Goal: Task Accomplishment & Management: Use online tool/utility

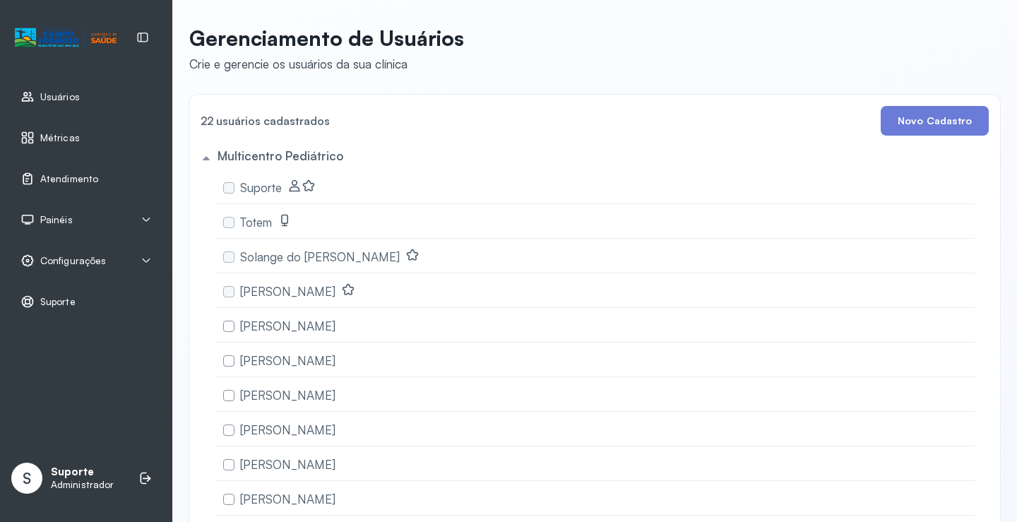
click at [67, 177] on span "Atendimento" at bounding box center [69, 179] width 58 height 12
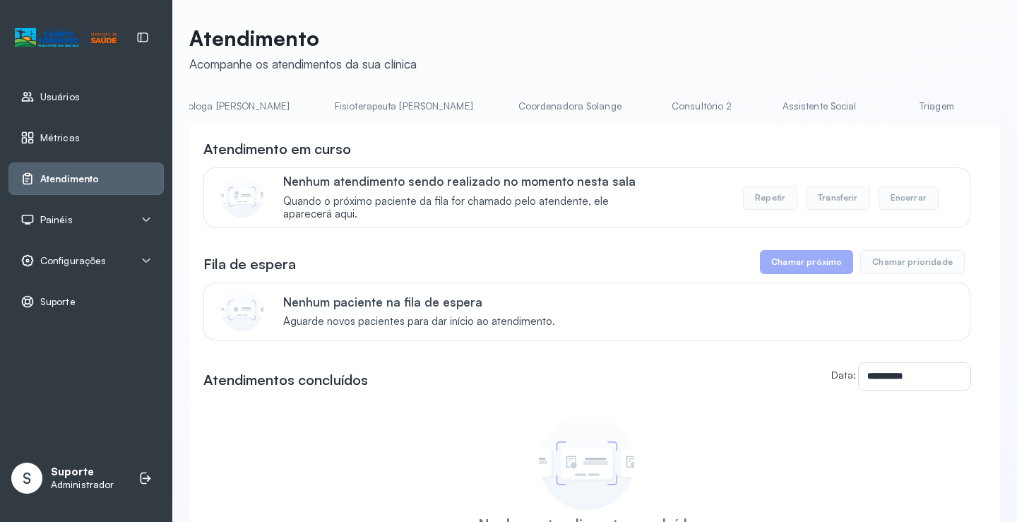
scroll to position [0, 743]
click at [881, 102] on link "Triagem" at bounding box center [930, 106] width 99 height 23
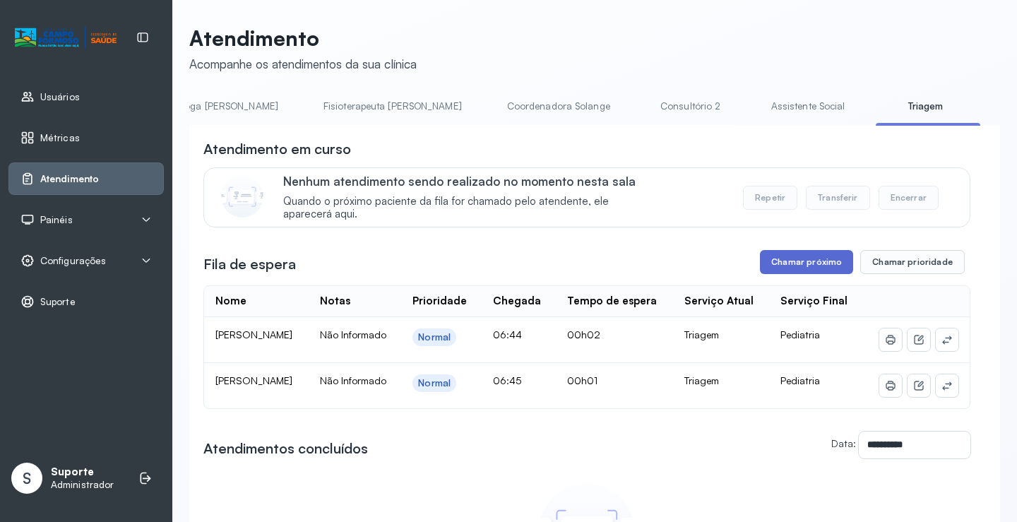
click at [804, 270] on button "Chamar próximo" at bounding box center [806, 262] width 93 height 24
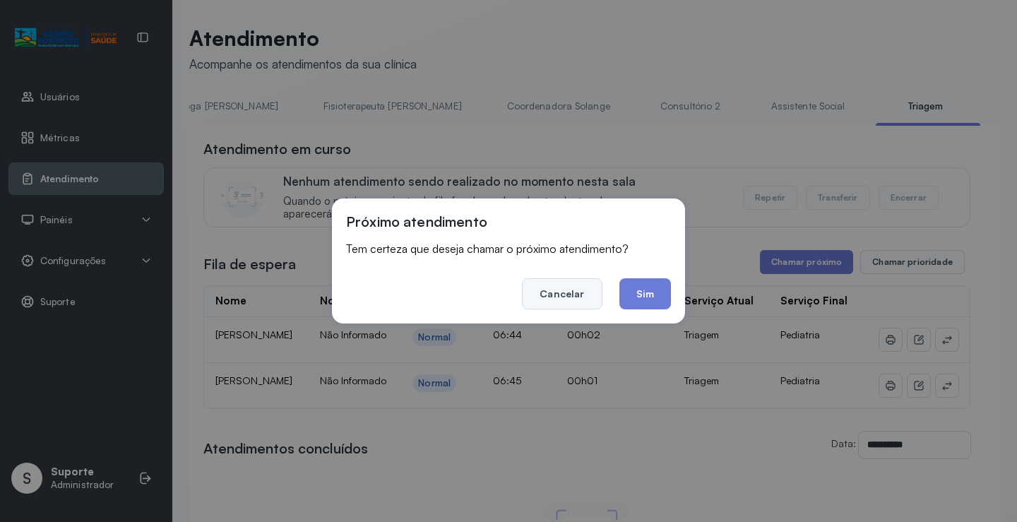
click at [583, 287] on button "Cancelar" at bounding box center [562, 293] width 80 height 31
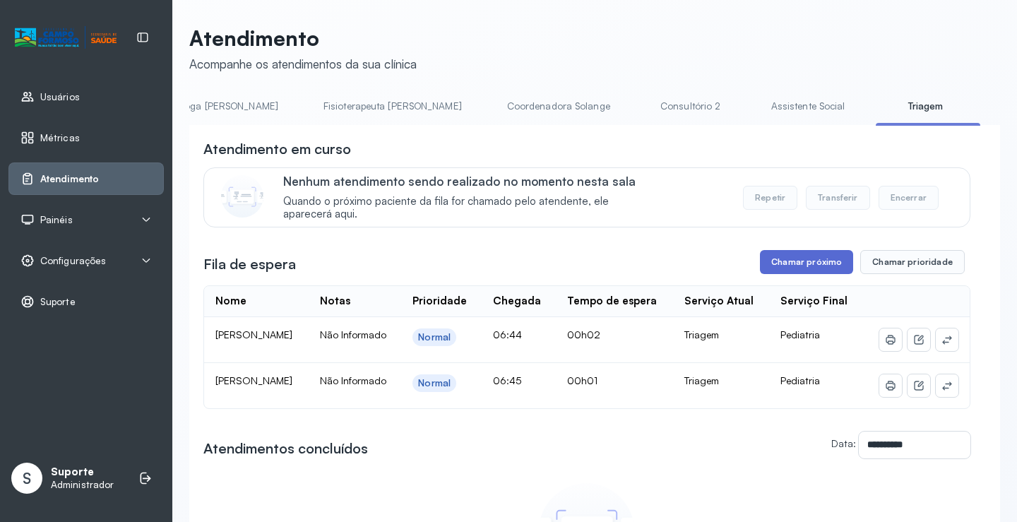
click at [804, 266] on button "Chamar próximo" at bounding box center [806, 262] width 93 height 24
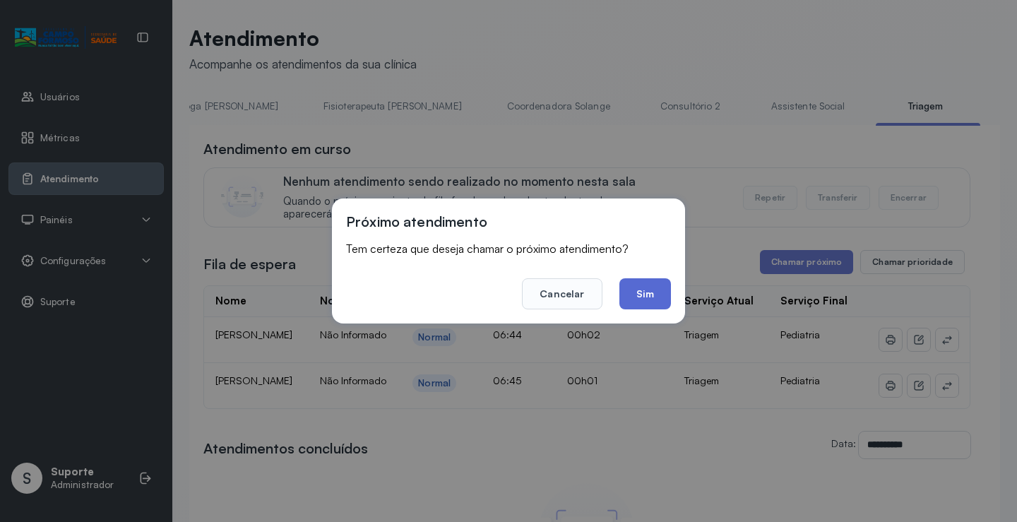
click at [638, 294] on button "Sim" at bounding box center [645, 293] width 52 height 31
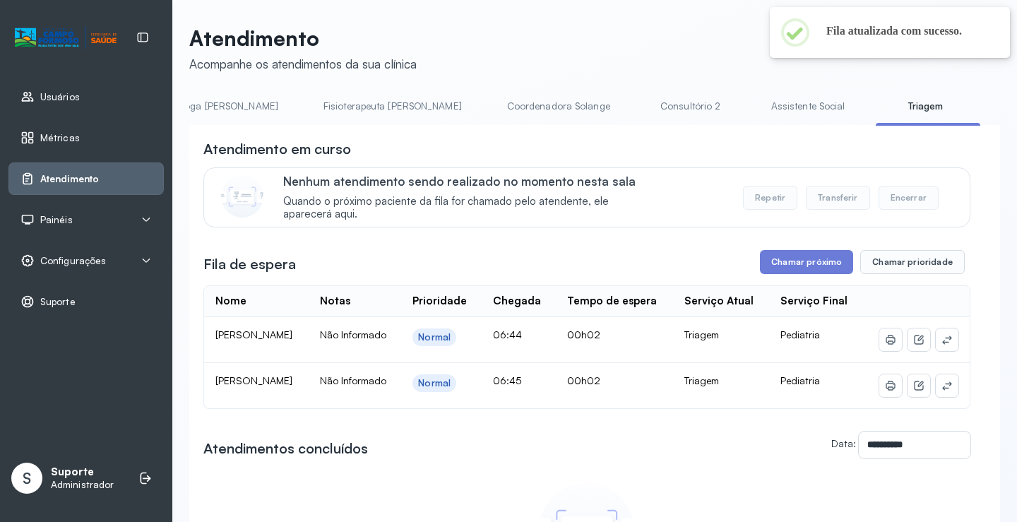
click at [757, 97] on link "Assistente Social" at bounding box center [808, 106] width 102 height 23
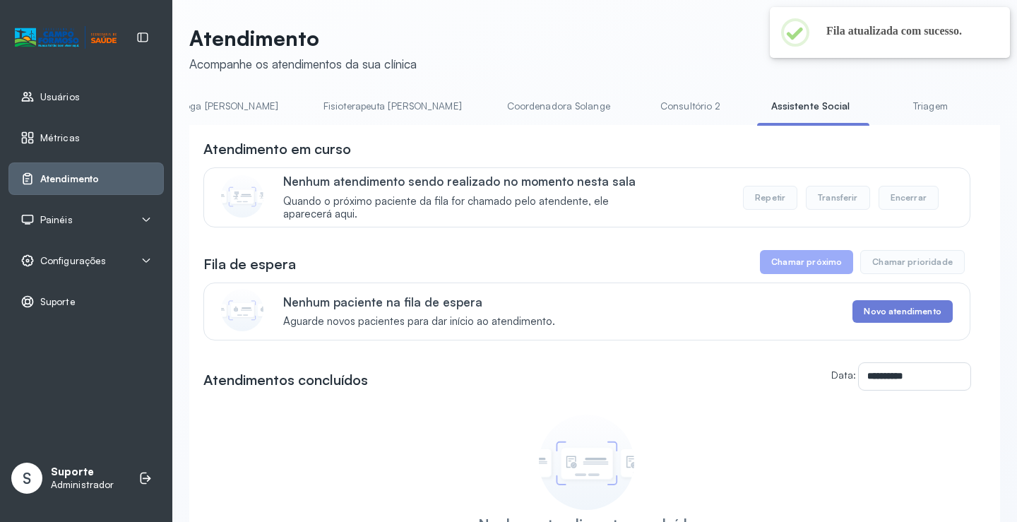
click at [880, 109] on link "Triagem" at bounding box center [929, 106] width 99 height 23
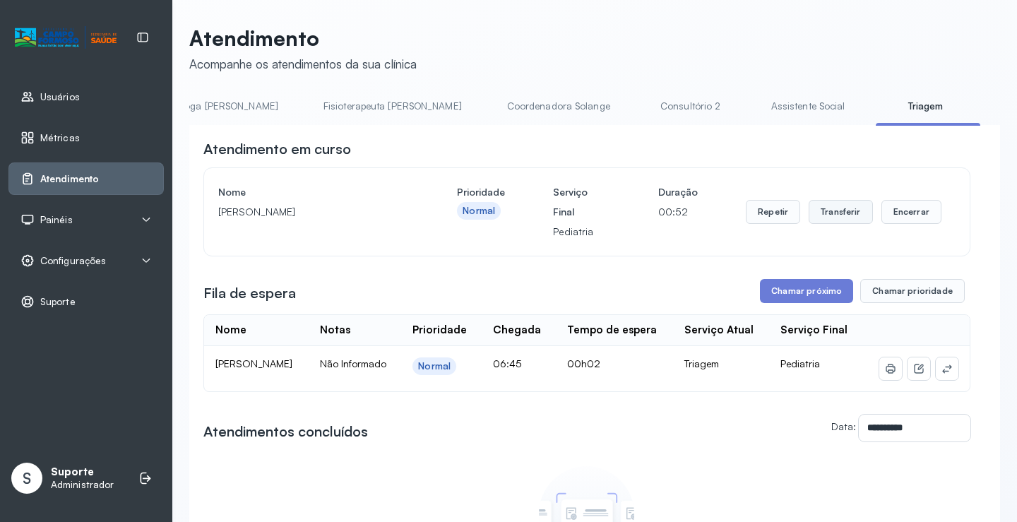
click at [840, 215] on button "Transferir" at bounding box center [840, 212] width 64 height 24
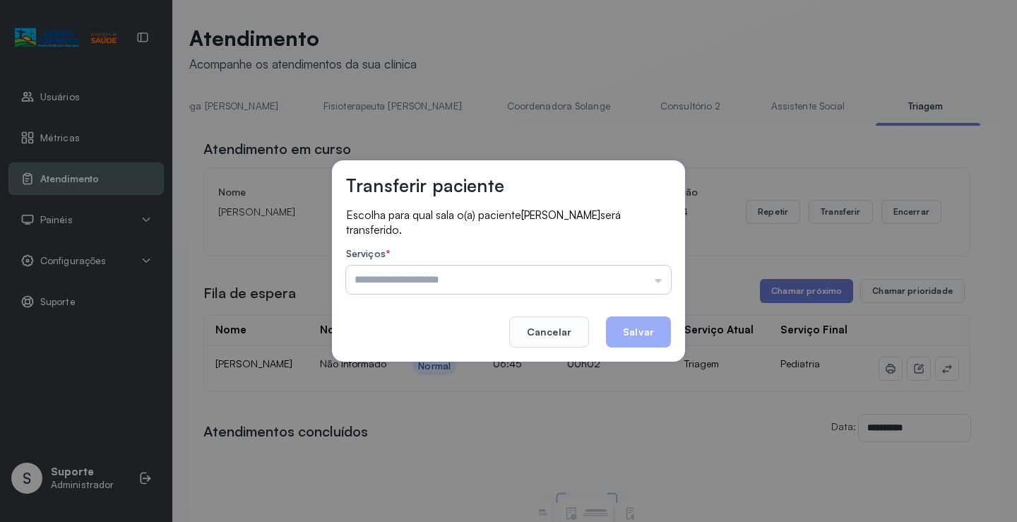
click at [566, 278] on input "text" at bounding box center [508, 279] width 325 height 28
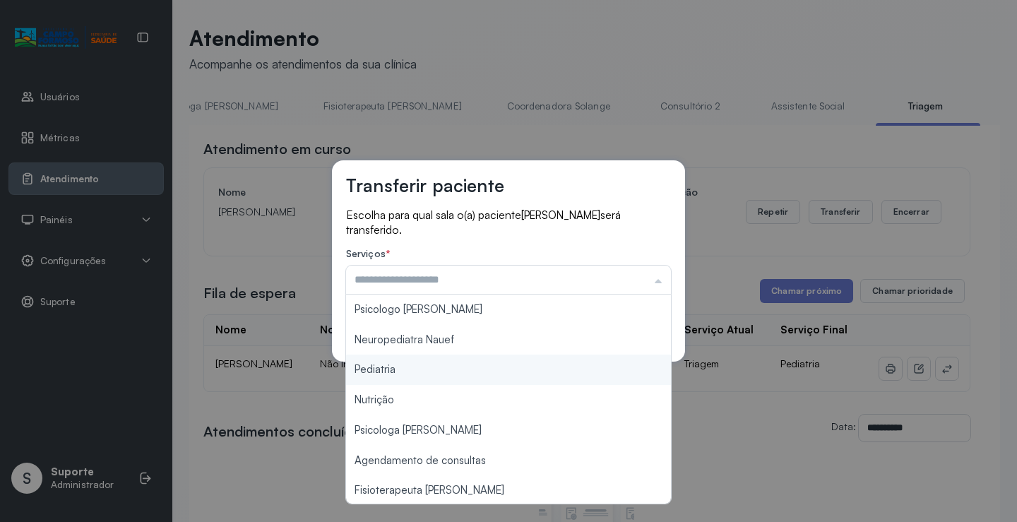
type input "*********"
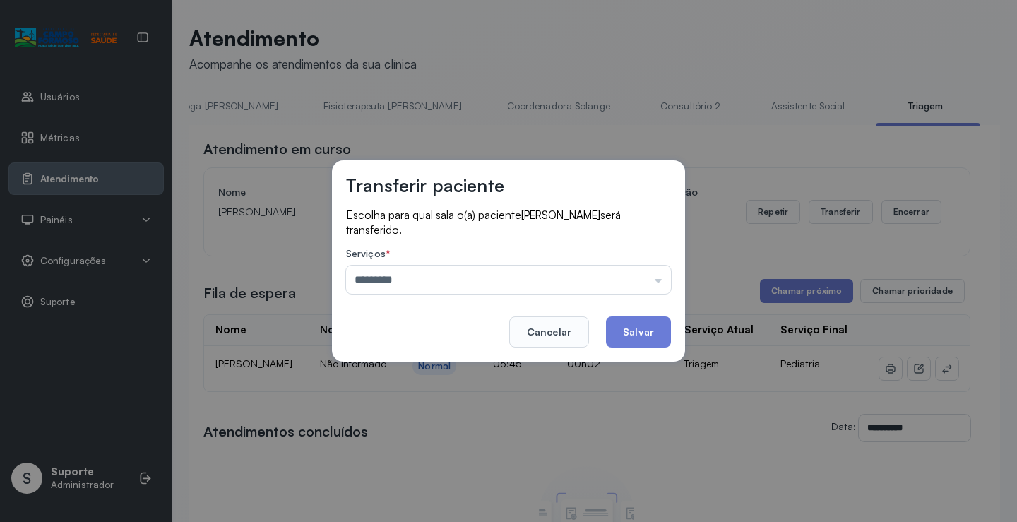
click at [427, 374] on div "Transferir paciente Escolha para qual sala o(a) paciente HEITOR SOUSA VIANA ser…" at bounding box center [508, 261] width 1017 height 522
click at [637, 335] on button "Salvar" at bounding box center [638, 331] width 65 height 31
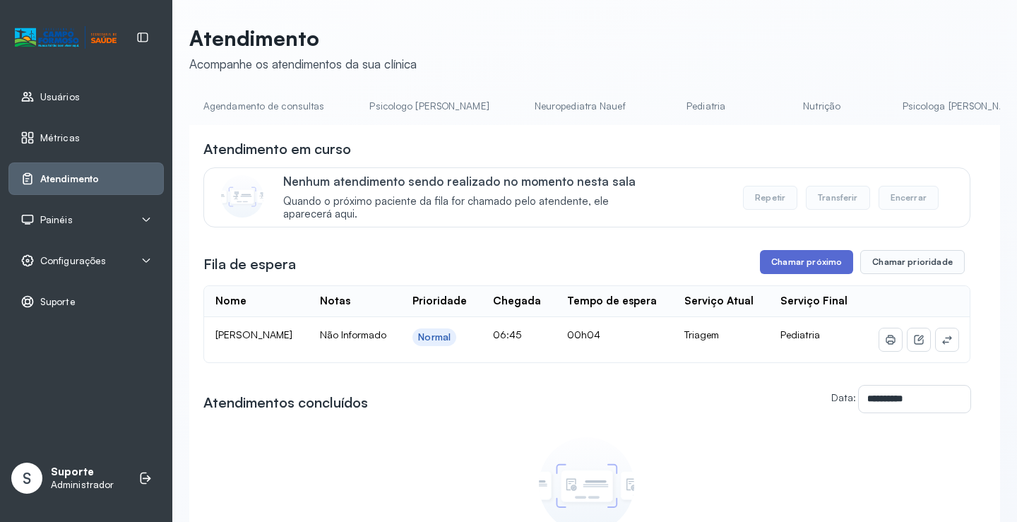
click at [782, 270] on button "Chamar próximo" at bounding box center [806, 262] width 93 height 24
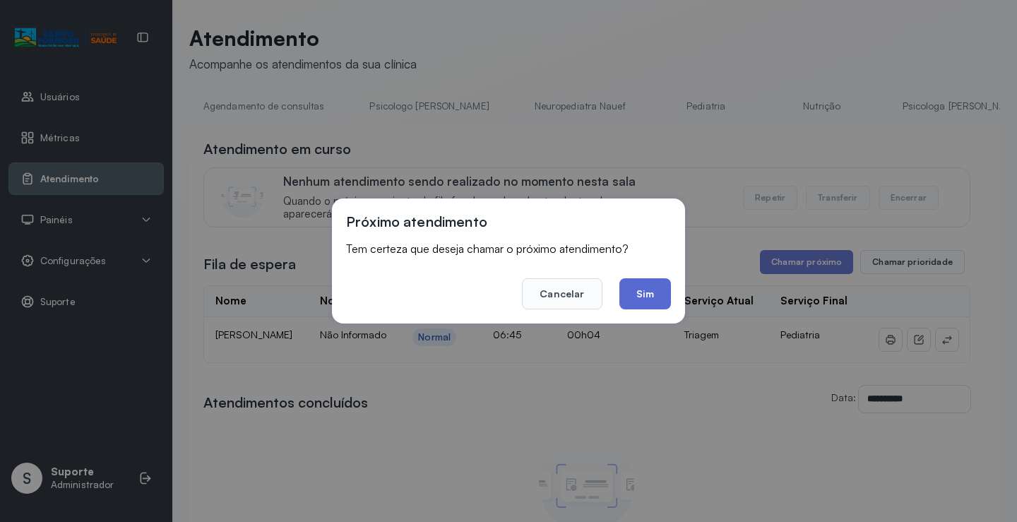
click at [660, 294] on button "Sim" at bounding box center [645, 293] width 52 height 31
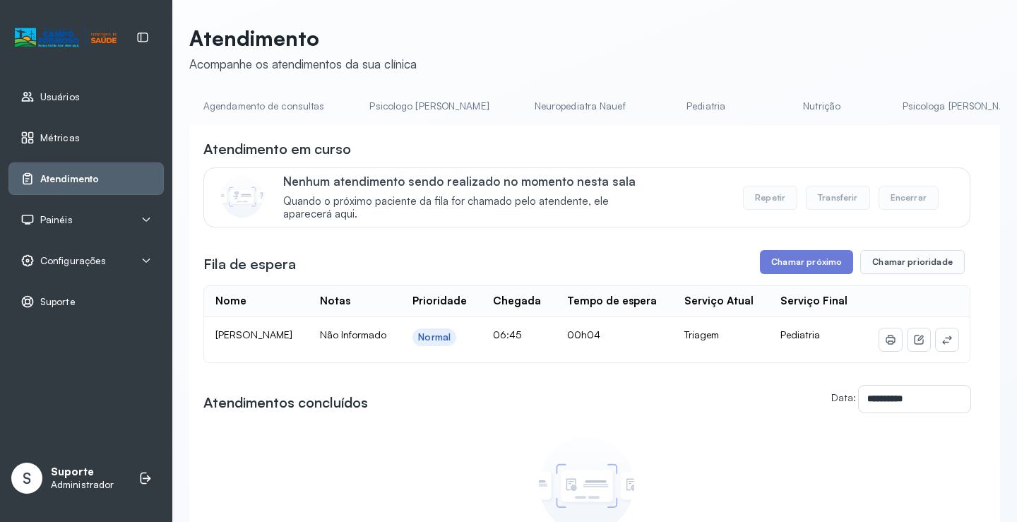
drag, startPoint x: 493, startPoint y: 129, endPoint x: 554, endPoint y: 132, distance: 61.5
click at [554, 132] on div "**********" at bounding box center [594, 397] width 811 height 545
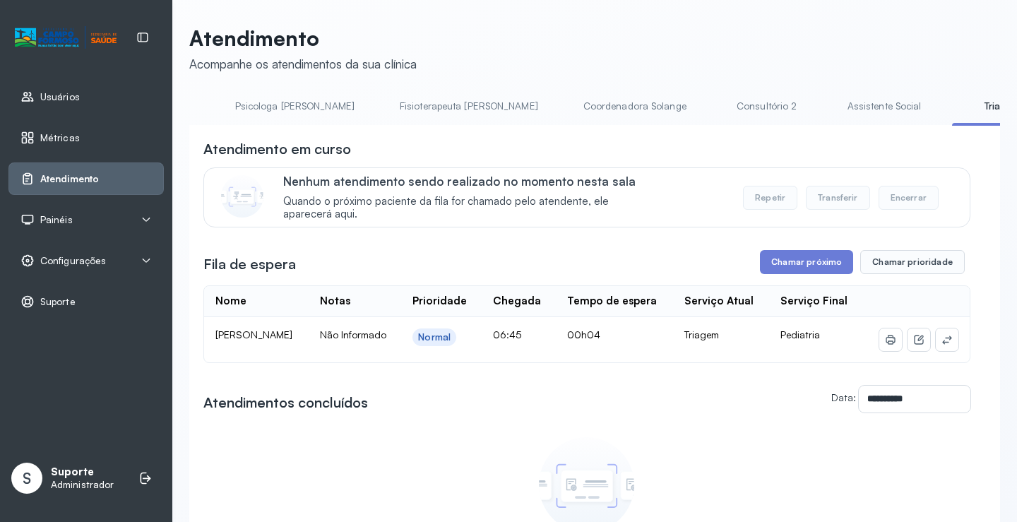
scroll to position [0, 676]
click at [824, 109] on link "Assistente Social" at bounding box center [875, 106] width 102 height 23
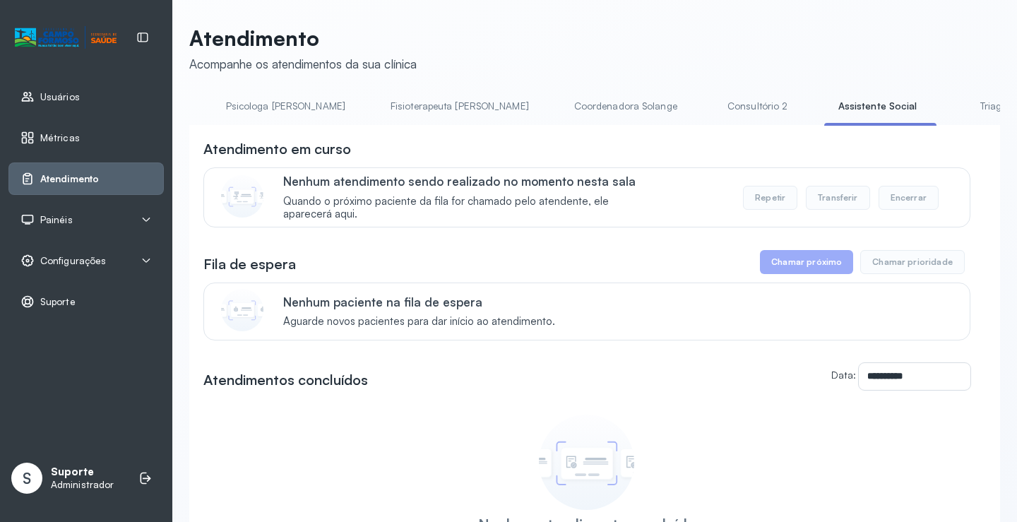
click at [948, 113] on link "Triagem" at bounding box center [997, 106] width 99 height 23
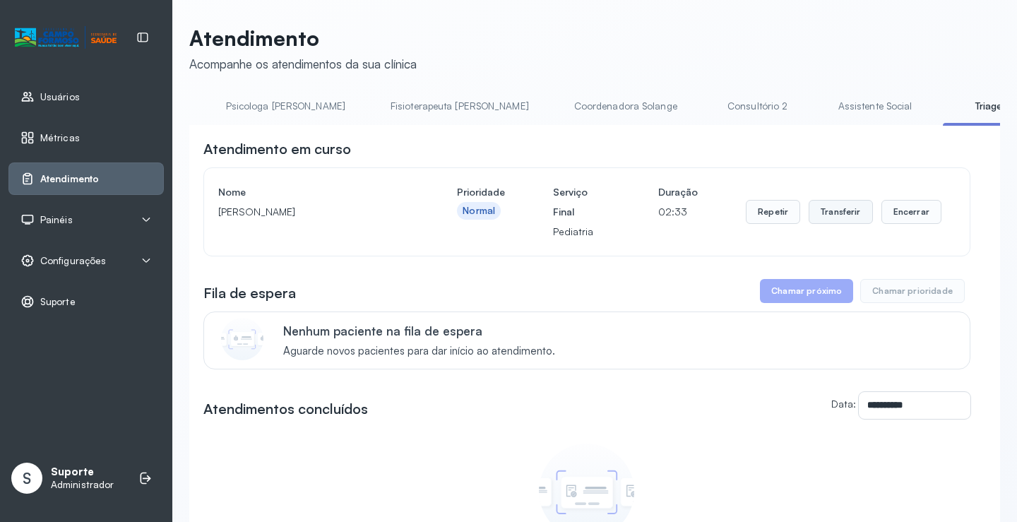
click at [822, 223] on button "Transferir" at bounding box center [840, 212] width 64 height 24
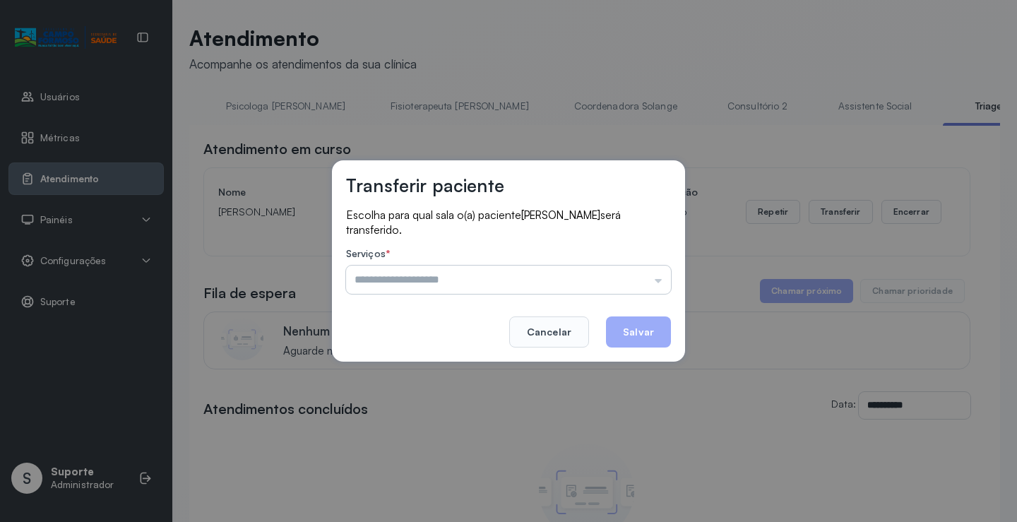
click at [650, 280] on input "text" at bounding box center [508, 279] width 325 height 28
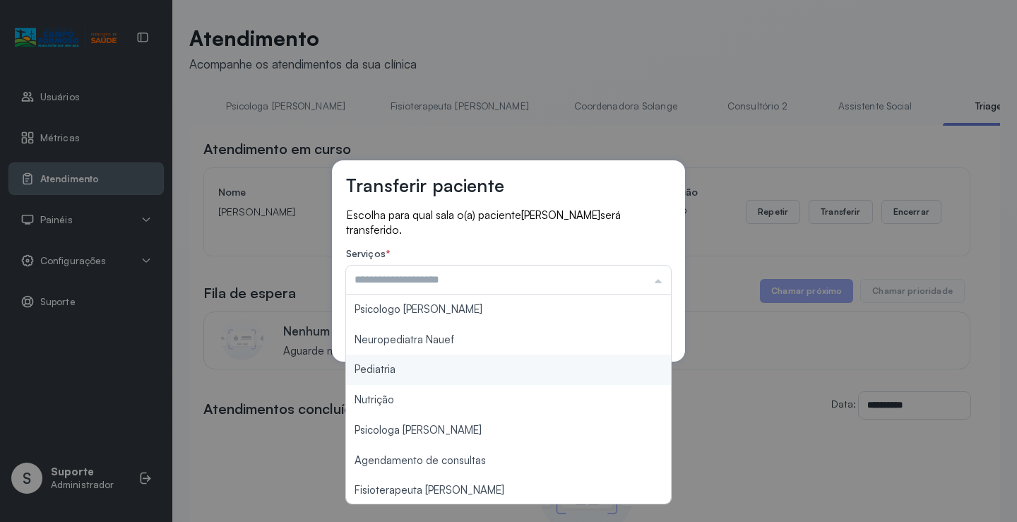
type input "*********"
click at [448, 368] on div "Transferir paciente Escolha para qual sala o(a) paciente LAURA BEATRIZ SANTOS D…" at bounding box center [508, 261] width 1017 height 522
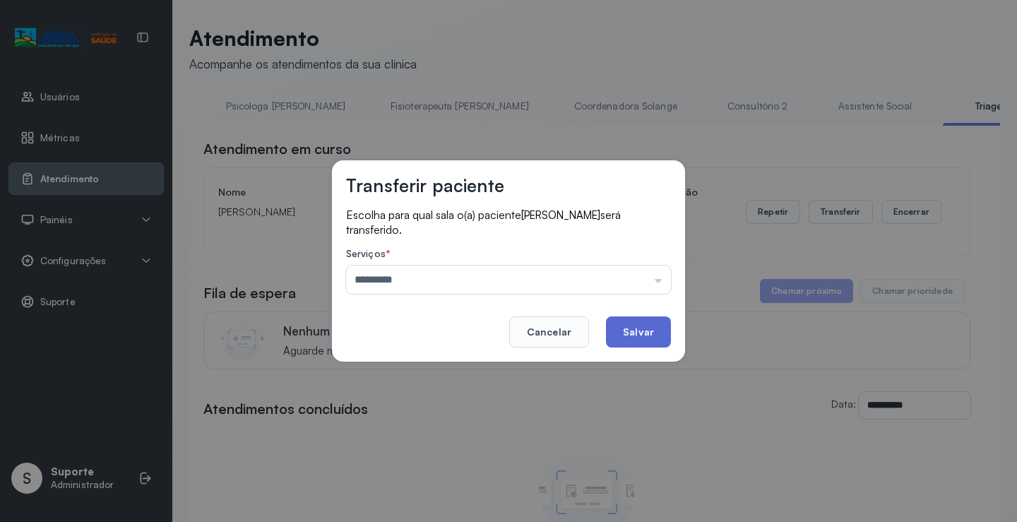
click at [653, 337] on button "Salvar" at bounding box center [638, 331] width 65 height 31
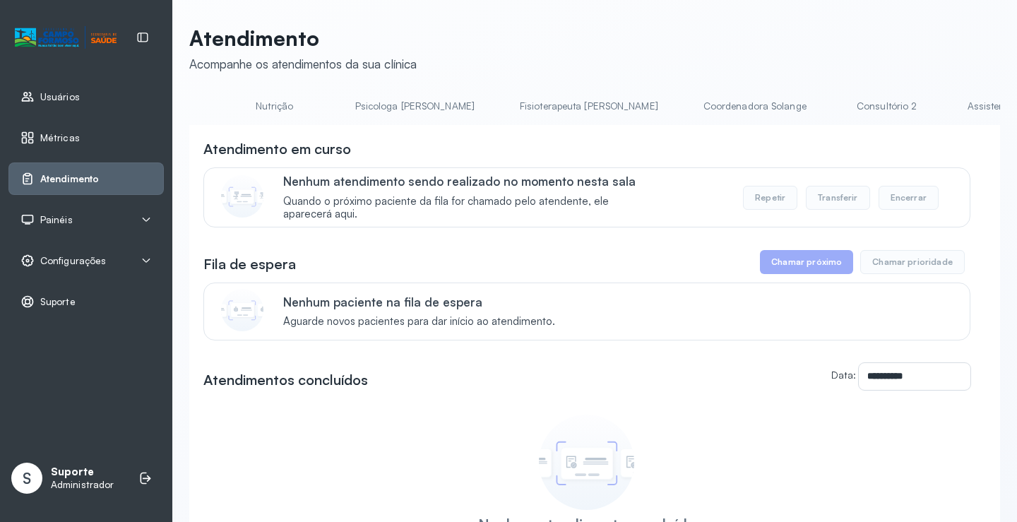
scroll to position [0, 564]
click at [936, 116] on link "Assistente Social" at bounding box center [987, 106] width 102 height 23
click at [936, 109] on link "Assistente Social" at bounding box center [987, 106] width 102 height 23
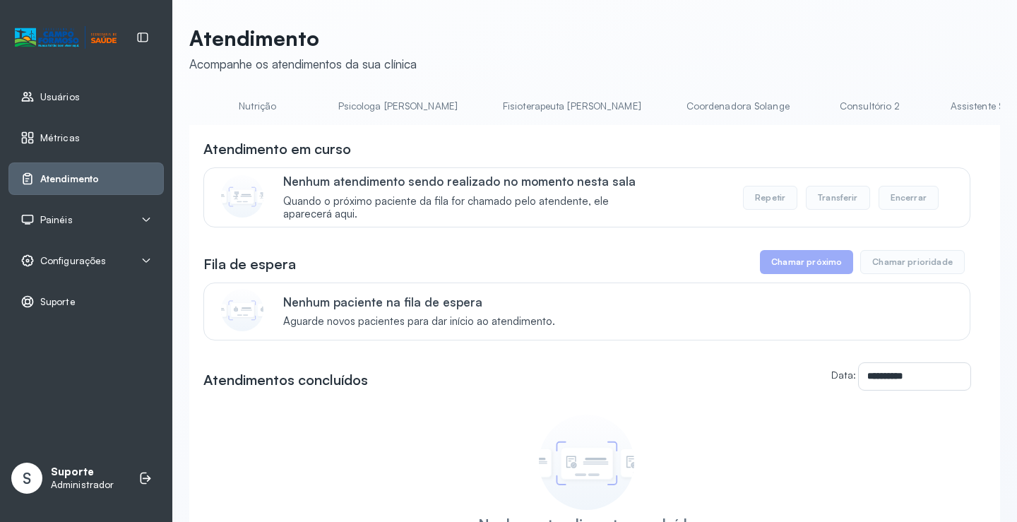
click at [828, 264] on button "Chamar próximo" at bounding box center [806, 262] width 93 height 24
click at [787, 258] on button "Chamar próximo" at bounding box center [806, 262] width 93 height 24
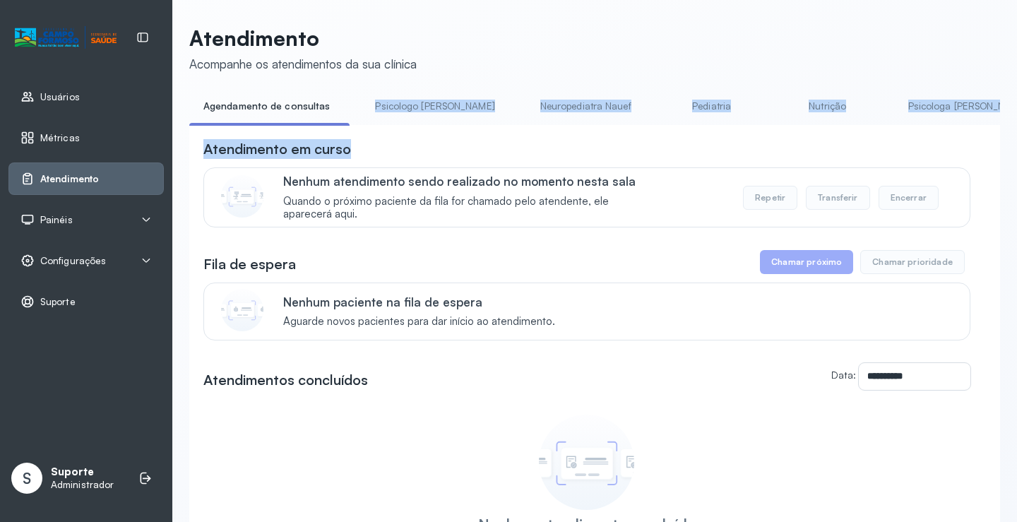
drag, startPoint x: 330, startPoint y: 121, endPoint x: 378, endPoint y: 132, distance: 49.2
click at [378, 132] on div "**********" at bounding box center [594, 372] width 811 height 554
click at [375, 141] on div "**********" at bounding box center [594, 386] width 811 height 522
drag, startPoint x: 335, startPoint y: 123, endPoint x: 471, endPoint y: 138, distance: 137.2
click at [471, 138] on div "**********" at bounding box center [594, 372] width 811 height 554
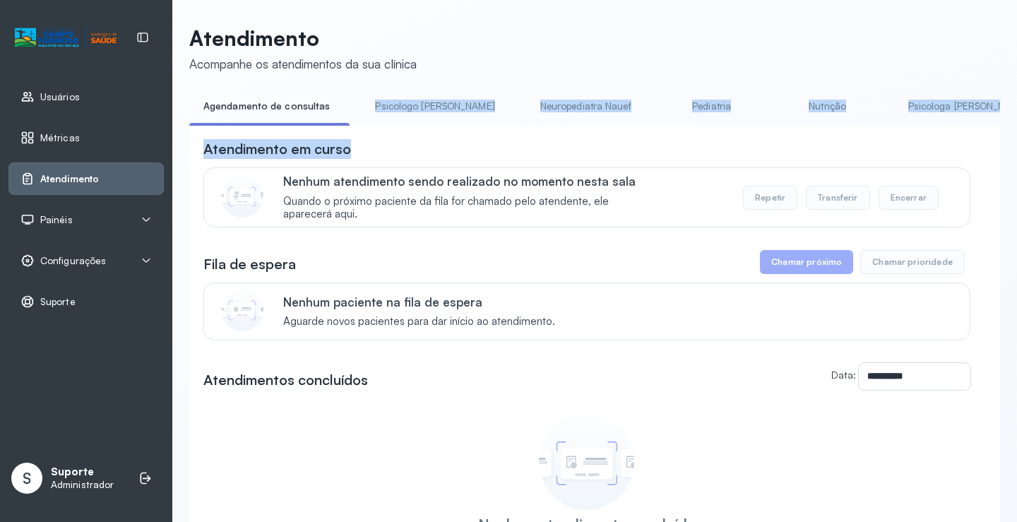
click at [476, 136] on div "**********" at bounding box center [594, 386] width 811 height 522
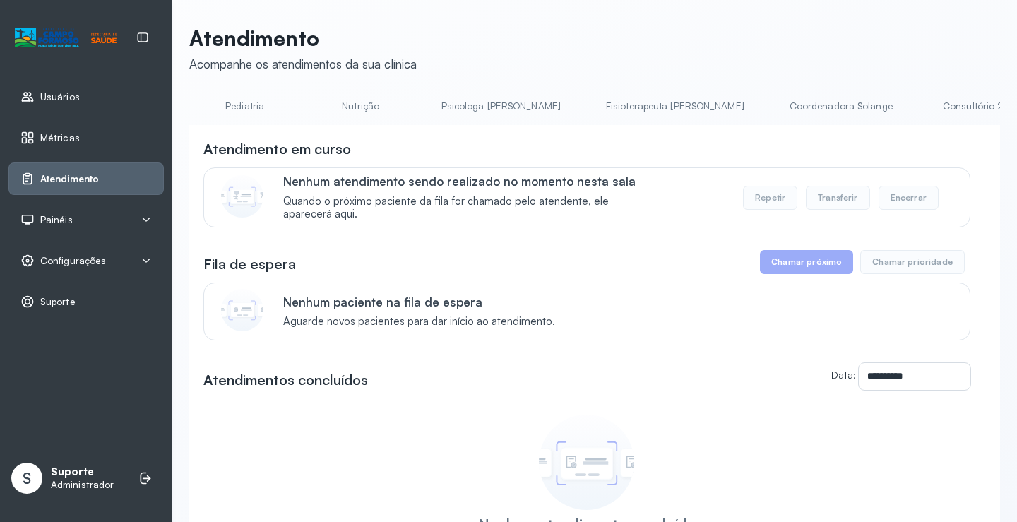
scroll to position [0, 472]
click at [772, 271] on button "Chamar próximo" at bounding box center [806, 262] width 93 height 24
click at [771, 104] on link "Assistente Social" at bounding box center [822, 106] width 102 height 23
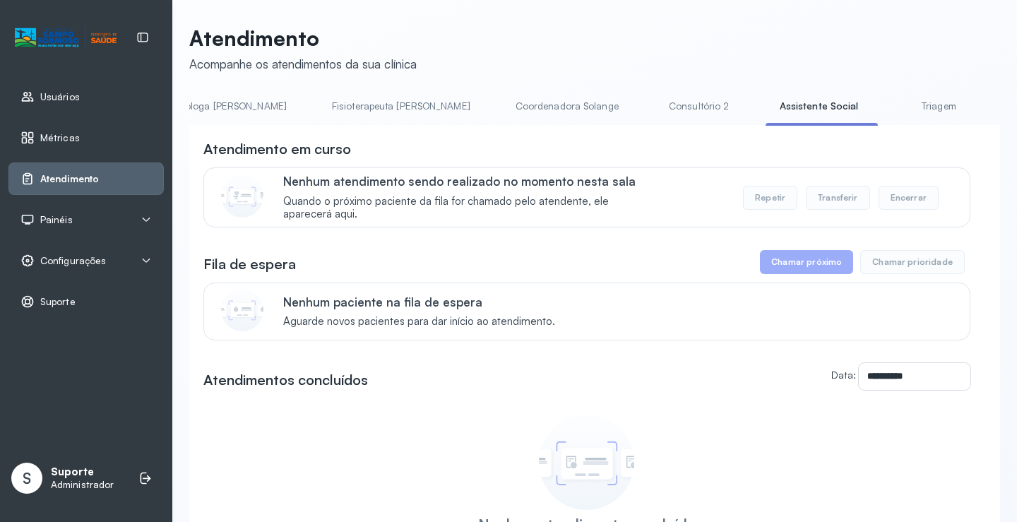
click at [889, 105] on link "Triagem" at bounding box center [938, 106] width 99 height 23
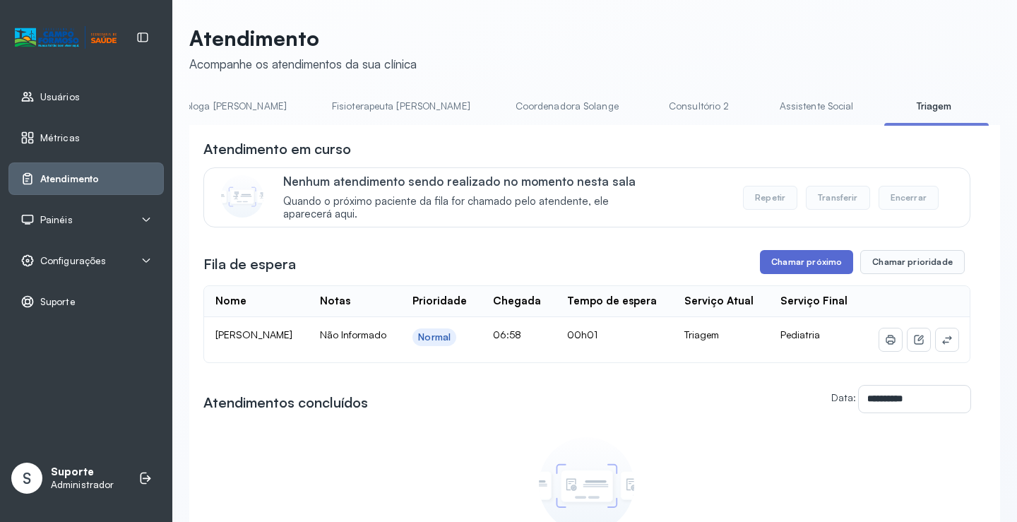
click at [801, 265] on button "Chamar próximo" at bounding box center [806, 262] width 93 height 24
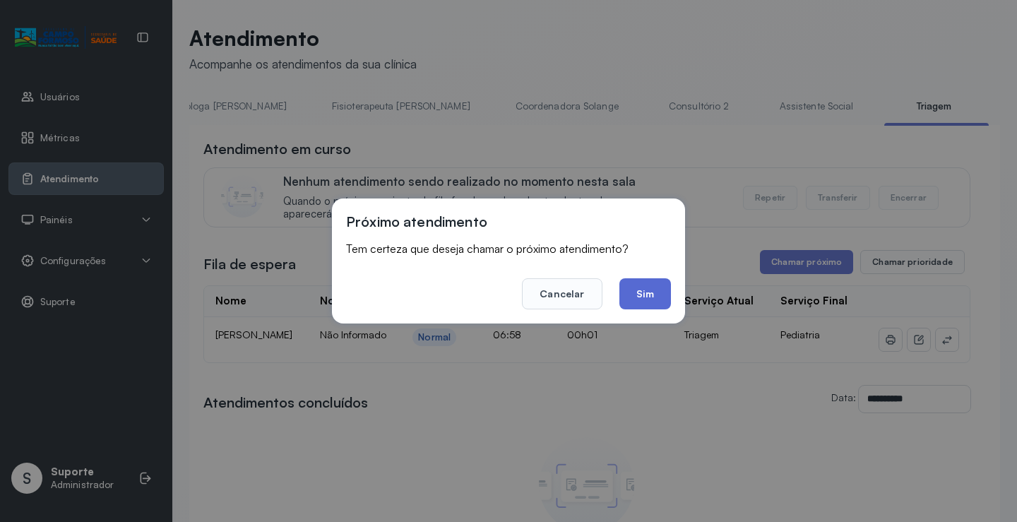
click at [667, 298] on button "Sim" at bounding box center [645, 293] width 52 height 31
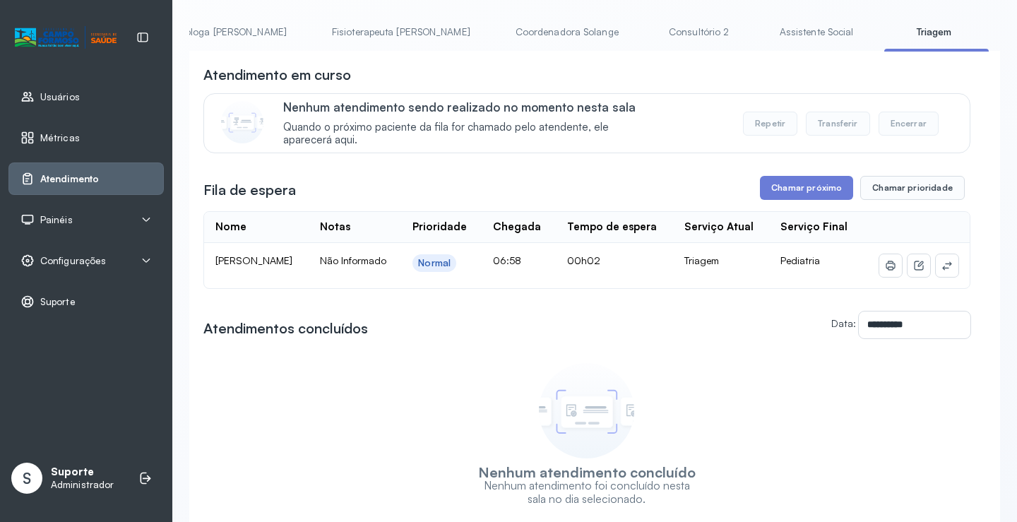
scroll to position [61, 0]
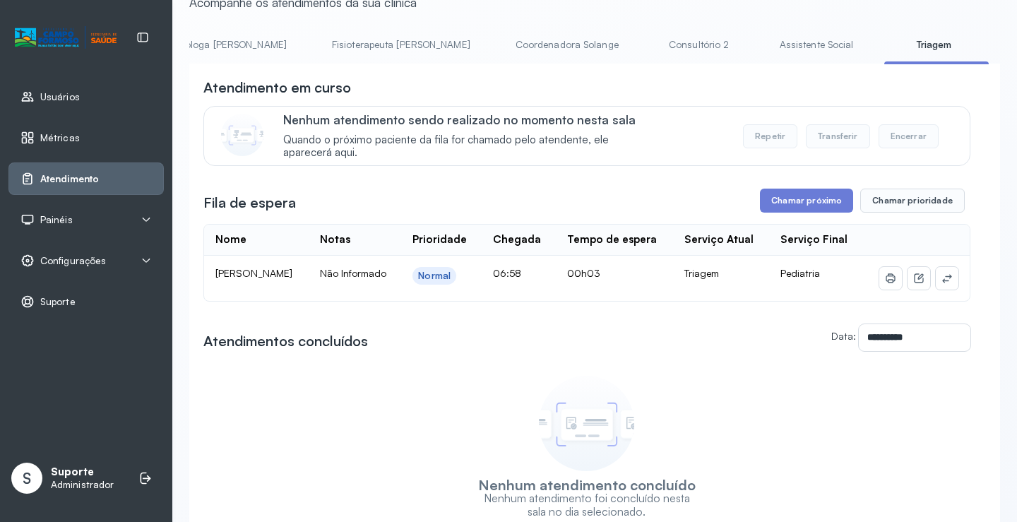
click at [765, 41] on link "Assistente Social" at bounding box center [816, 44] width 102 height 23
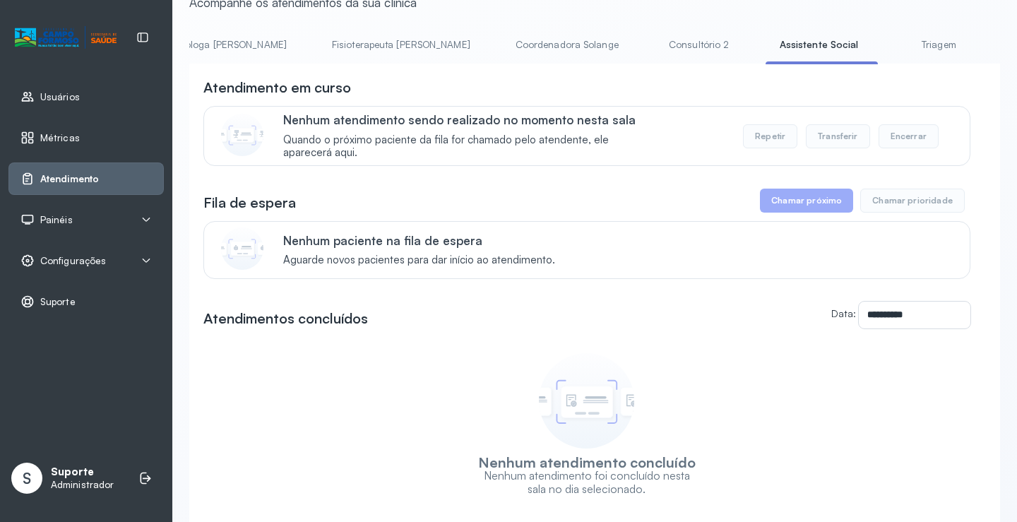
click at [889, 51] on link "Triagem" at bounding box center [938, 44] width 99 height 23
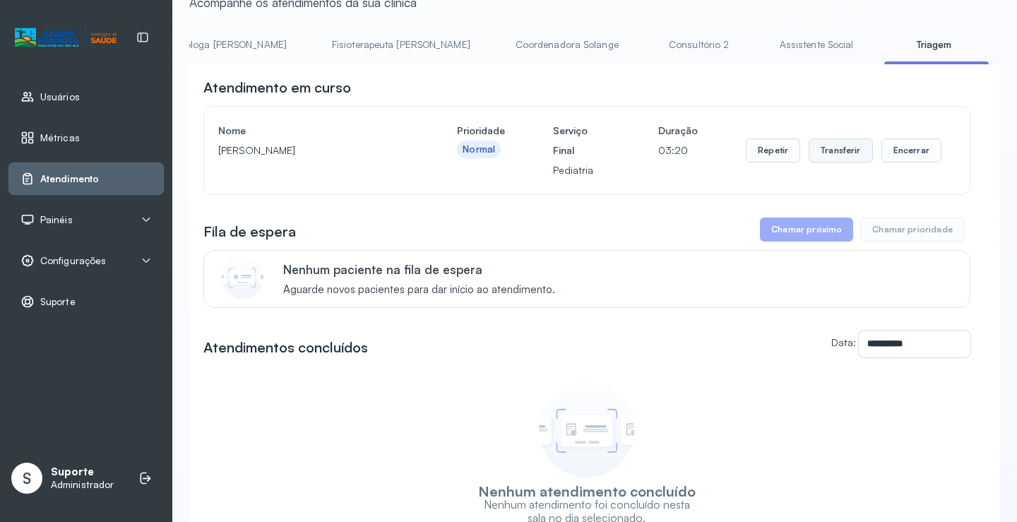
click at [813, 157] on button "Transferir" at bounding box center [840, 150] width 64 height 24
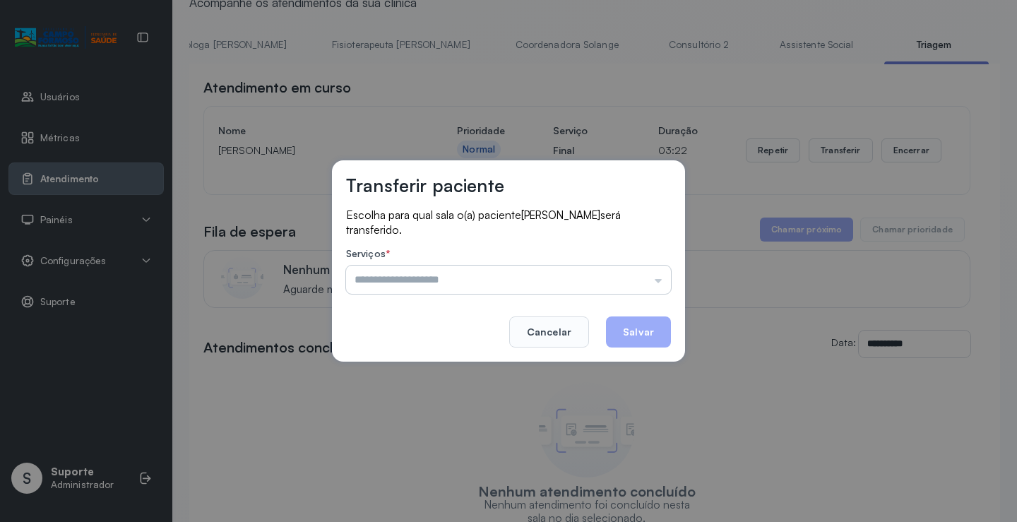
click at [665, 276] on input "text" at bounding box center [508, 279] width 325 height 28
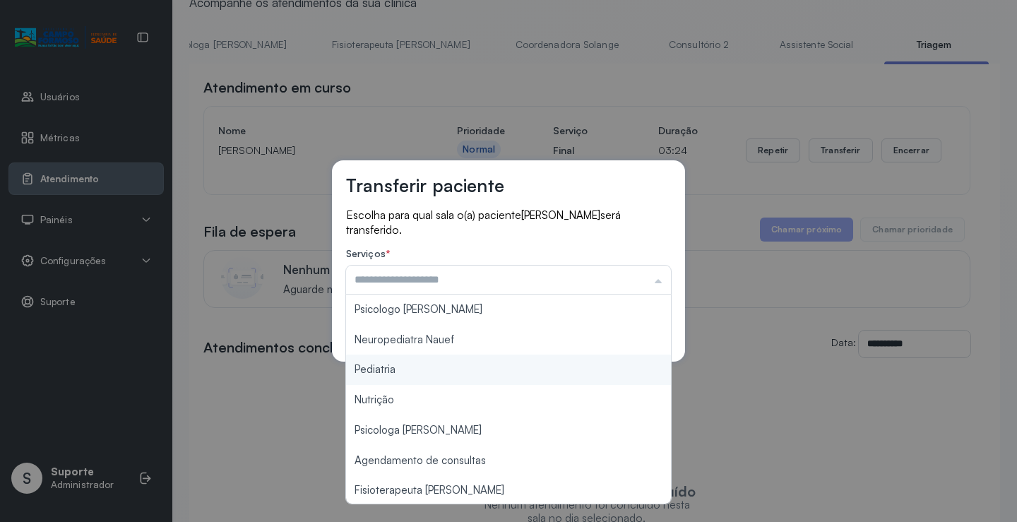
type input "*********"
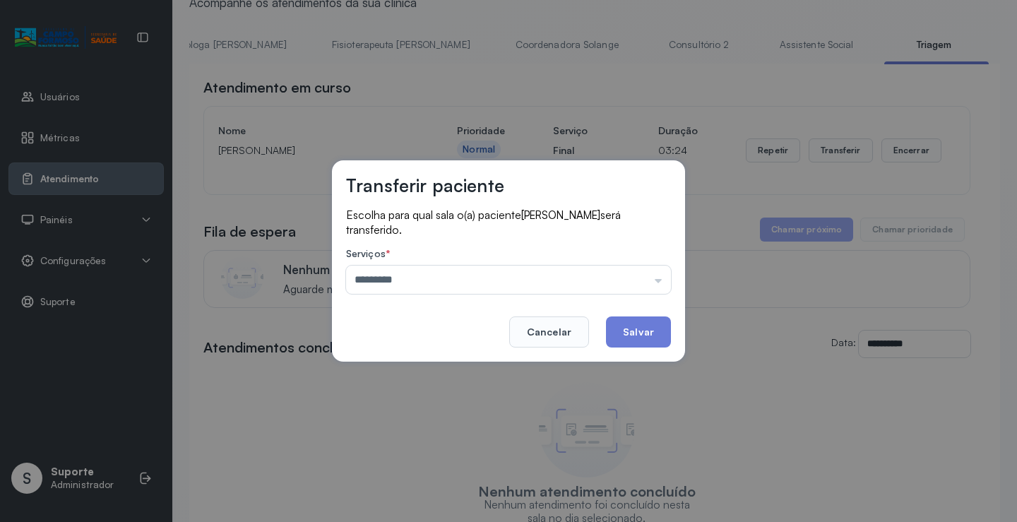
click at [530, 364] on div "Transferir paciente Escolha para qual sala o(a) paciente [PERSON_NAME] será tra…" at bounding box center [508, 261] width 1017 height 522
click at [621, 343] on button "Salvar" at bounding box center [638, 331] width 65 height 31
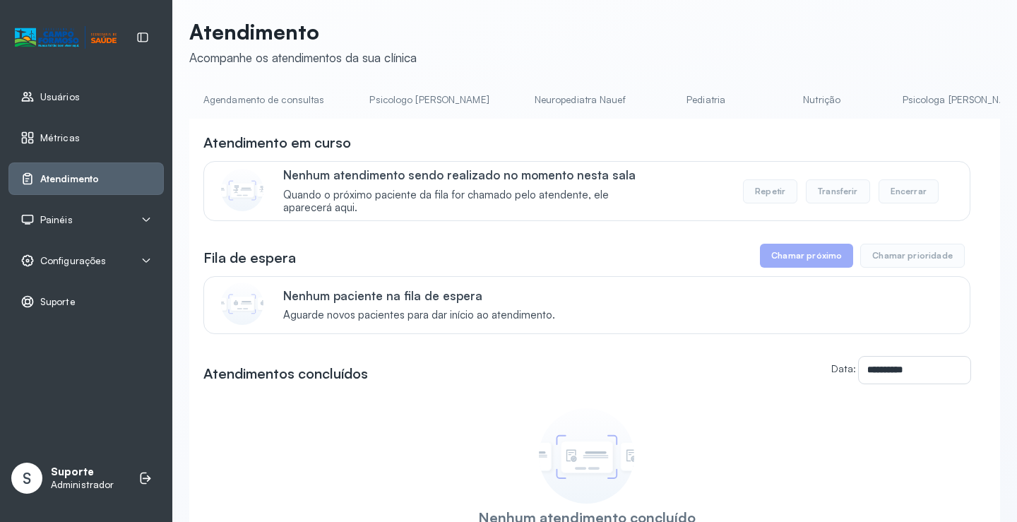
scroll to position [0, 0]
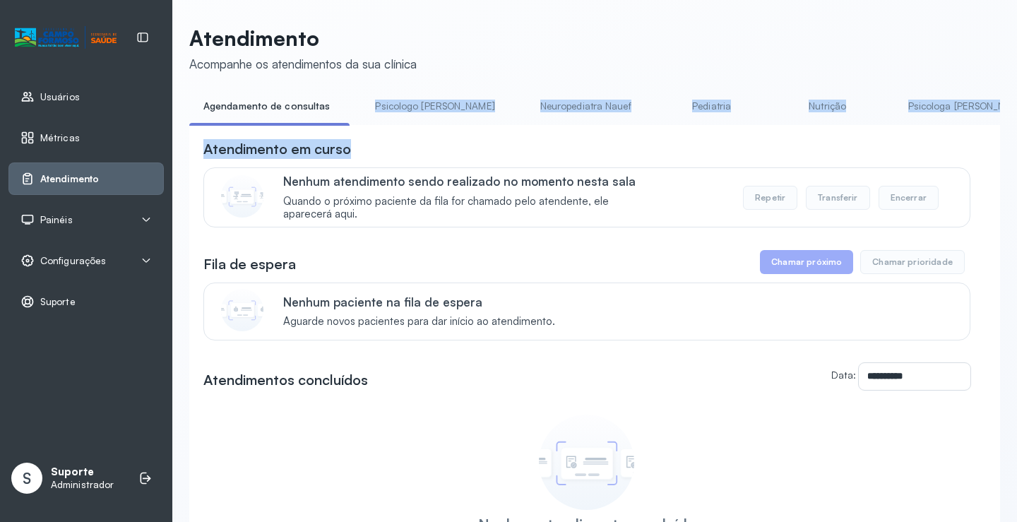
drag, startPoint x: 323, startPoint y: 123, endPoint x: 451, endPoint y: 142, distance: 129.2
click at [451, 143] on div "**********" at bounding box center [594, 372] width 811 height 554
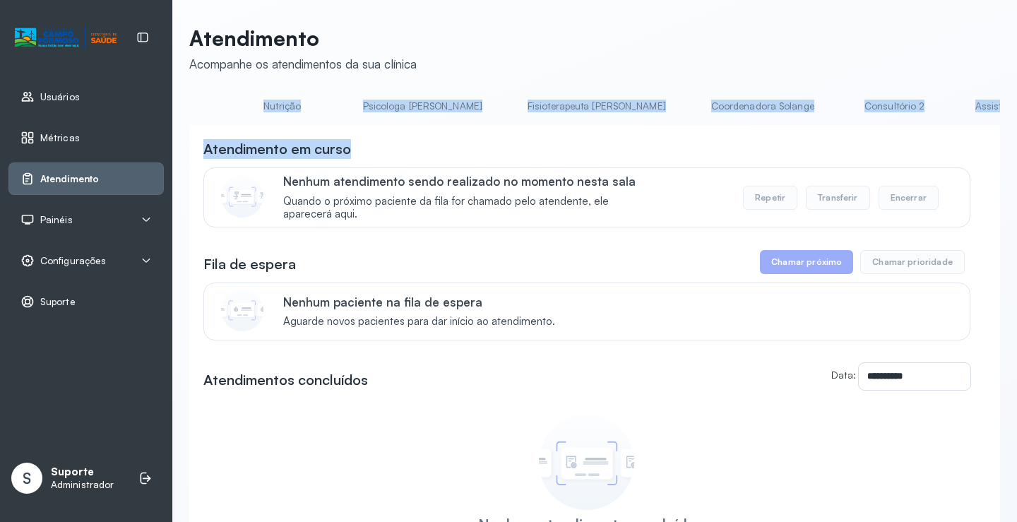
scroll to position [0, 591]
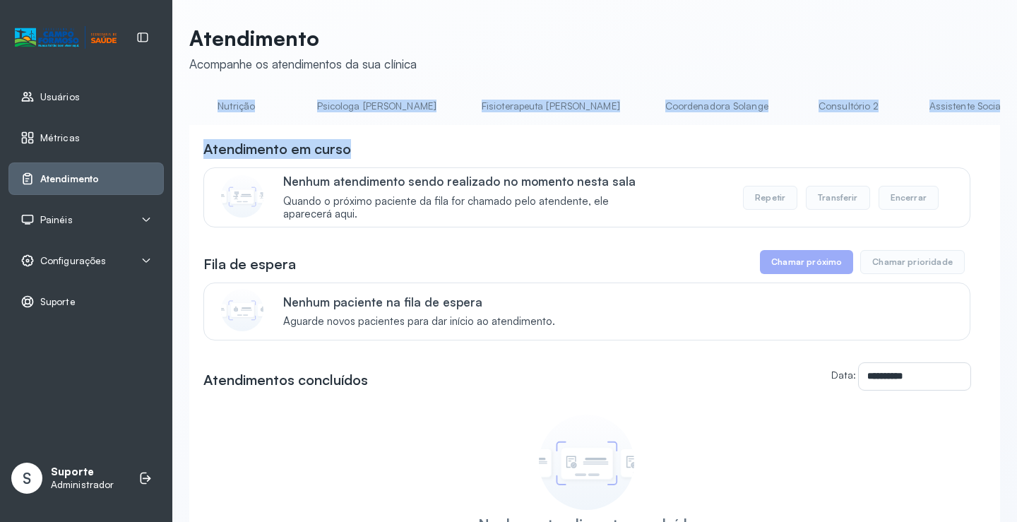
click at [584, 159] on div "Atendimento em curso" at bounding box center [586, 149] width 767 height 20
click at [915, 112] on link "Assistente Social" at bounding box center [966, 106] width 102 height 23
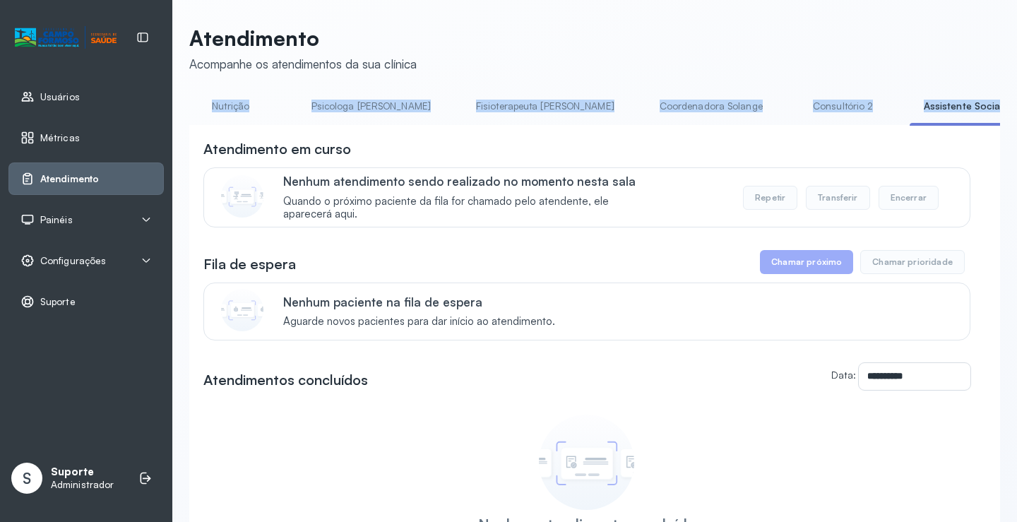
click at [909, 112] on link "Assistente Social" at bounding box center [962, 106] width 107 height 23
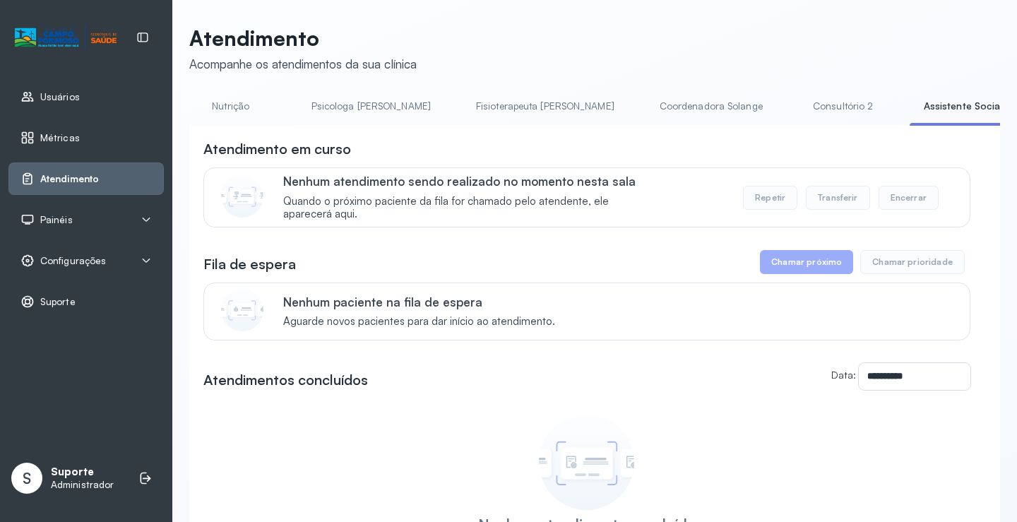
click at [756, 137] on div "**********" at bounding box center [594, 386] width 811 height 522
click at [909, 118] on li "Assistente Social" at bounding box center [965, 111] width 113 height 32
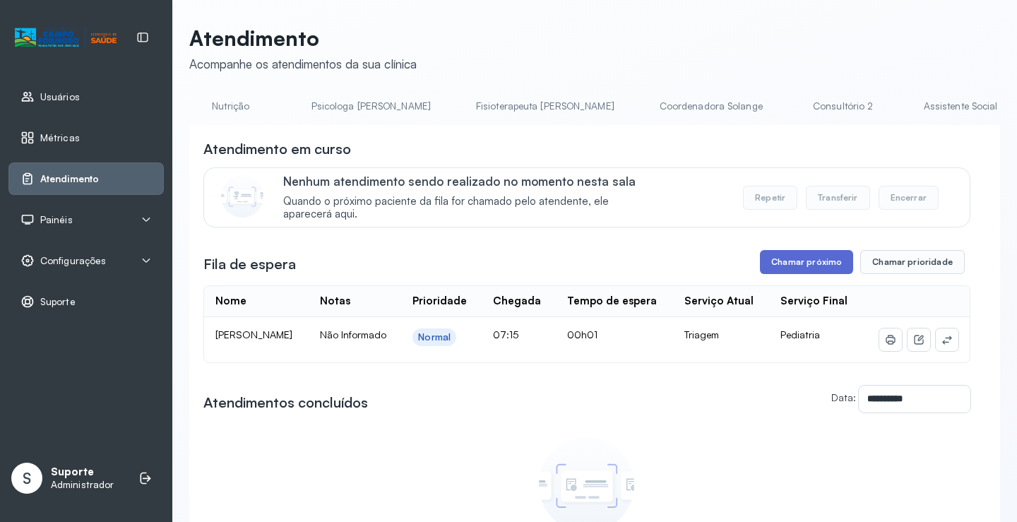
click at [810, 260] on button "Chamar próximo" at bounding box center [806, 262] width 93 height 24
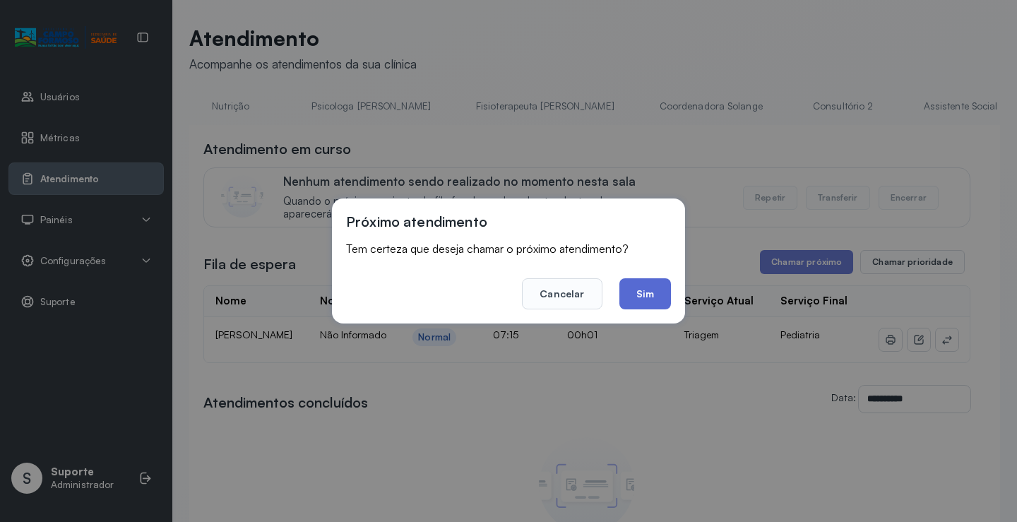
click at [645, 294] on button "Sim" at bounding box center [645, 293] width 52 height 31
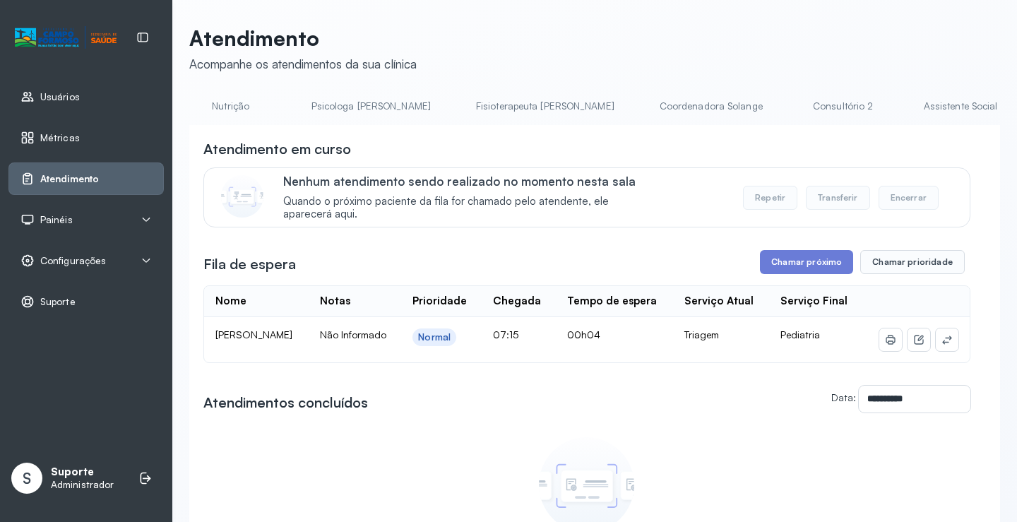
click at [909, 110] on link "Assistente Social" at bounding box center [960, 106] width 102 height 23
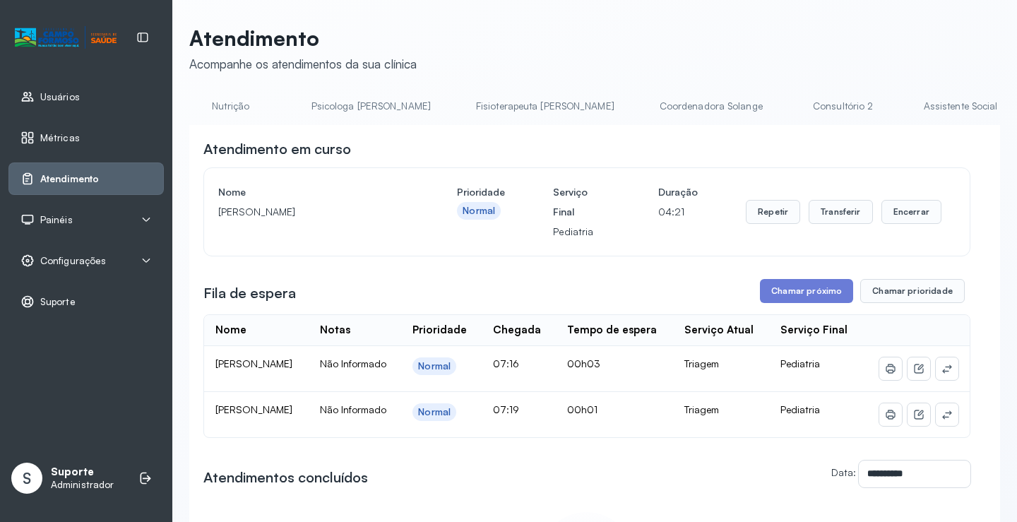
click at [909, 114] on link "Assistente Social" at bounding box center [960, 106] width 102 height 23
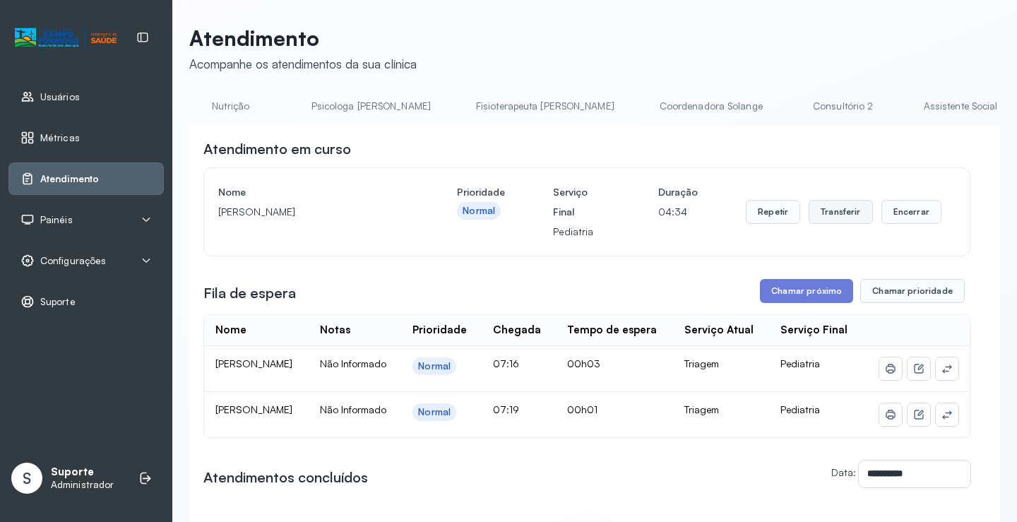
click at [815, 222] on button "Transferir" at bounding box center [840, 212] width 64 height 24
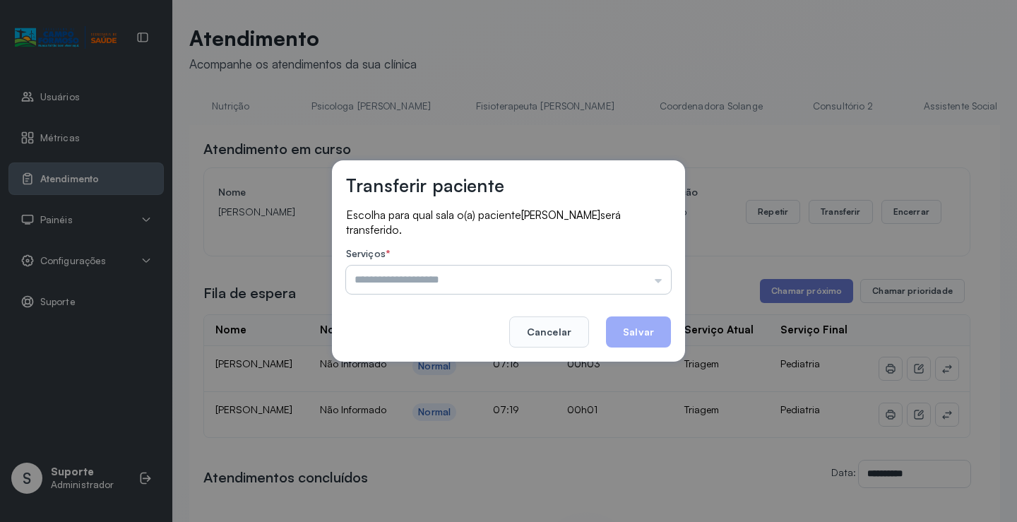
click at [653, 284] on input "text" at bounding box center [508, 279] width 325 height 28
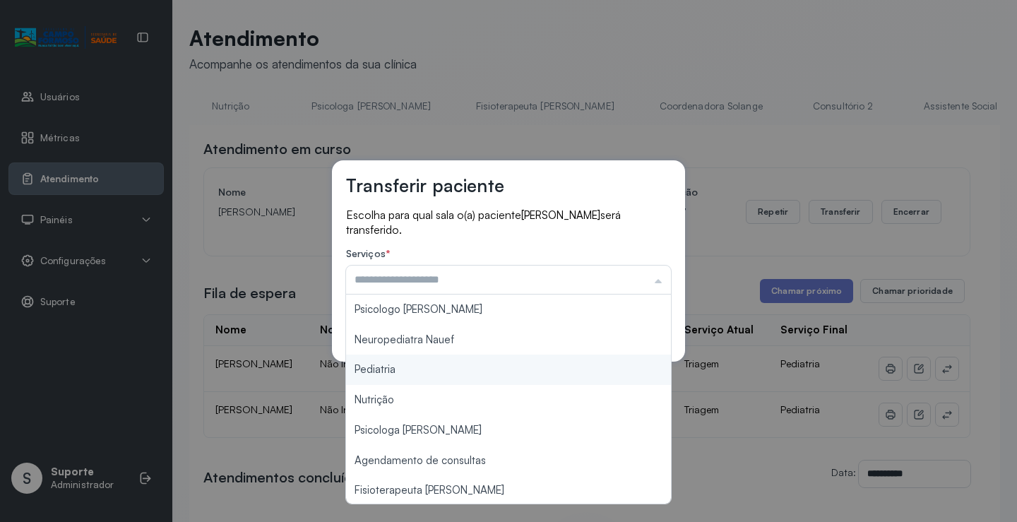
type input "*********"
click at [481, 371] on div "Transferir paciente Escolha para qual sala o(a) paciente ALBERTY GABRIEL SANTAN…" at bounding box center [508, 261] width 1017 height 522
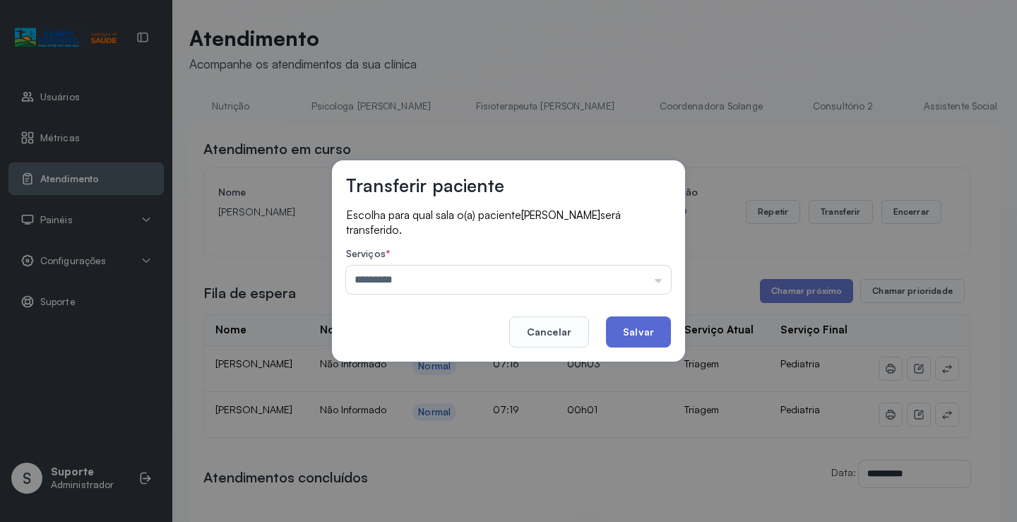
click at [640, 328] on button "Salvar" at bounding box center [638, 331] width 65 height 31
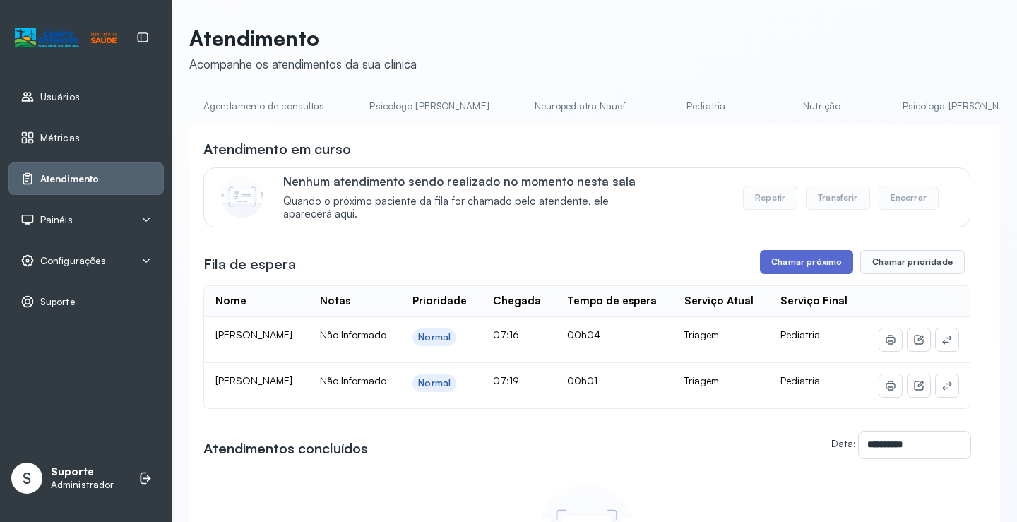
click at [784, 264] on button "Chamar próximo" at bounding box center [806, 262] width 93 height 24
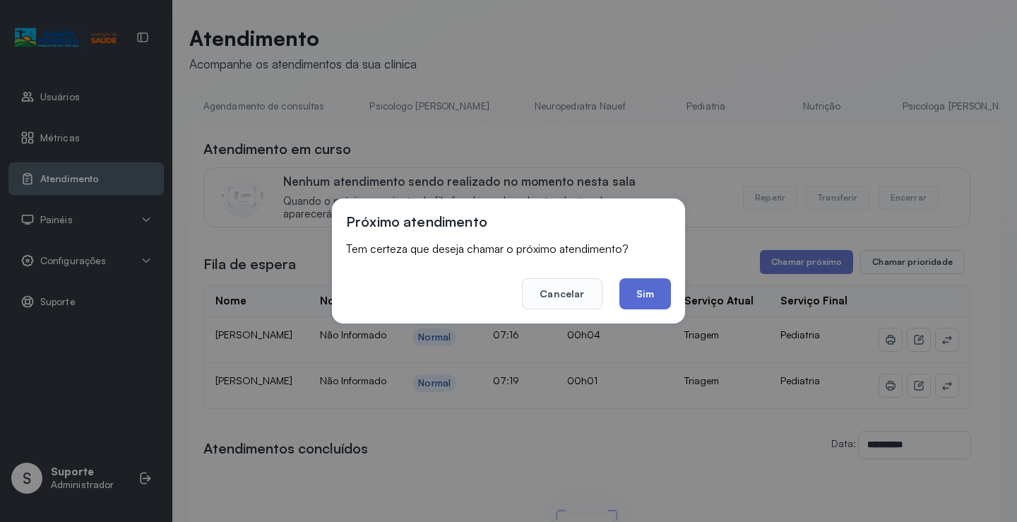
click at [655, 301] on button "Sim" at bounding box center [645, 293] width 52 height 31
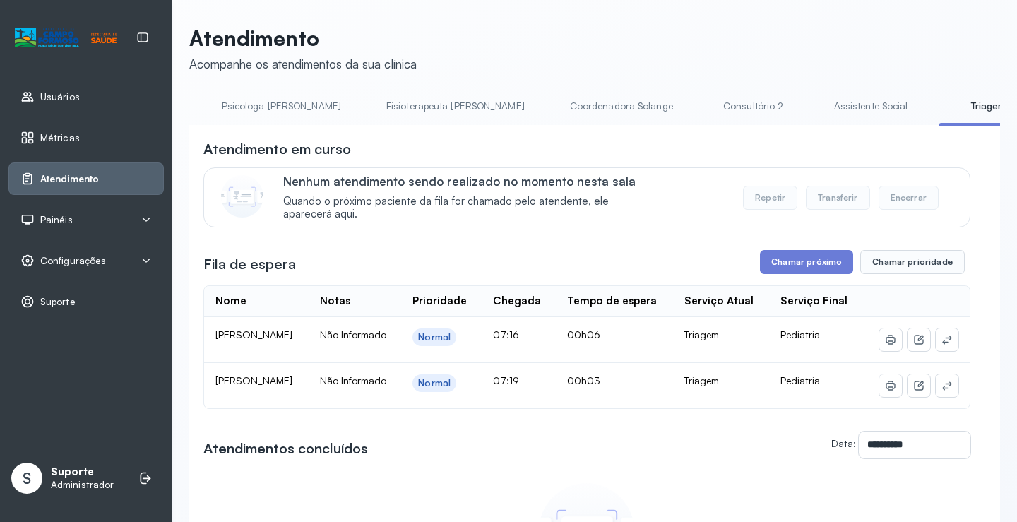
scroll to position [0, 703]
click at [797, 107] on link "Assistente Social" at bounding box center [848, 106] width 102 height 23
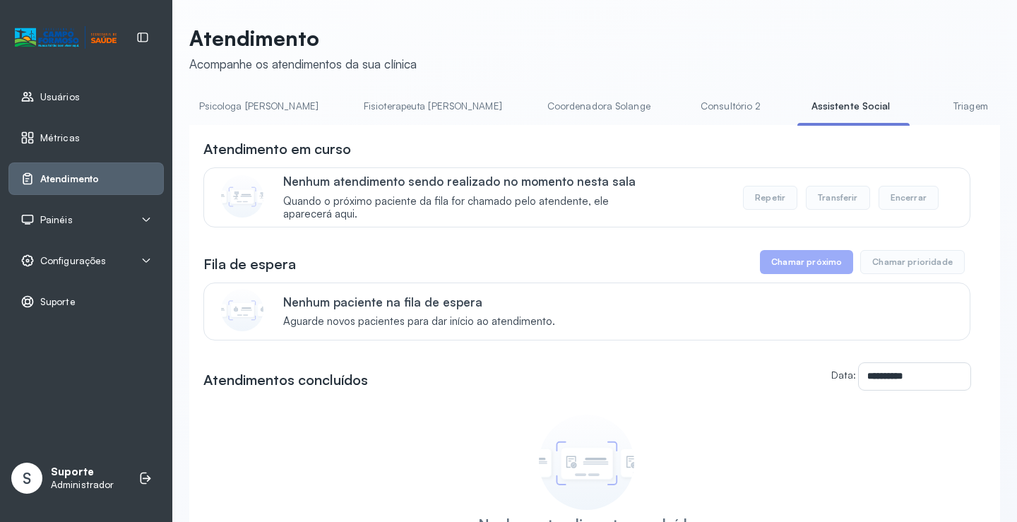
click at [921, 107] on link "Triagem" at bounding box center [970, 106] width 99 height 23
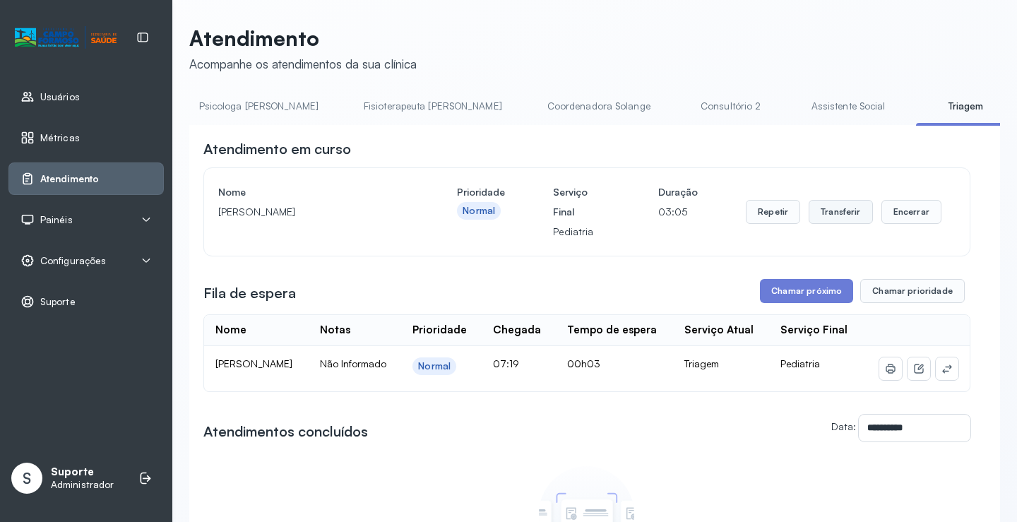
click at [827, 210] on button "Transferir" at bounding box center [840, 212] width 64 height 24
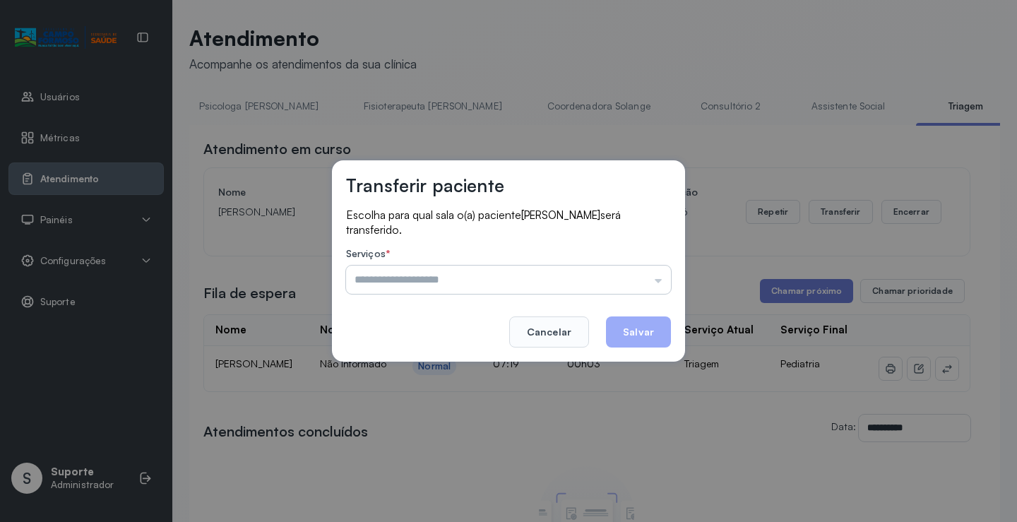
click at [667, 282] on input "text" at bounding box center [508, 279] width 325 height 28
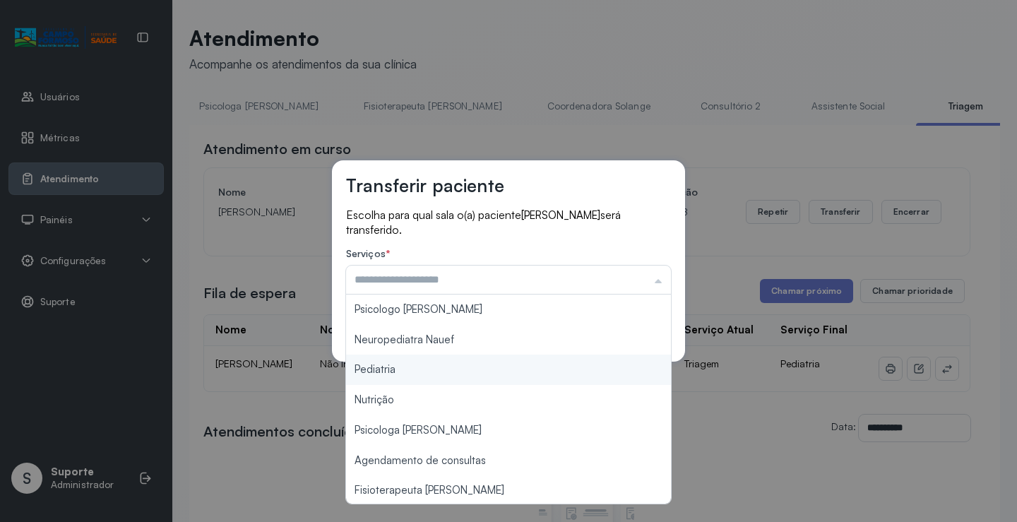
type input "*********"
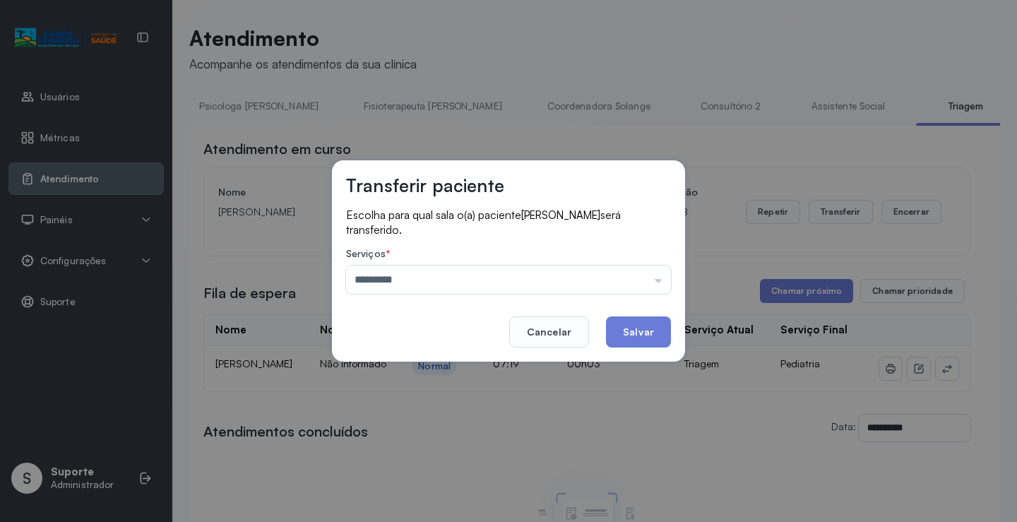
click at [461, 374] on div "Transferir paciente Escolha para qual sala o(a) paciente MARIA EDUARDA DA SILVA…" at bounding box center [508, 261] width 1017 height 522
click at [626, 333] on button "Salvar" at bounding box center [638, 331] width 65 height 31
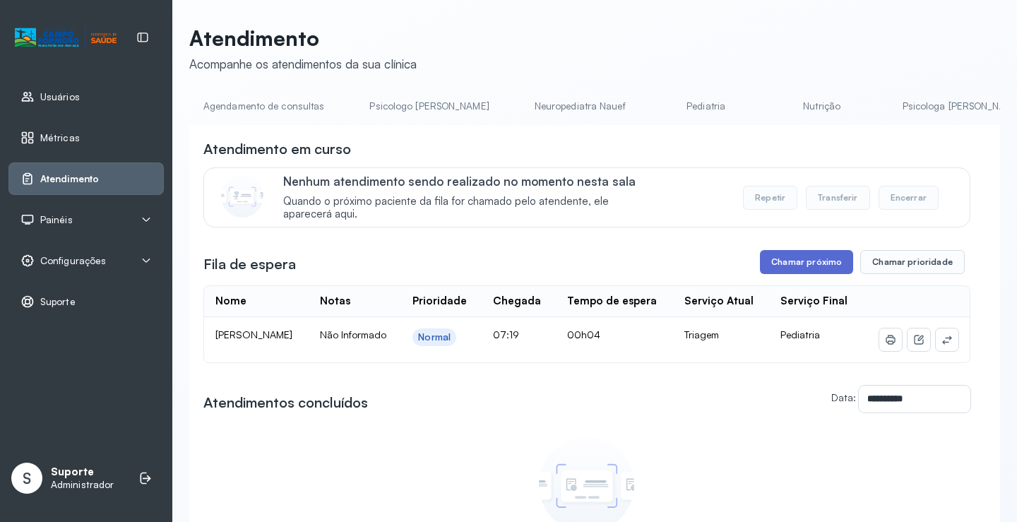
click at [791, 268] on button "Chamar próximo" at bounding box center [806, 262] width 93 height 24
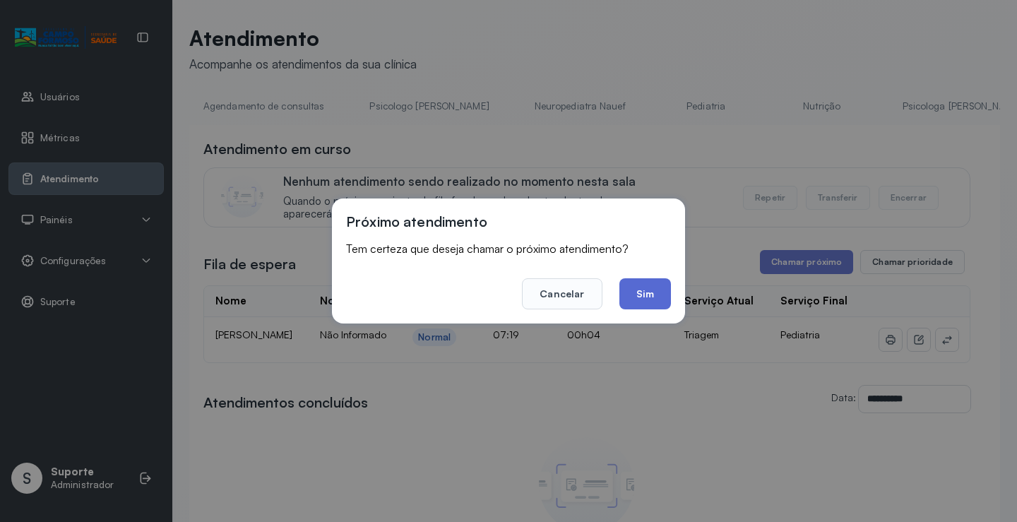
click at [643, 303] on button "Sim" at bounding box center [645, 293] width 52 height 31
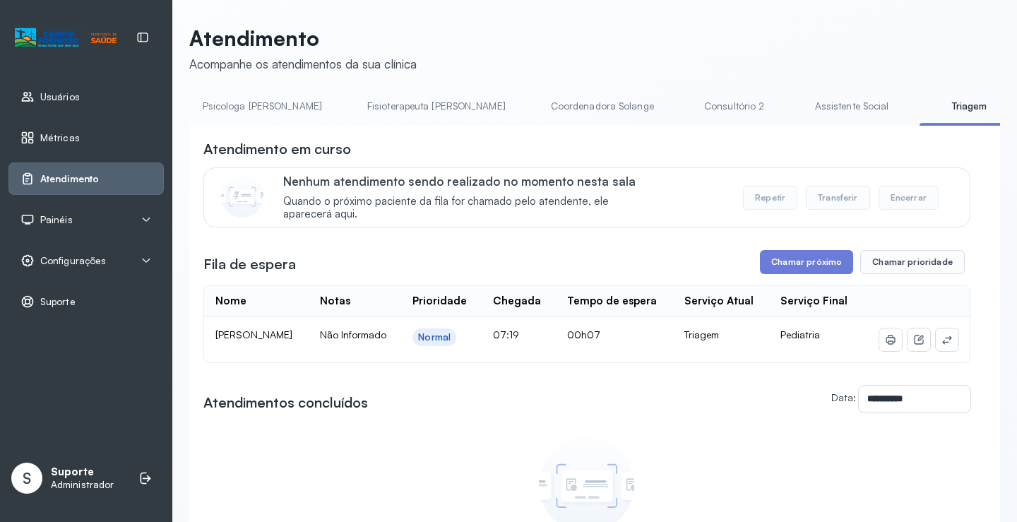
scroll to position [0, 701]
click at [799, 113] on link "Assistente Social" at bounding box center [850, 106] width 102 height 23
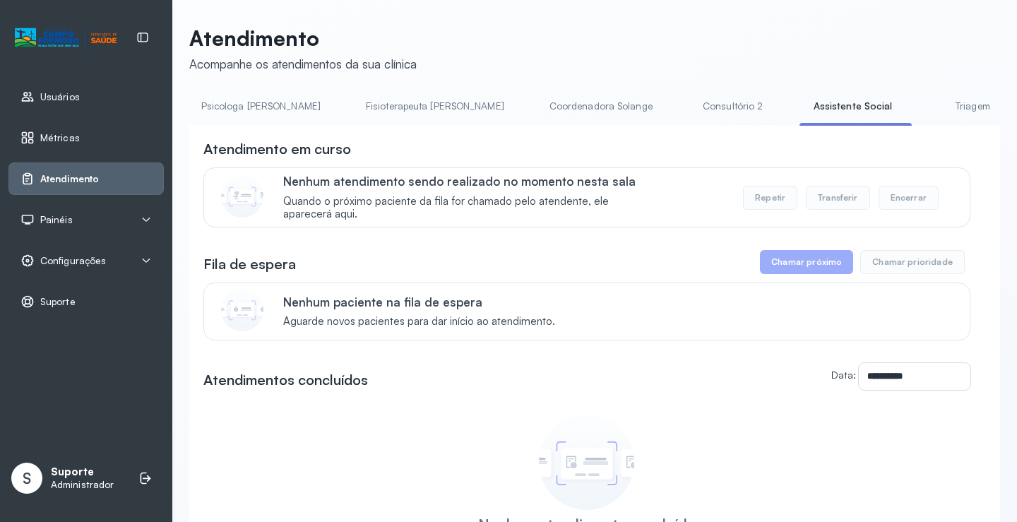
click at [923, 114] on link "Triagem" at bounding box center [972, 106] width 99 height 23
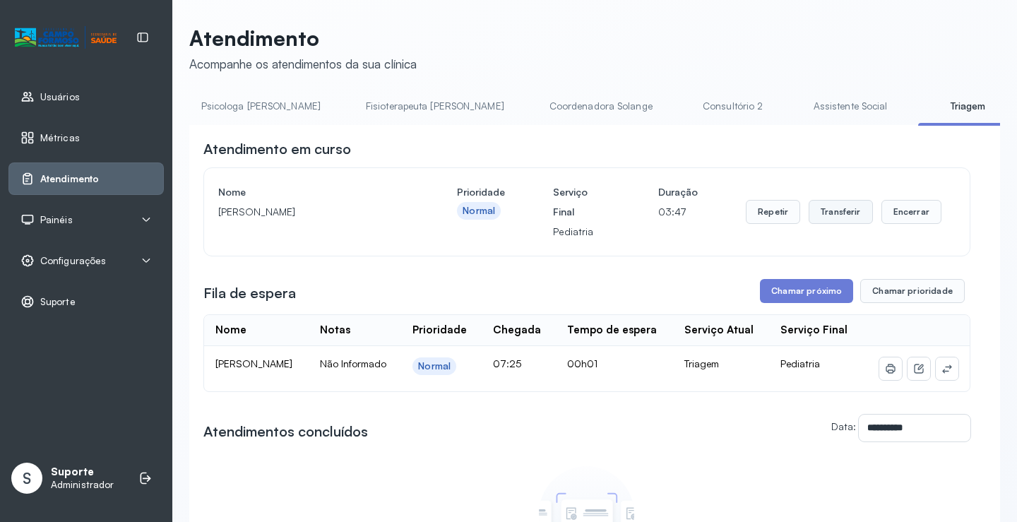
click at [849, 211] on button "Transferir" at bounding box center [840, 212] width 64 height 24
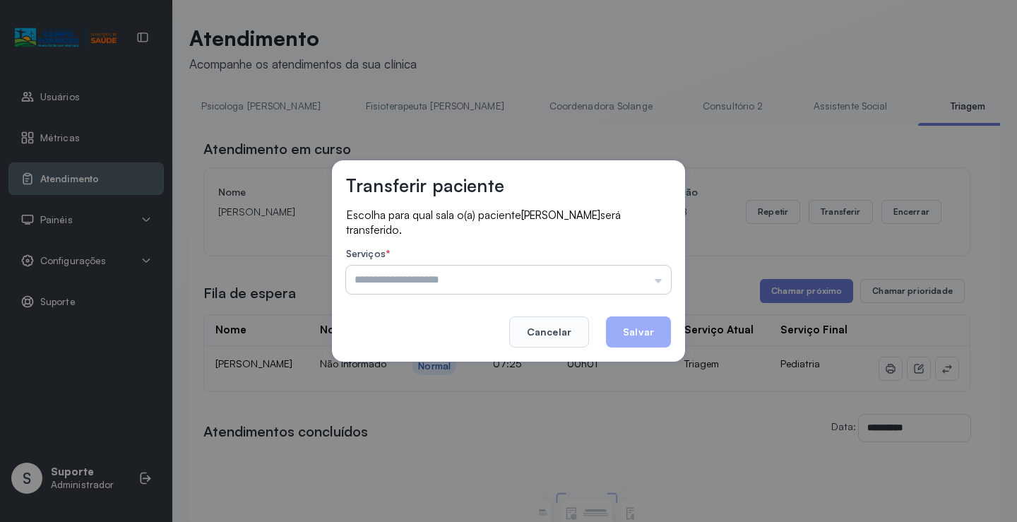
click at [659, 282] on input "text" at bounding box center [508, 279] width 325 height 28
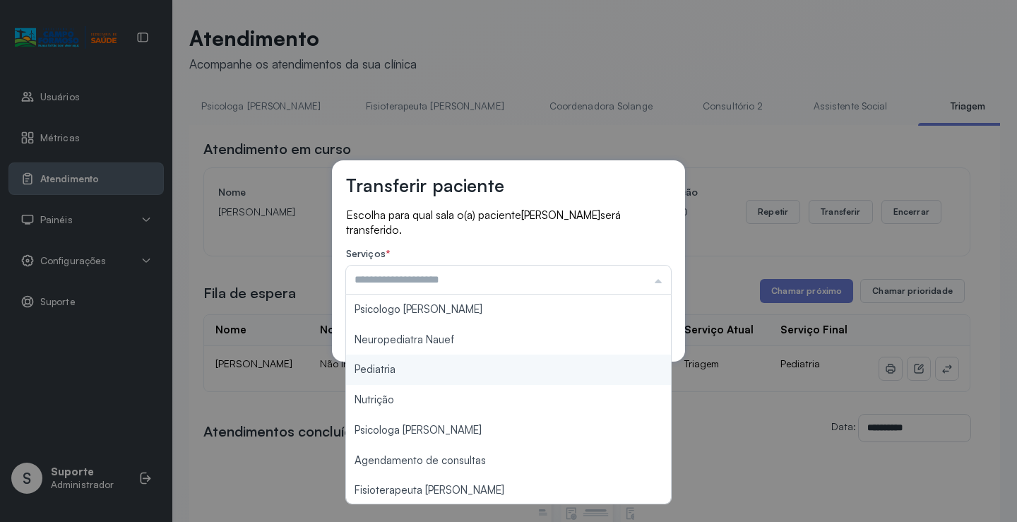
type input "*********"
click at [433, 367] on div "Transferir paciente Escolha para qual sala o(a) paciente MARIA CECILIA SILVA SA…" at bounding box center [508, 261] width 1017 height 522
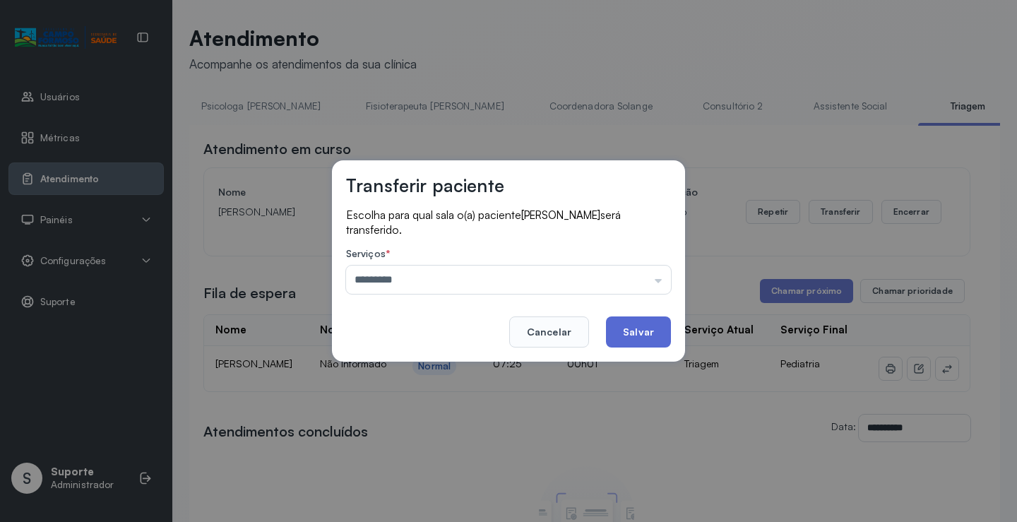
click at [619, 328] on button "Salvar" at bounding box center [638, 331] width 65 height 31
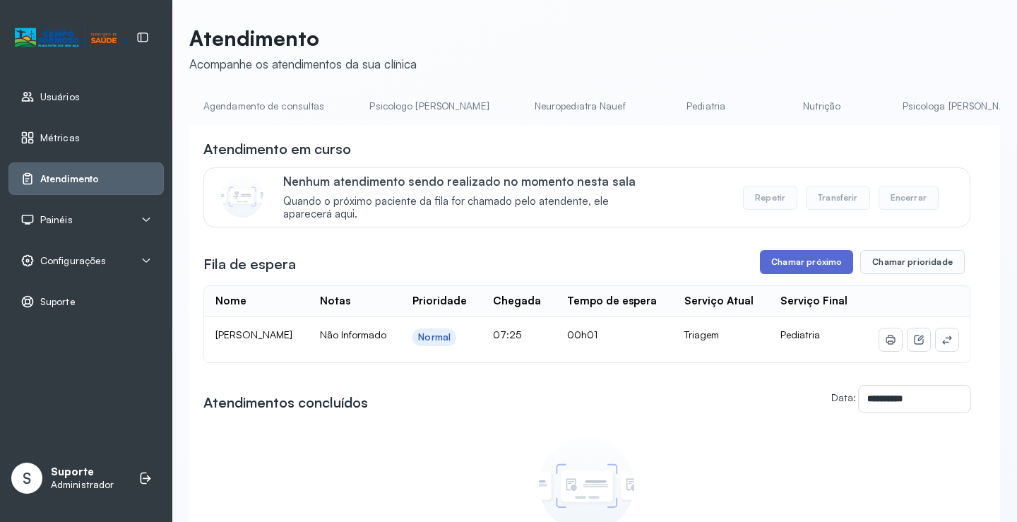
click at [772, 270] on button "Chamar próximo" at bounding box center [806, 262] width 93 height 24
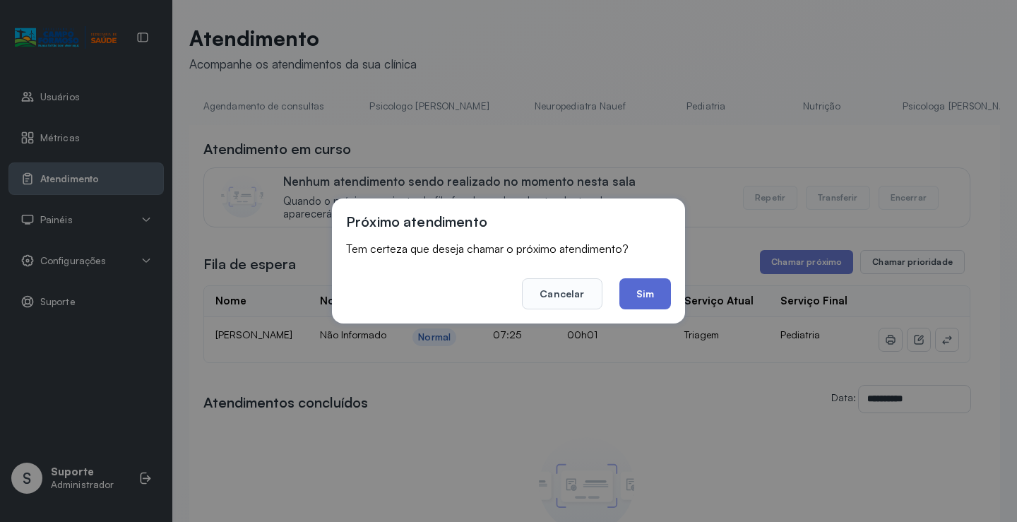
click at [645, 301] on button "Sim" at bounding box center [645, 293] width 52 height 31
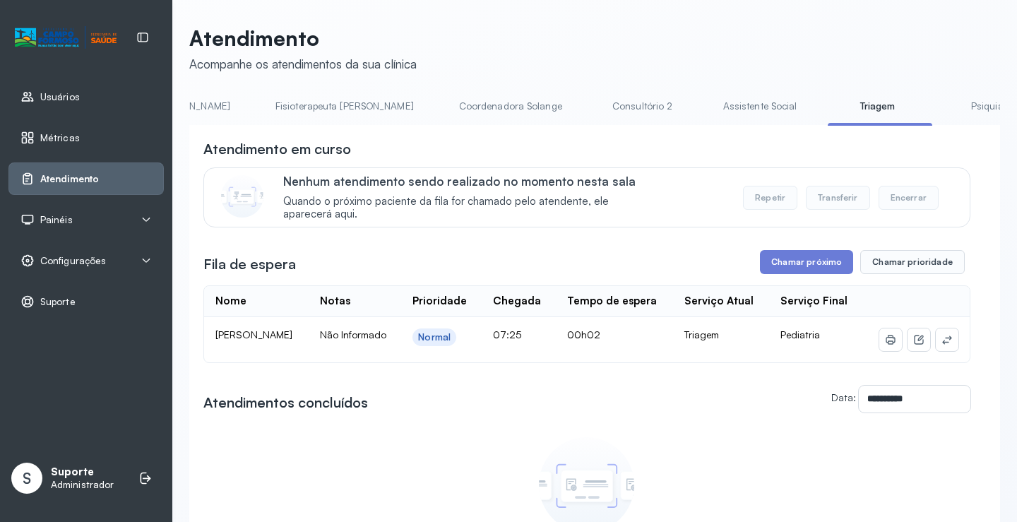
scroll to position [0, 805]
click at [695, 114] on link "Assistente Social" at bounding box center [746, 106] width 102 height 23
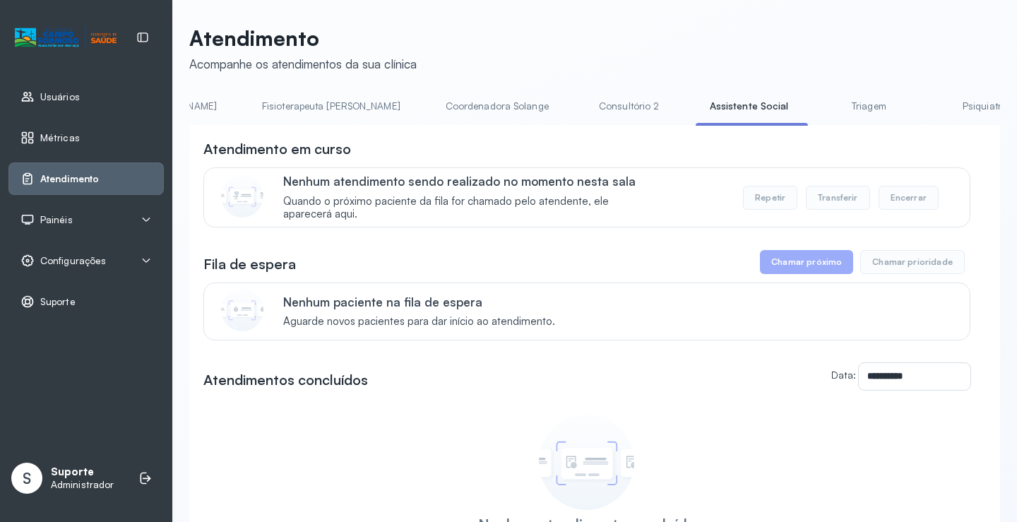
click at [819, 104] on link "Triagem" at bounding box center [868, 106] width 99 height 23
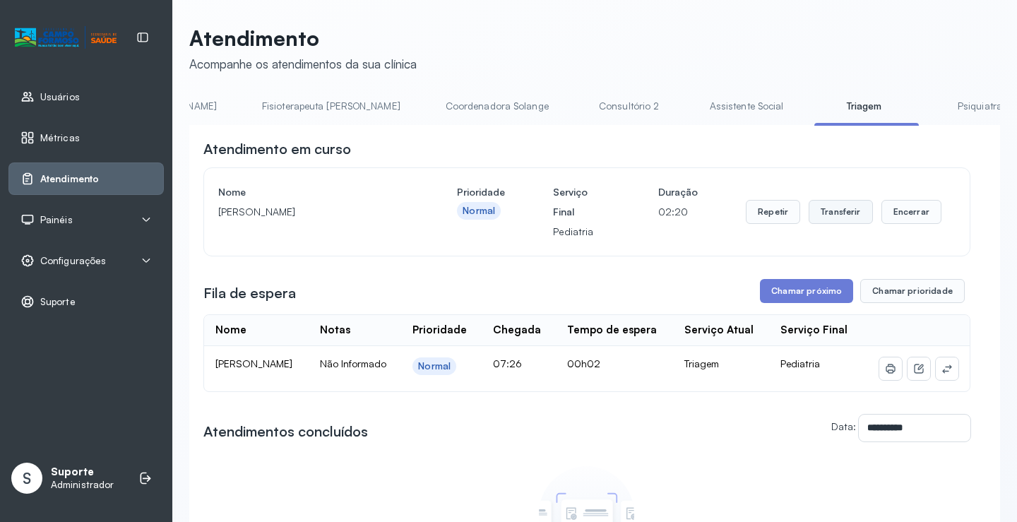
click at [827, 224] on button "Transferir" at bounding box center [840, 212] width 64 height 24
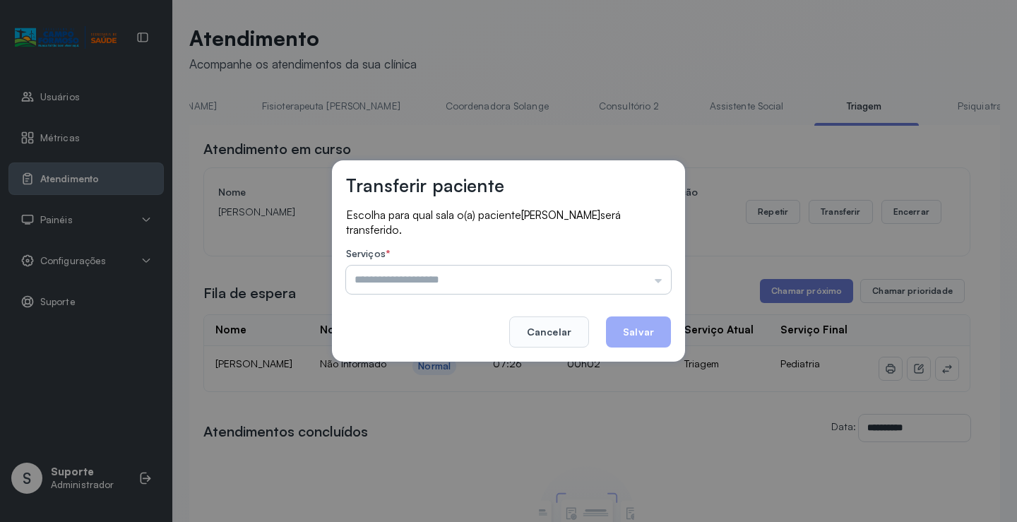
click at [659, 280] on input "text" at bounding box center [508, 279] width 325 height 28
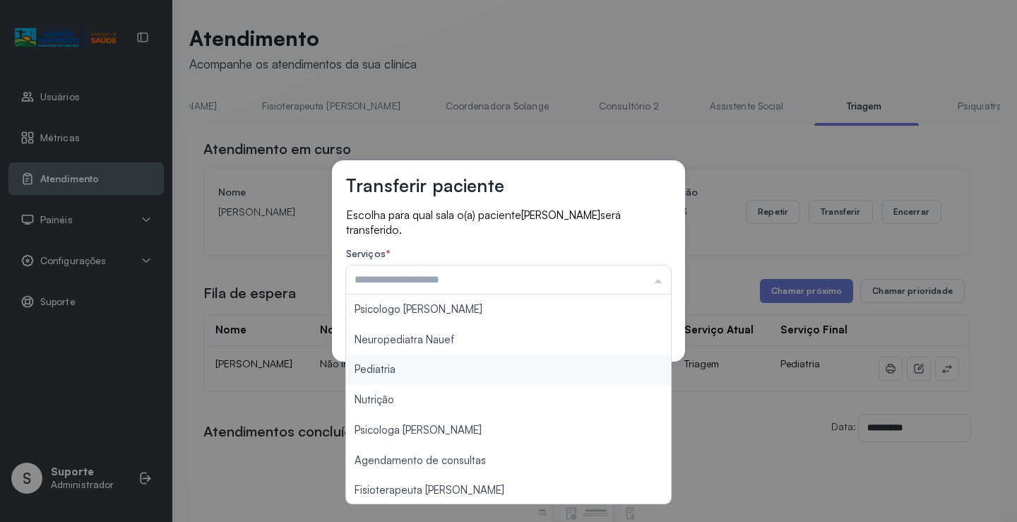
type input "*********"
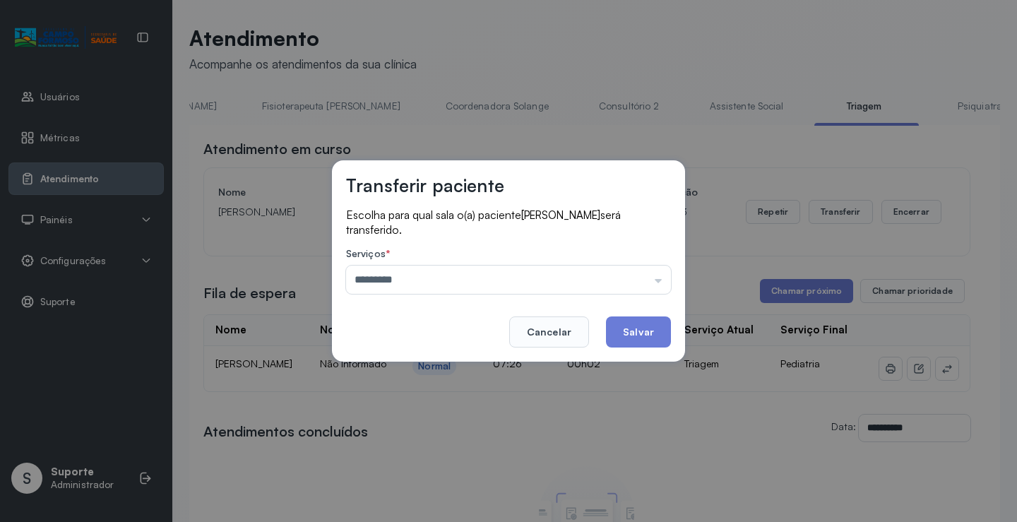
click at [486, 366] on div "Transferir paciente Escolha para qual sala o(a) paciente MARIA JULIA ALMEIDA DO…" at bounding box center [508, 261] width 1017 height 522
click at [640, 337] on button "Salvar" at bounding box center [638, 331] width 65 height 31
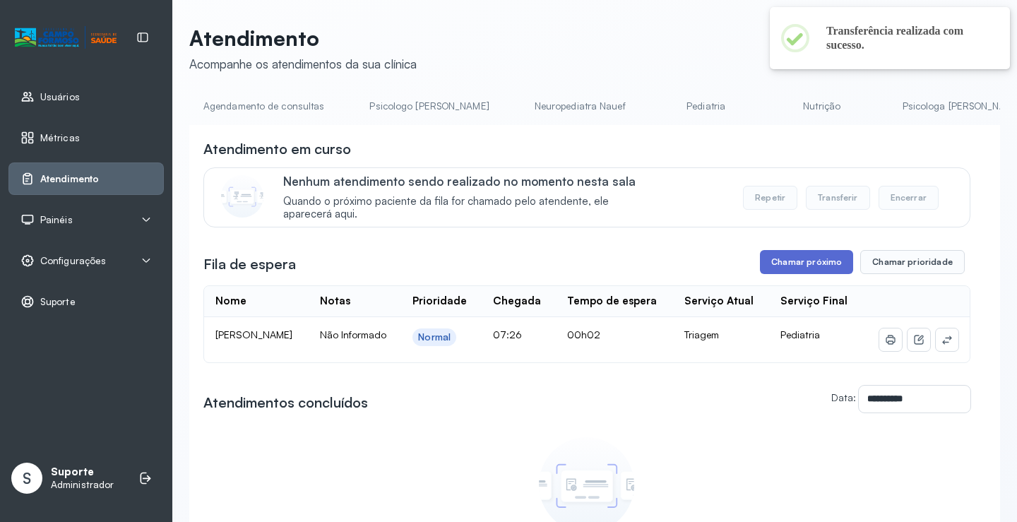
click at [811, 263] on button "Chamar próximo" at bounding box center [806, 262] width 93 height 24
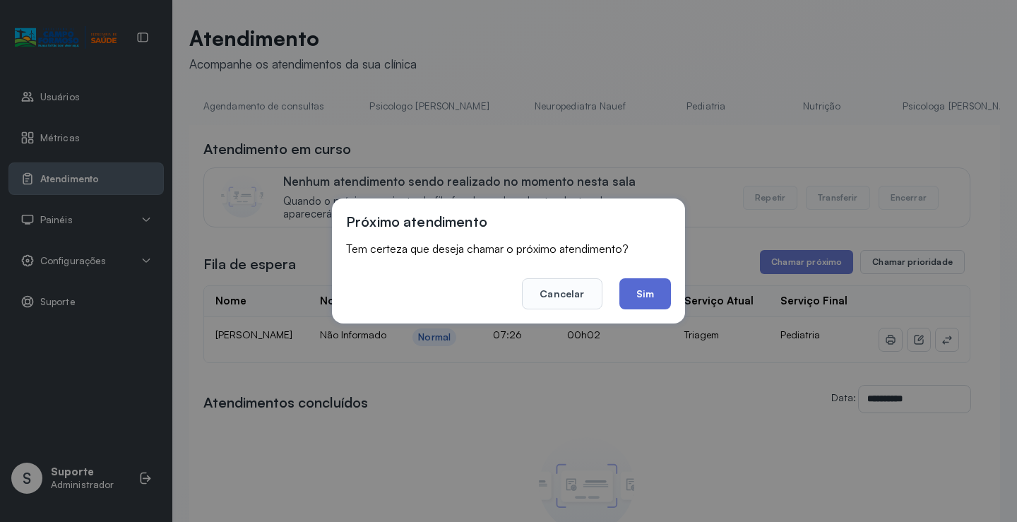
click at [652, 298] on button "Sim" at bounding box center [645, 293] width 52 height 31
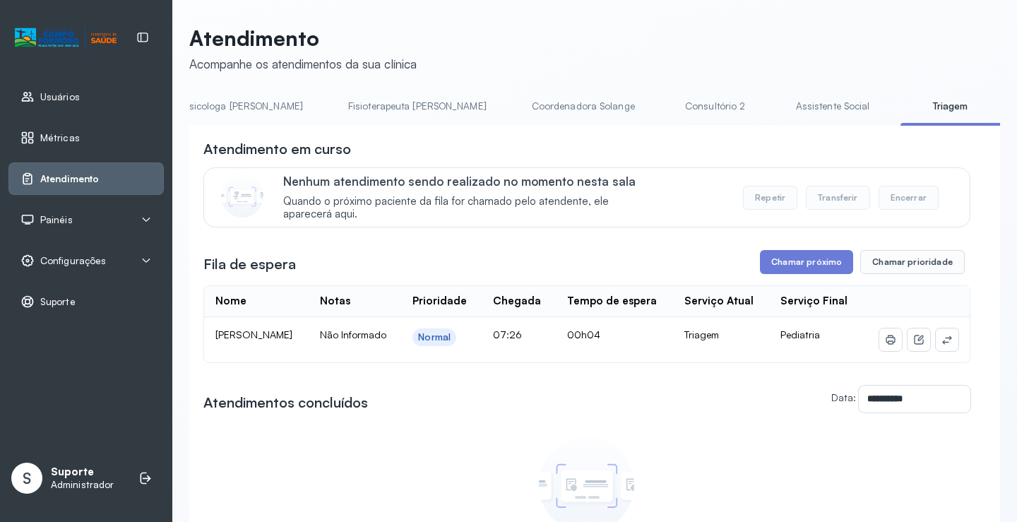
scroll to position [0, 719]
click at [900, 109] on link "Triagem" at bounding box center [949, 106] width 99 height 23
click at [781, 101] on link "Assistente Social" at bounding box center [832, 106] width 102 height 23
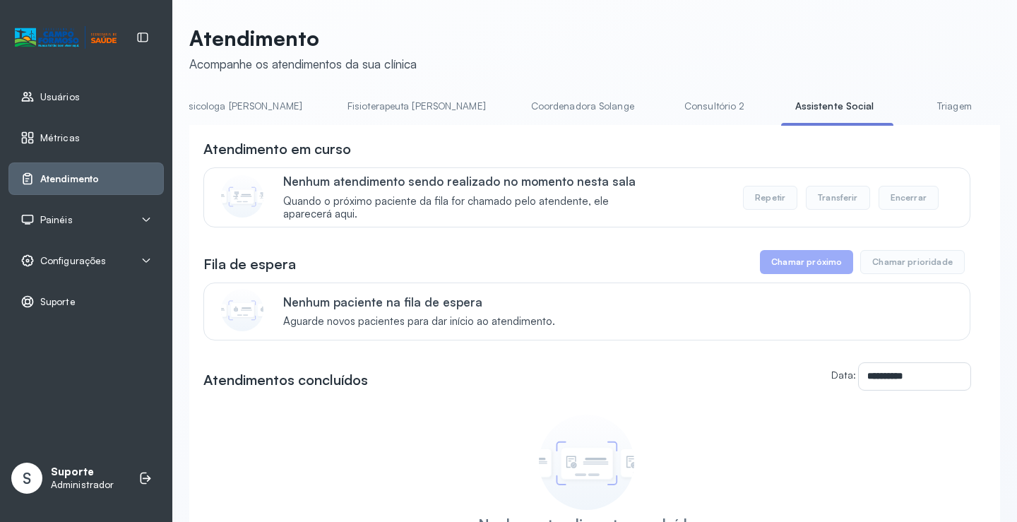
click at [904, 117] on link "Triagem" at bounding box center [953, 106] width 99 height 23
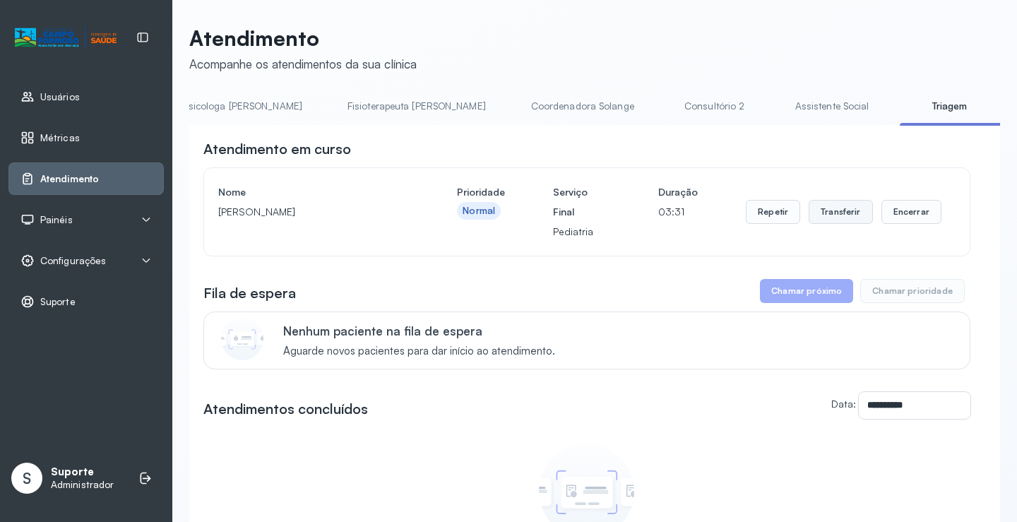
click at [830, 210] on button "Transferir" at bounding box center [840, 212] width 64 height 24
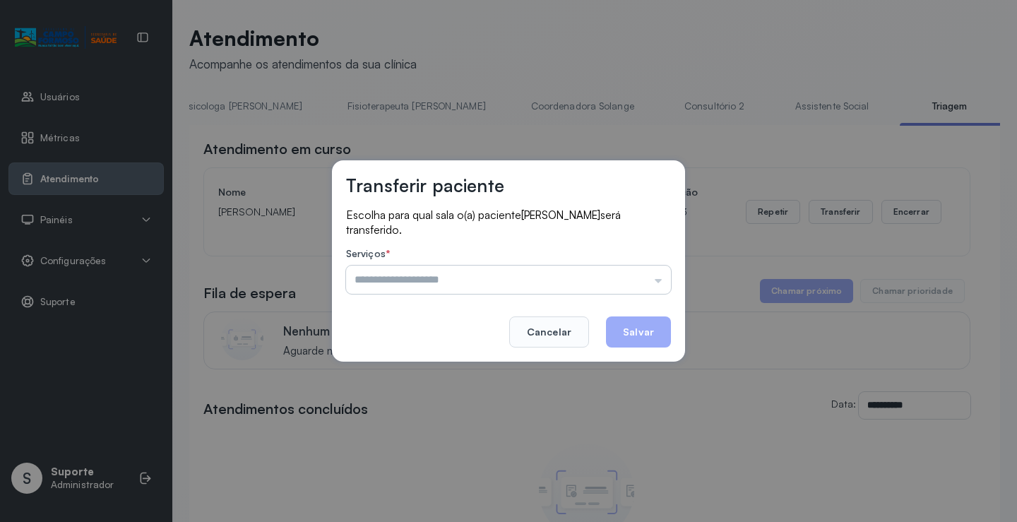
click at [661, 284] on input "text" at bounding box center [508, 279] width 325 height 28
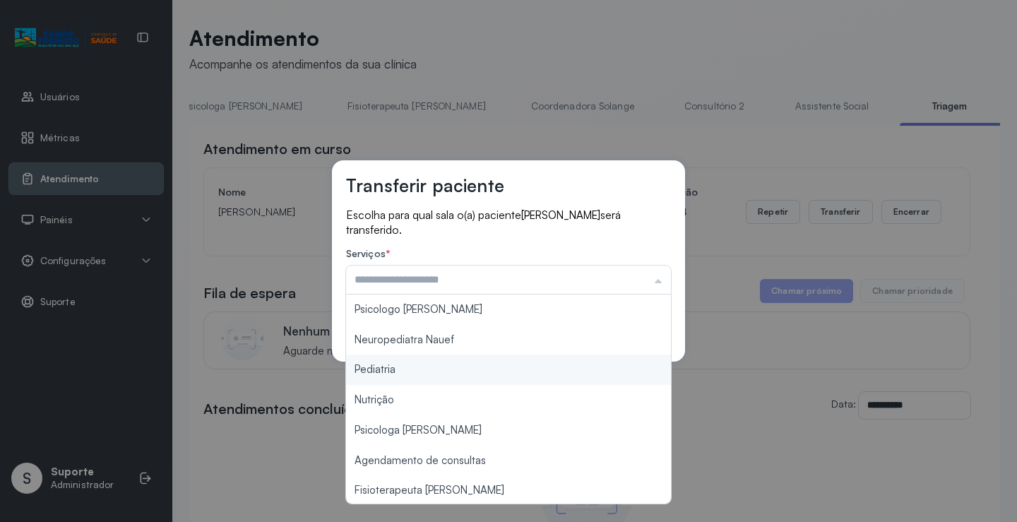
type input "*********"
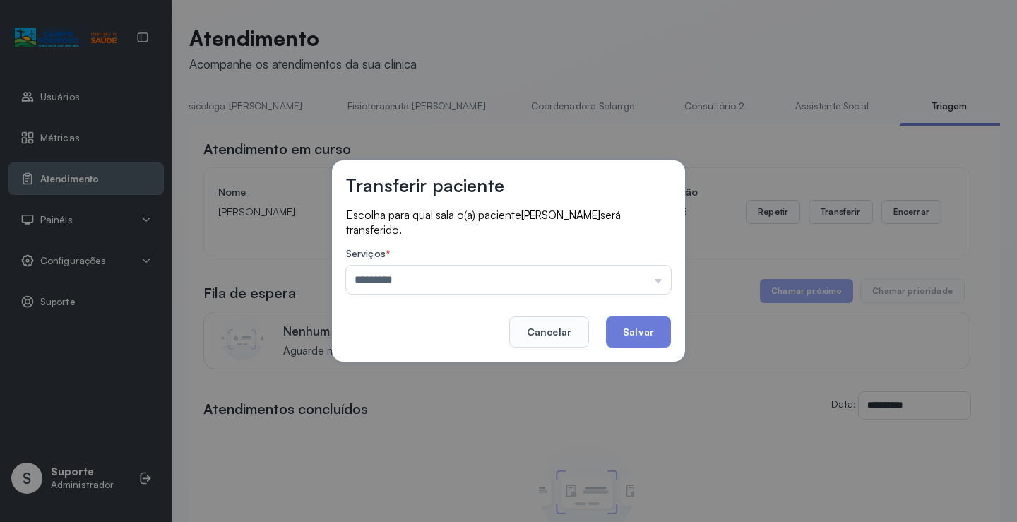
click at [449, 372] on div "Transferir paciente Escolha para qual sala o(a) paciente ANTONELLA SILVA ALMEID…" at bounding box center [508, 261] width 1017 height 522
click at [648, 343] on button "Salvar" at bounding box center [638, 331] width 65 height 31
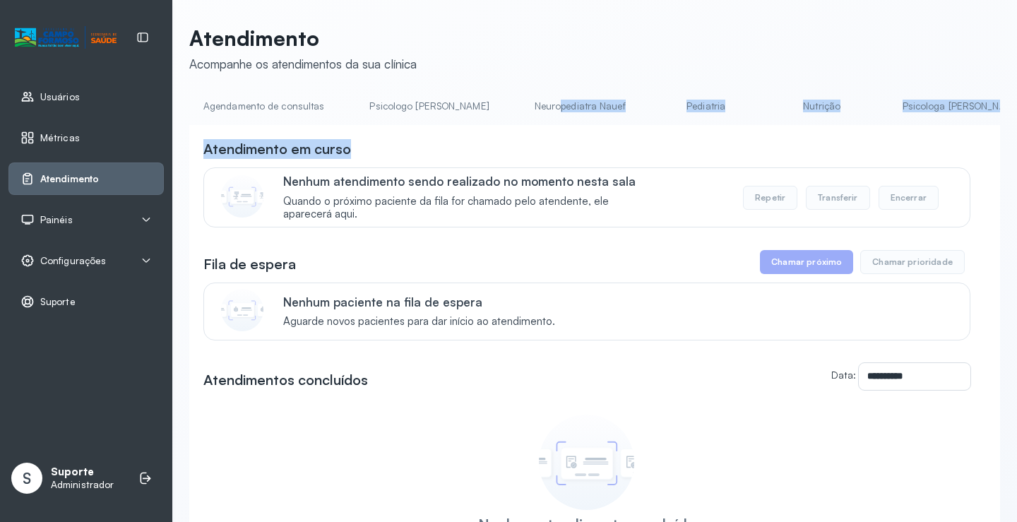
drag, startPoint x: 506, startPoint y: 125, endPoint x: 549, endPoint y: 133, distance: 43.8
click at [549, 133] on div "**********" at bounding box center [594, 372] width 811 height 554
click at [446, 145] on div "Atendimento em curso" at bounding box center [586, 149] width 767 height 20
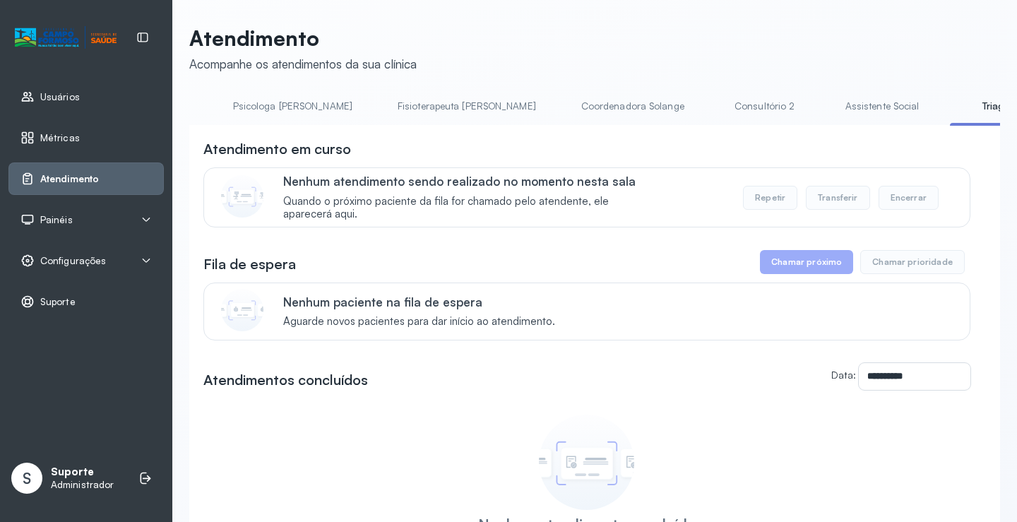
scroll to position [0, 671]
click at [830, 110] on link "Assistente Social" at bounding box center [881, 106] width 102 height 23
click at [953, 114] on link "Triagem" at bounding box center [1002, 106] width 99 height 23
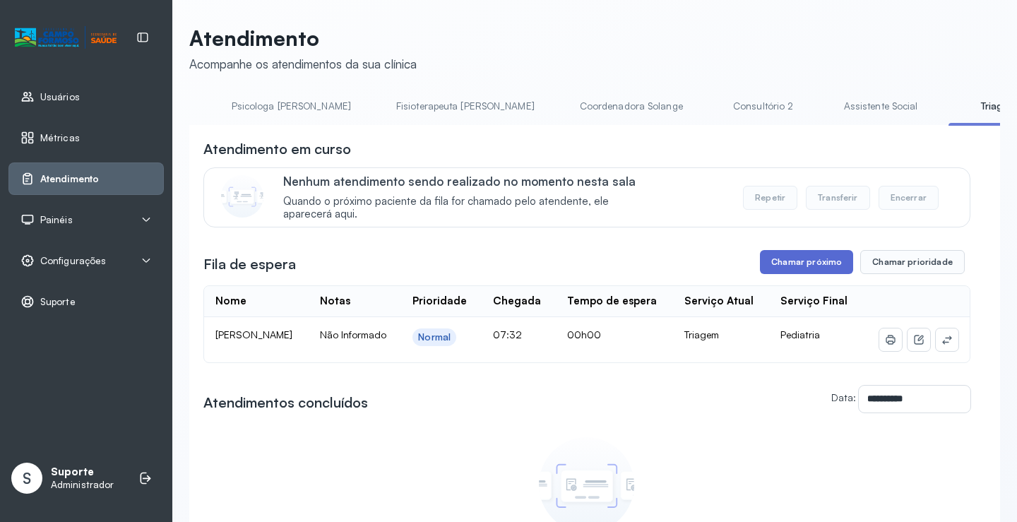
click at [796, 268] on button "Chamar próximo" at bounding box center [806, 262] width 93 height 24
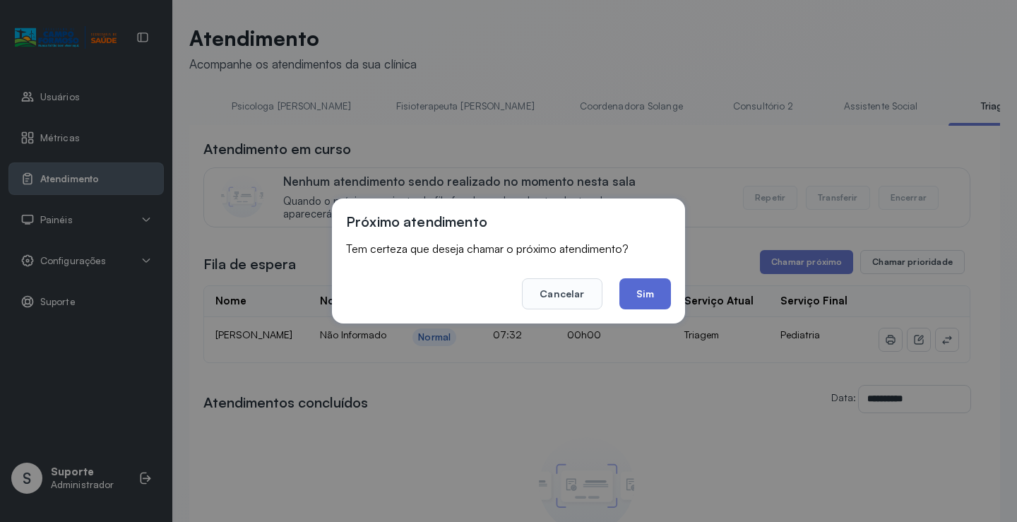
click at [655, 293] on button "Sim" at bounding box center [645, 293] width 52 height 31
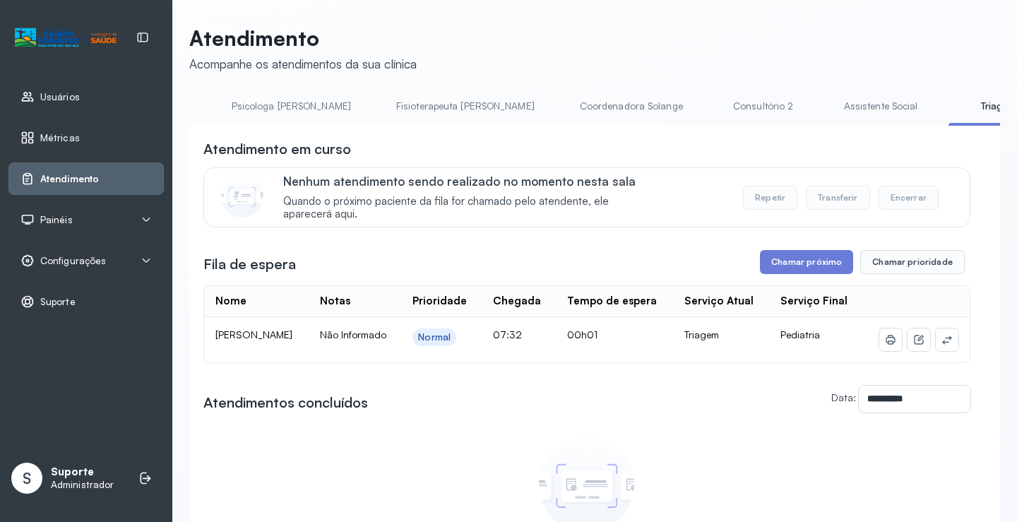
click at [830, 102] on link "Assistente Social" at bounding box center [881, 106] width 102 height 23
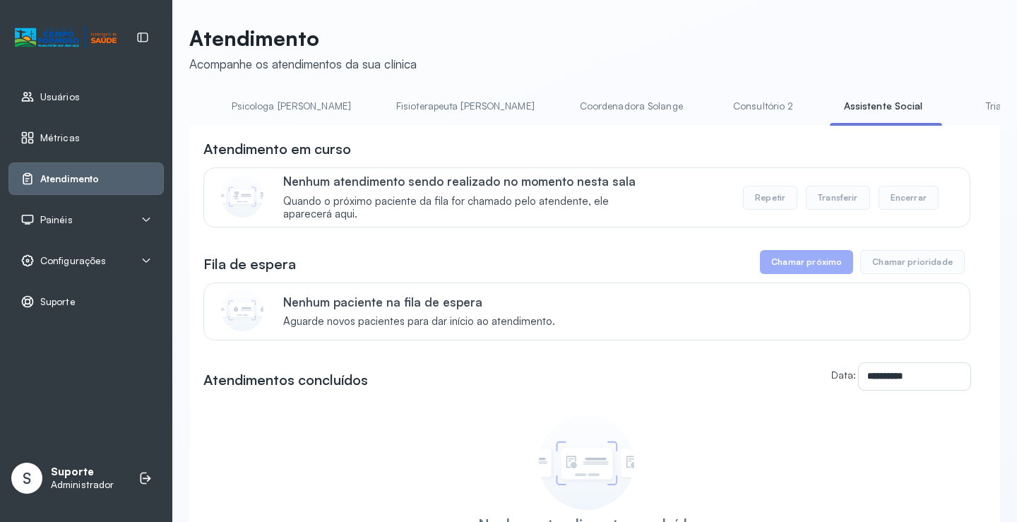
click at [953, 114] on link "Triagem" at bounding box center [1002, 106] width 99 height 23
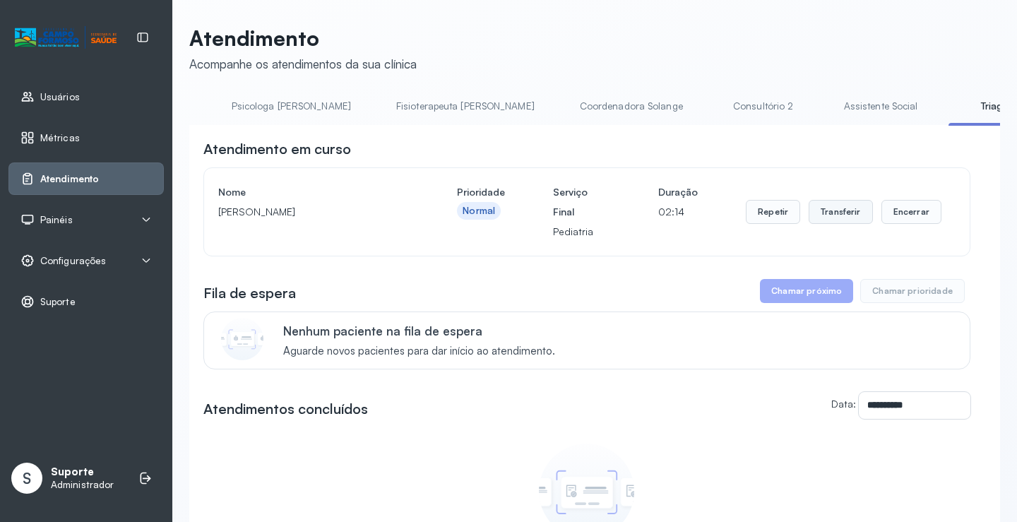
click at [841, 217] on button "Transferir" at bounding box center [840, 212] width 64 height 24
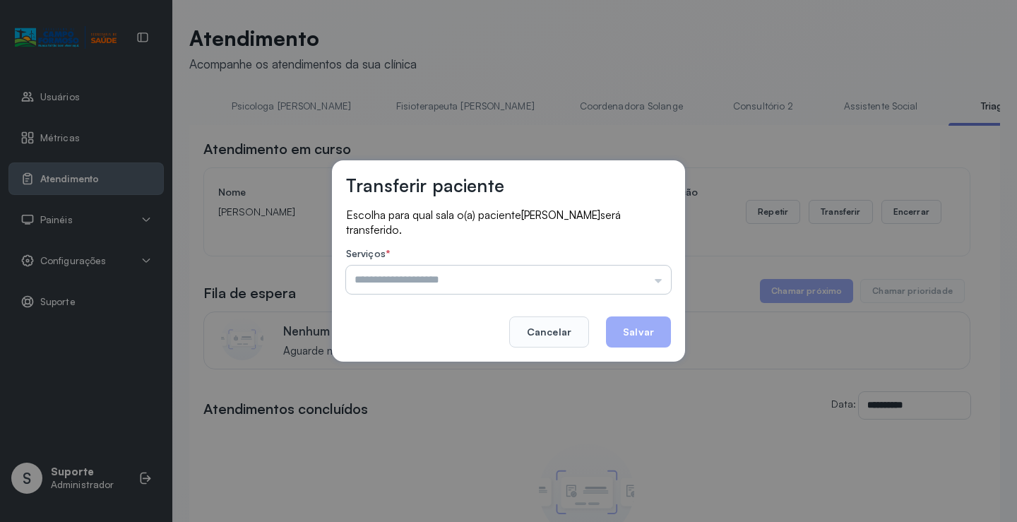
click at [659, 287] on input "text" at bounding box center [508, 279] width 325 height 28
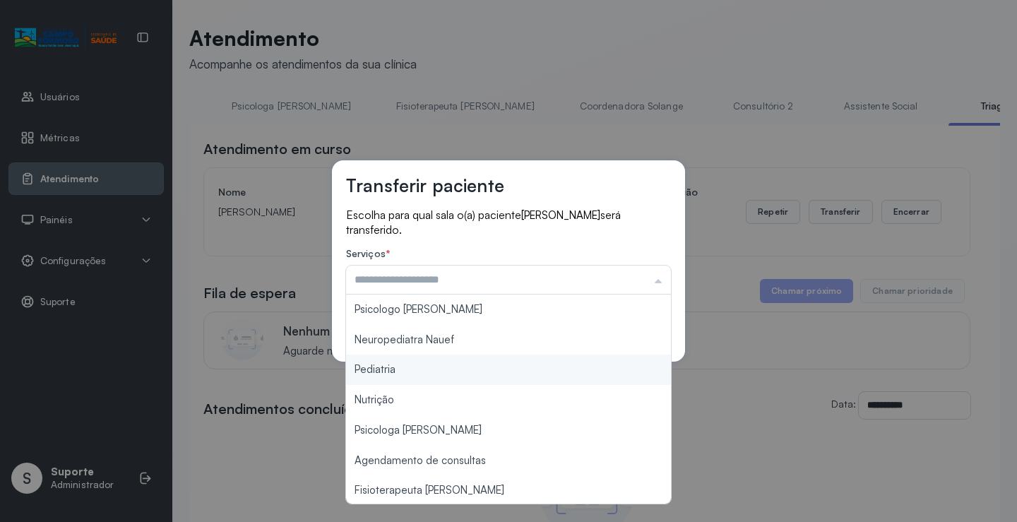
type input "*********"
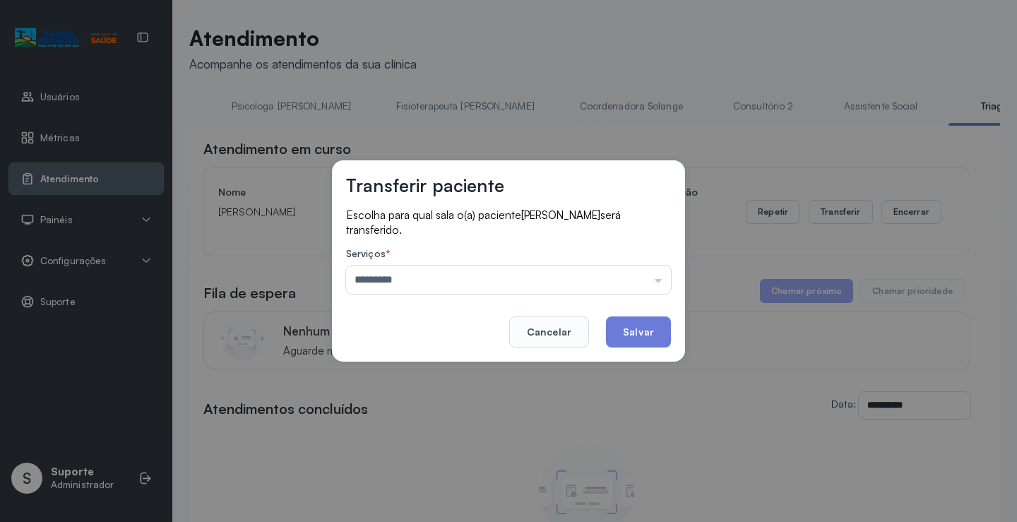
click at [496, 369] on div "Transferir paciente Escolha para qual sala o(a) paciente EVERTON COSTA SILVA se…" at bounding box center [508, 261] width 1017 height 522
click at [630, 339] on button "Salvar" at bounding box center [638, 331] width 65 height 31
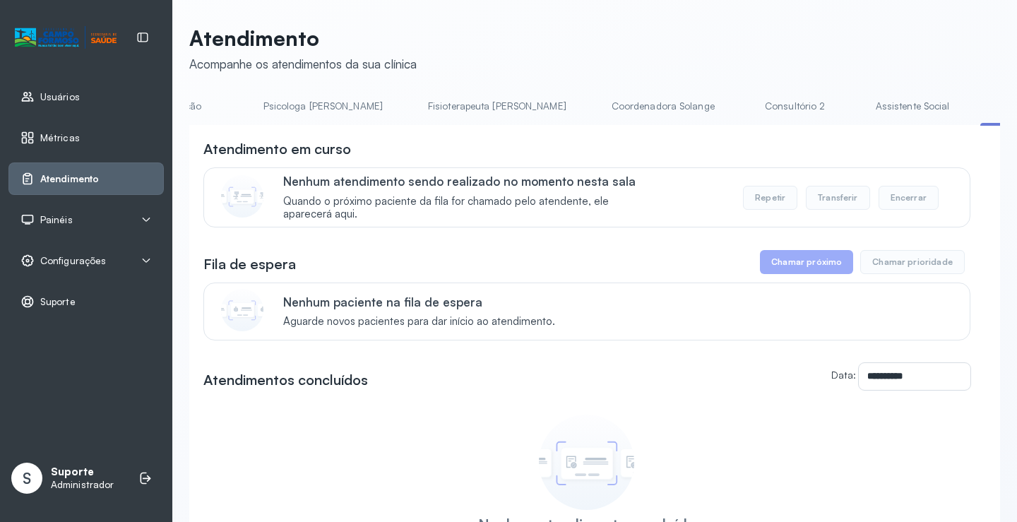
scroll to position [0, 640]
click at [860, 109] on link "Assistente Social" at bounding box center [911, 106] width 102 height 23
click at [984, 107] on link "Triagem" at bounding box center [1033, 106] width 99 height 23
click at [860, 102] on link "Assistente Social" at bounding box center [911, 106] width 102 height 23
click at [984, 106] on link "Triagem" at bounding box center [1033, 106] width 99 height 23
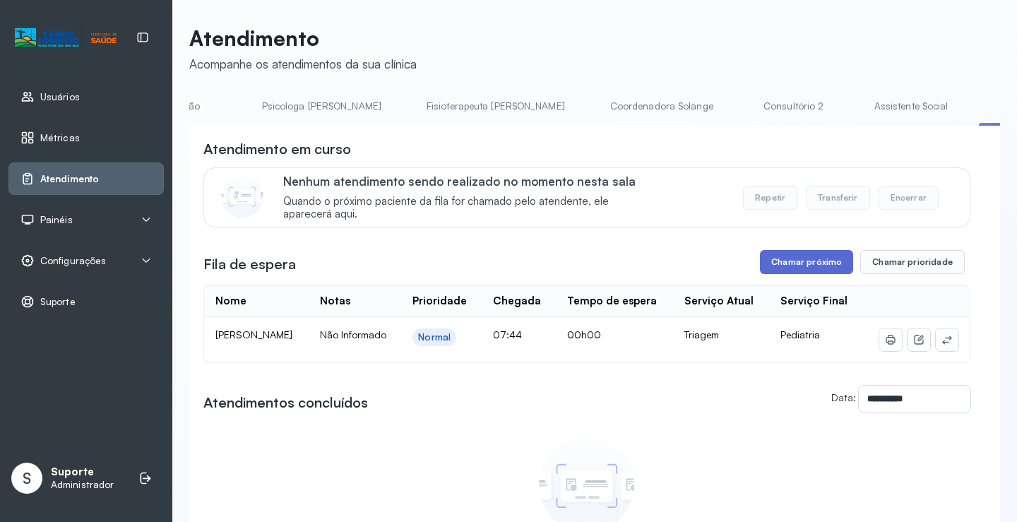
click at [770, 261] on button "Chamar próximo" at bounding box center [806, 262] width 93 height 24
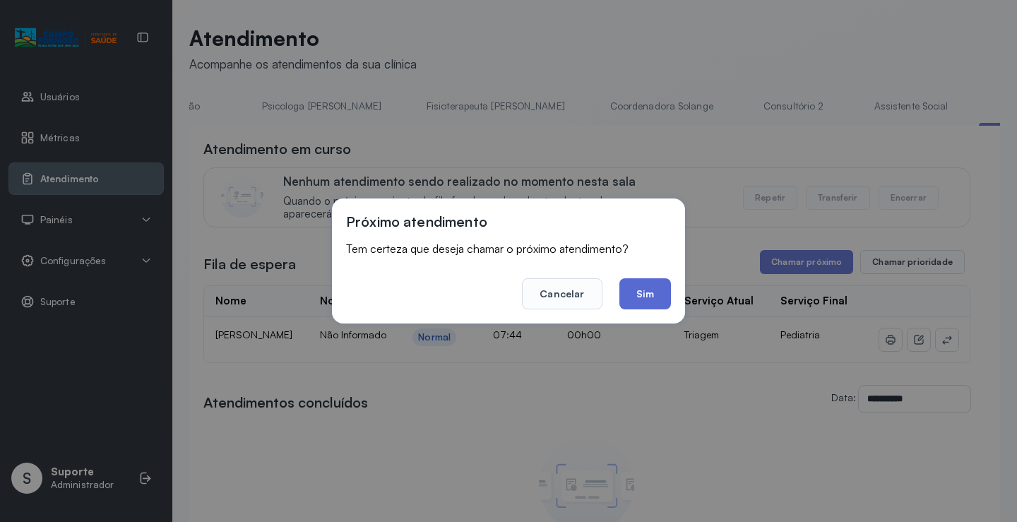
click at [654, 299] on button "Sim" at bounding box center [645, 293] width 52 height 31
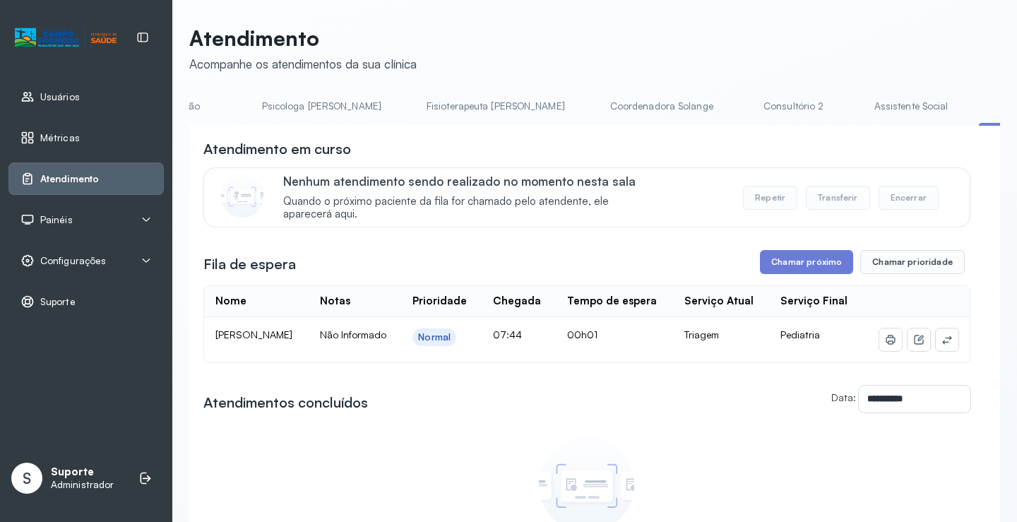
click at [860, 102] on link "Assistente Social" at bounding box center [911, 106] width 102 height 23
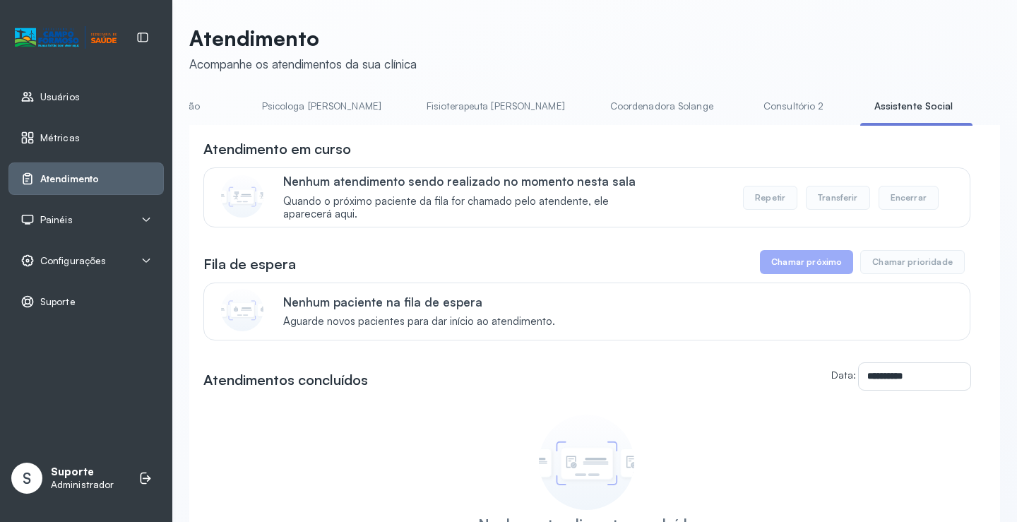
click at [984, 116] on link "Triagem" at bounding box center [1033, 106] width 99 height 23
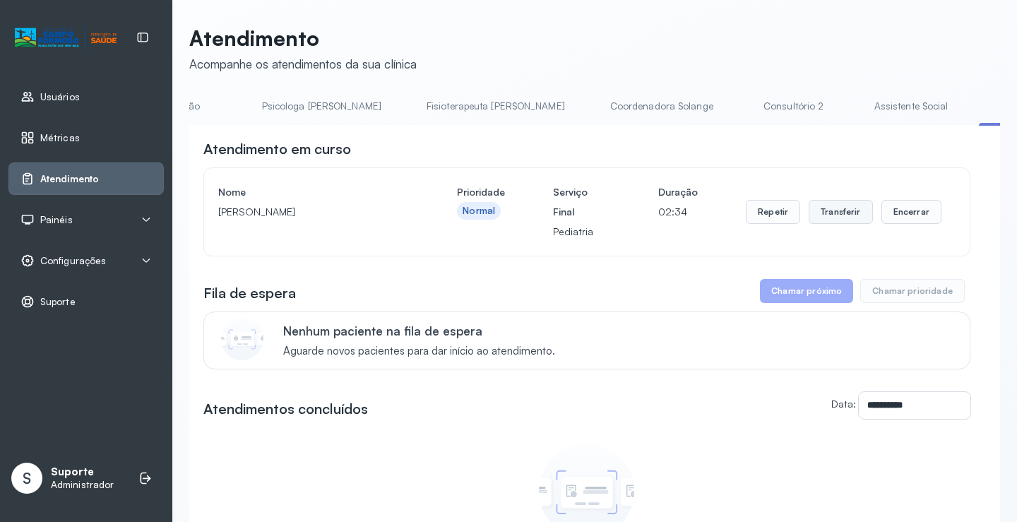
click at [837, 209] on button "Transferir" at bounding box center [840, 212] width 64 height 24
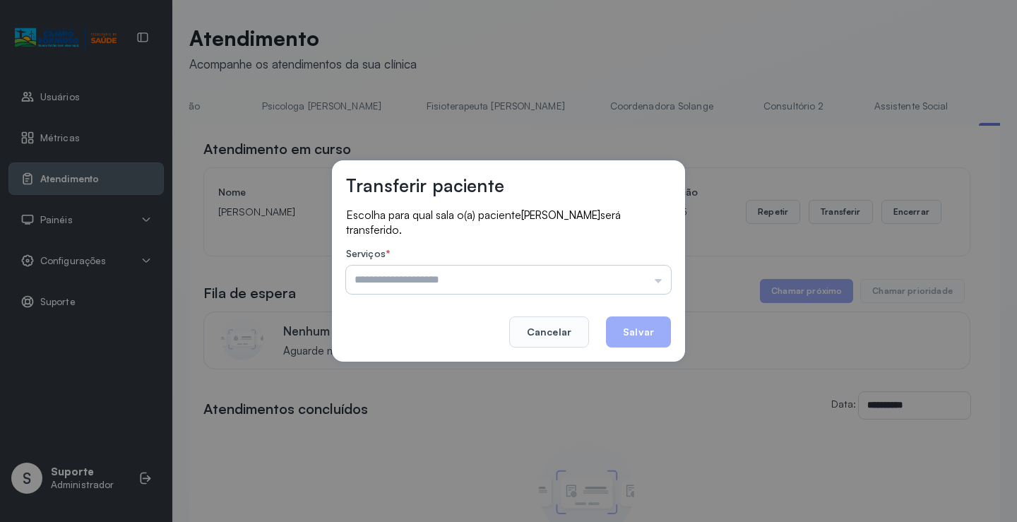
click at [662, 277] on input "text" at bounding box center [508, 279] width 325 height 28
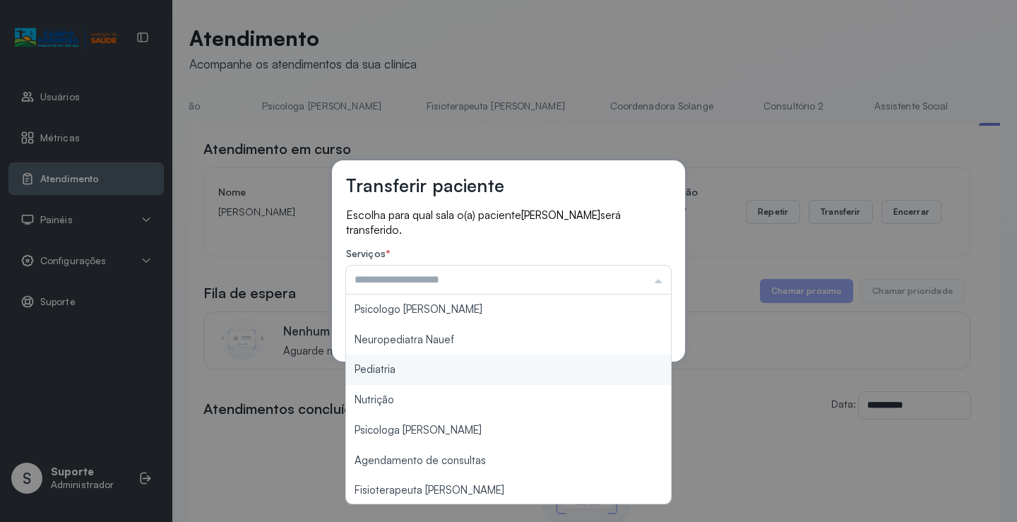
type input "*********"
click at [532, 366] on div "Transferir paciente Escolha para qual sala o(a) paciente ARTHUR CARVALHO BONFIM…" at bounding box center [508, 261] width 1017 height 522
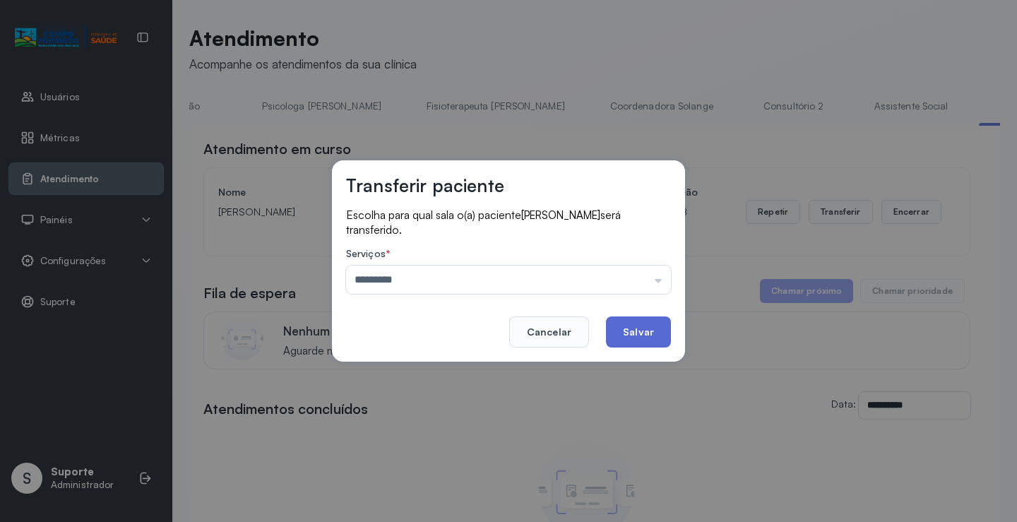
click at [650, 328] on button "Salvar" at bounding box center [638, 331] width 65 height 31
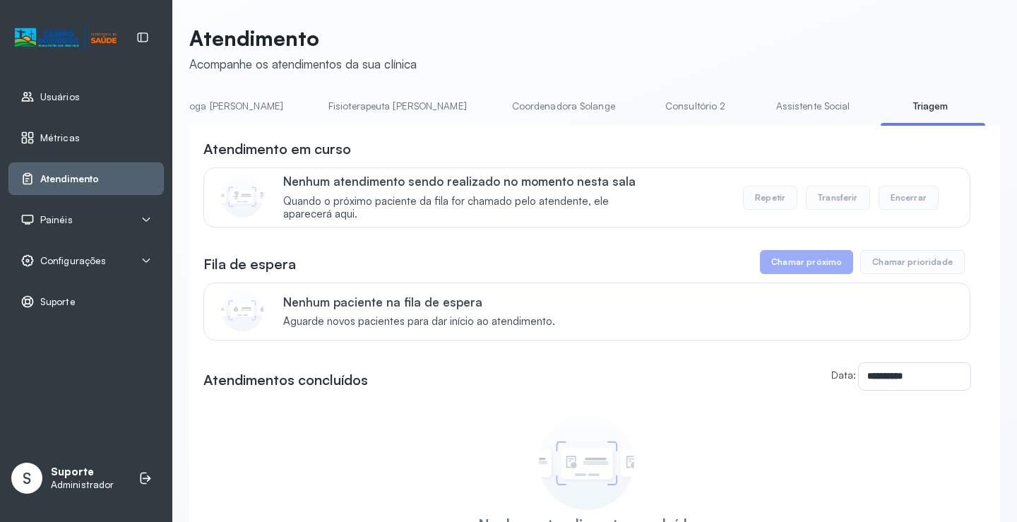
scroll to position [0, 747]
click at [753, 104] on link "Assistente Social" at bounding box center [804, 106] width 102 height 23
click at [877, 109] on link "Triagem" at bounding box center [926, 106] width 99 height 23
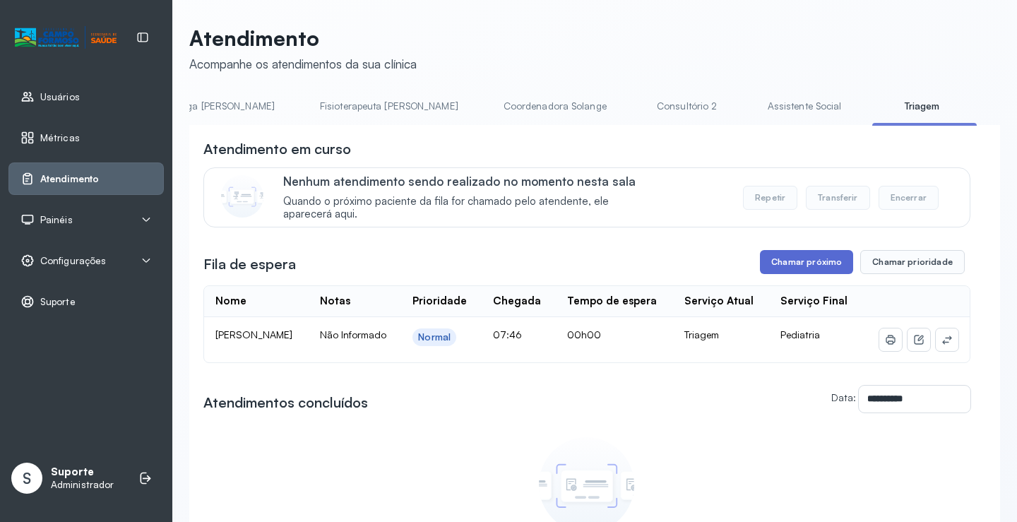
click at [787, 260] on button "Chamar próximo" at bounding box center [806, 262] width 93 height 24
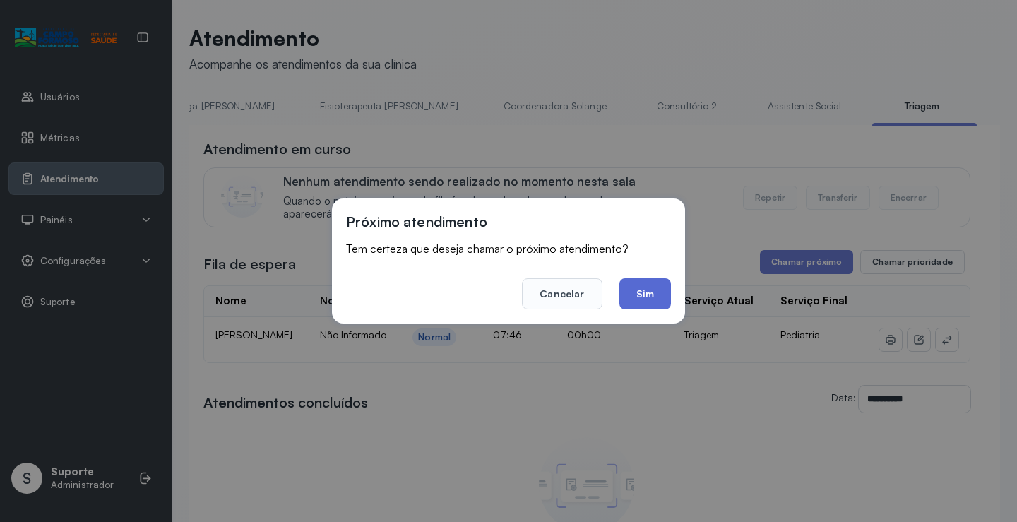
click at [646, 292] on button "Sim" at bounding box center [645, 293] width 52 height 31
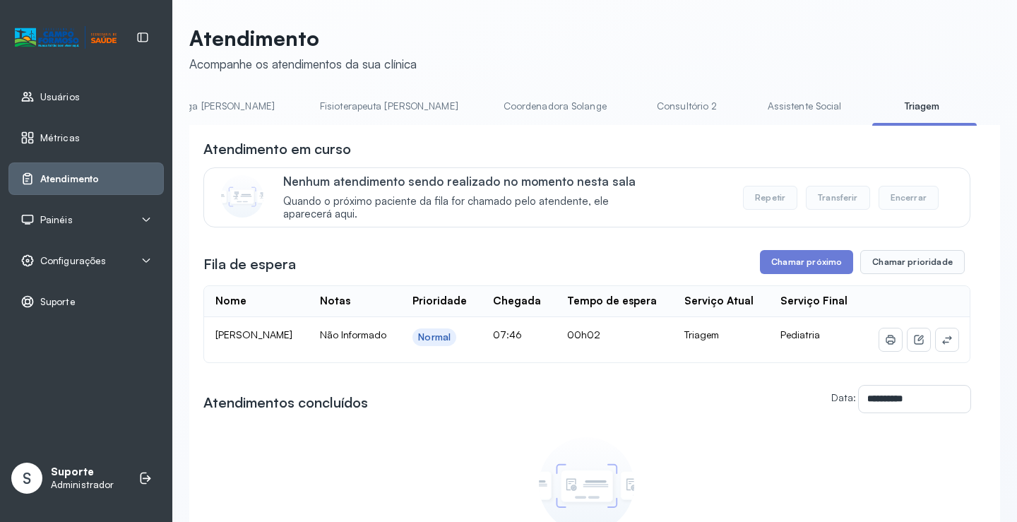
click at [753, 103] on link "Assistente Social" at bounding box center [804, 106] width 102 height 23
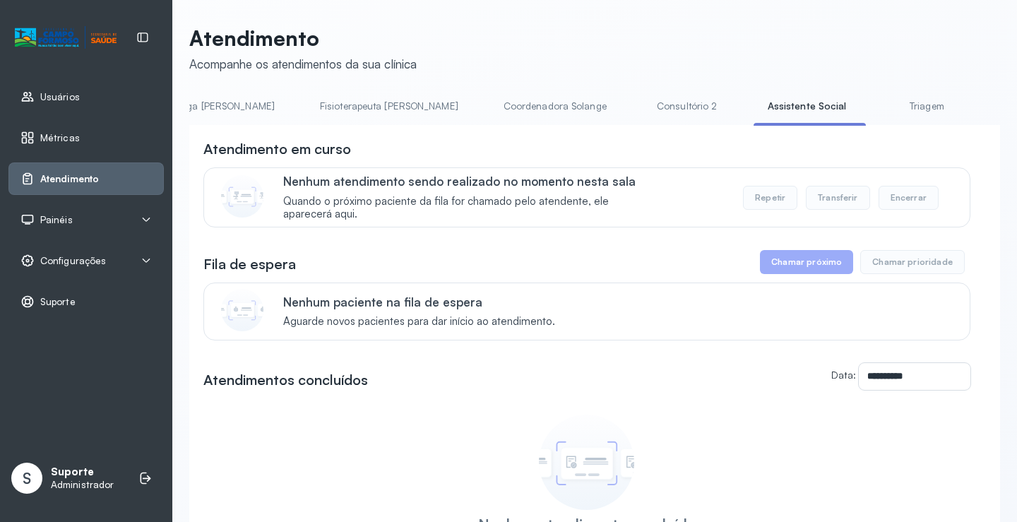
click at [877, 109] on link "Triagem" at bounding box center [926, 106] width 99 height 23
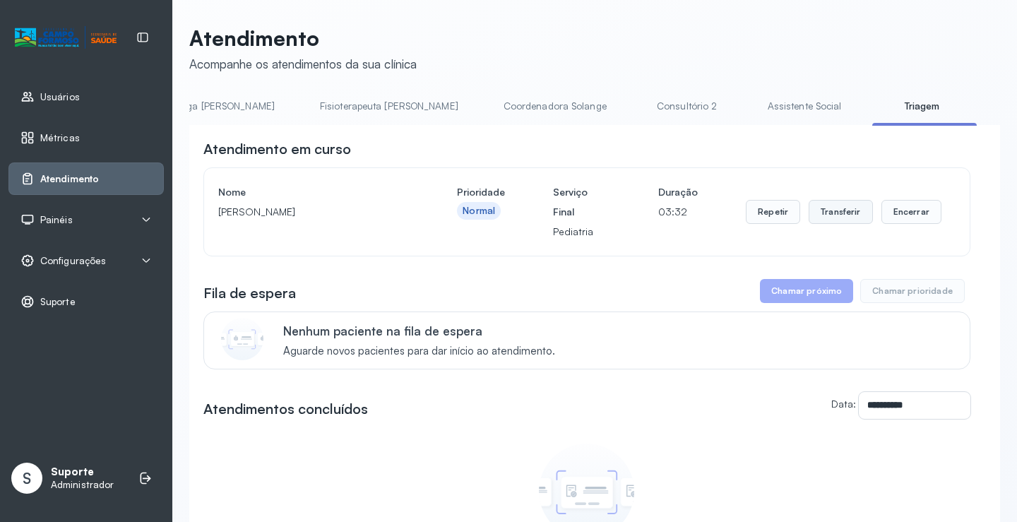
click at [817, 216] on button "Transferir" at bounding box center [840, 212] width 64 height 24
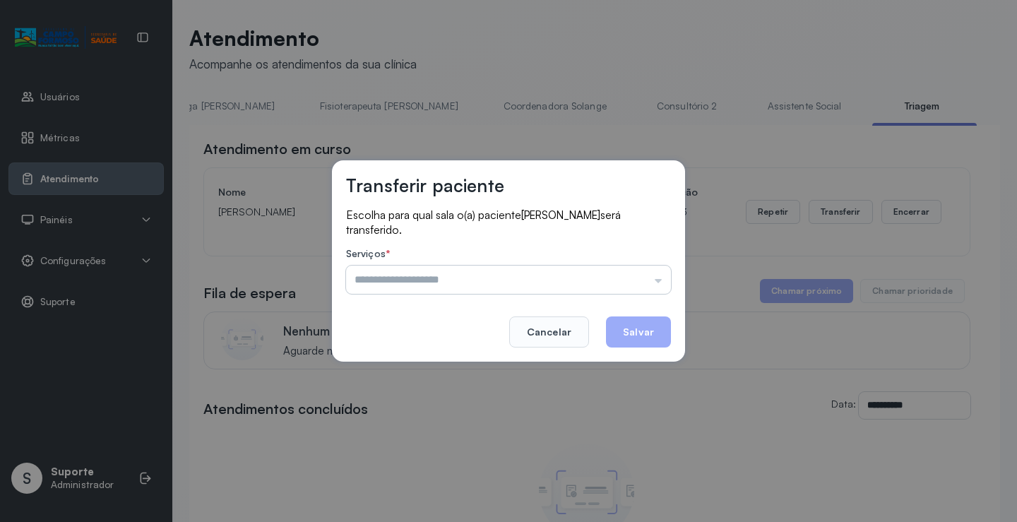
click at [658, 279] on input "text" at bounding box center [508, 279] width 325 height 28
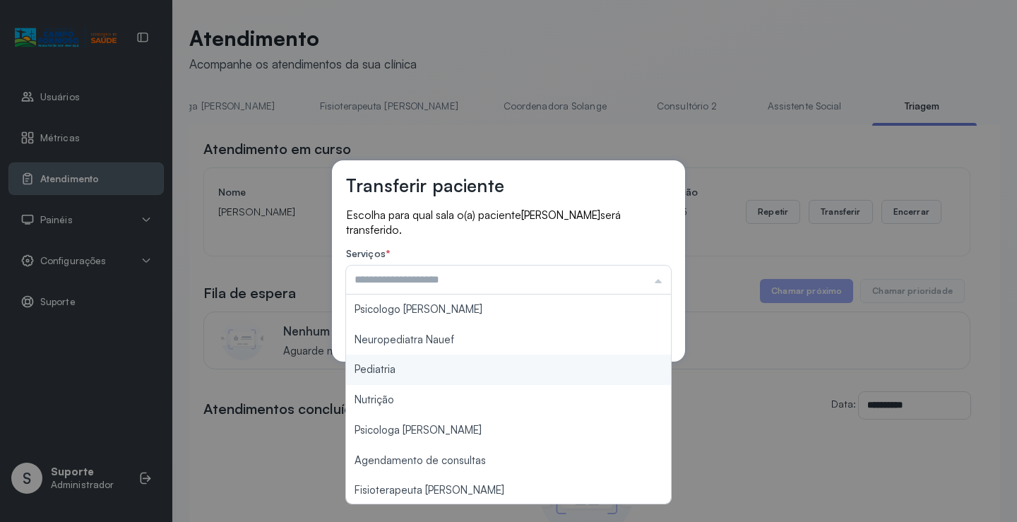
type input "*********"
click at [542, 367] on div "Transferir paciente Escolha para qual sala o(a) paciente HEITOR GABRIEL DE JESU…" at bounding box center [508, 261] width 1017 height 522
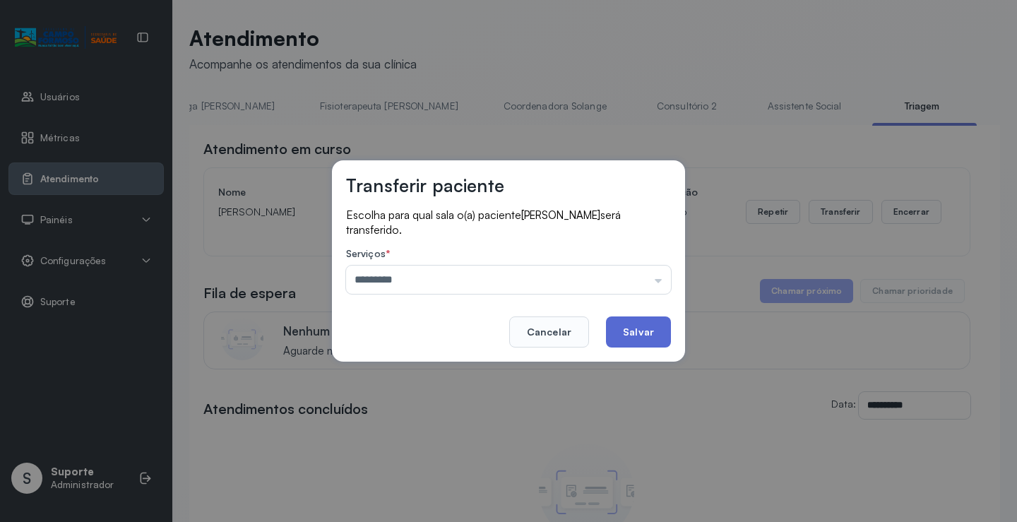
click at [657, 333] on button "Salvar" at bounding box center [638, 331] width 65 height 31
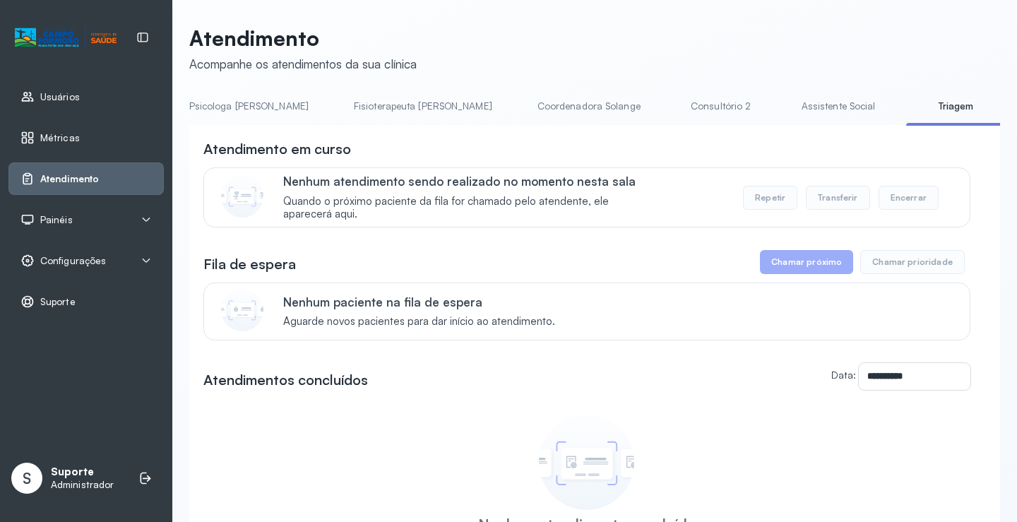
scroll to position [0, 749]
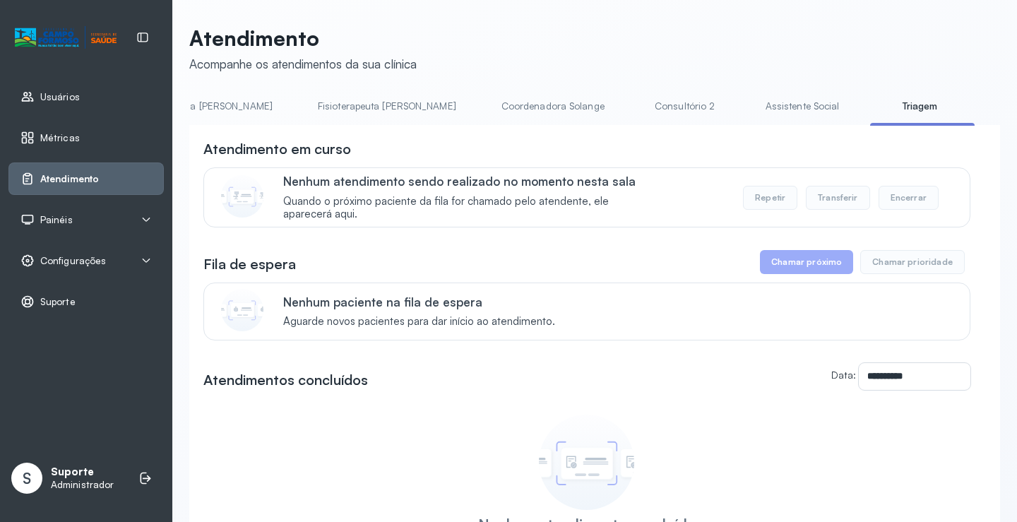
click at [751, 113] on link "Assistente Social" at bounding box center [802, 106] width 102 height 23
click at [875, 112] on link "Triagem" at bounding box center [924, 106] width 99 height 23
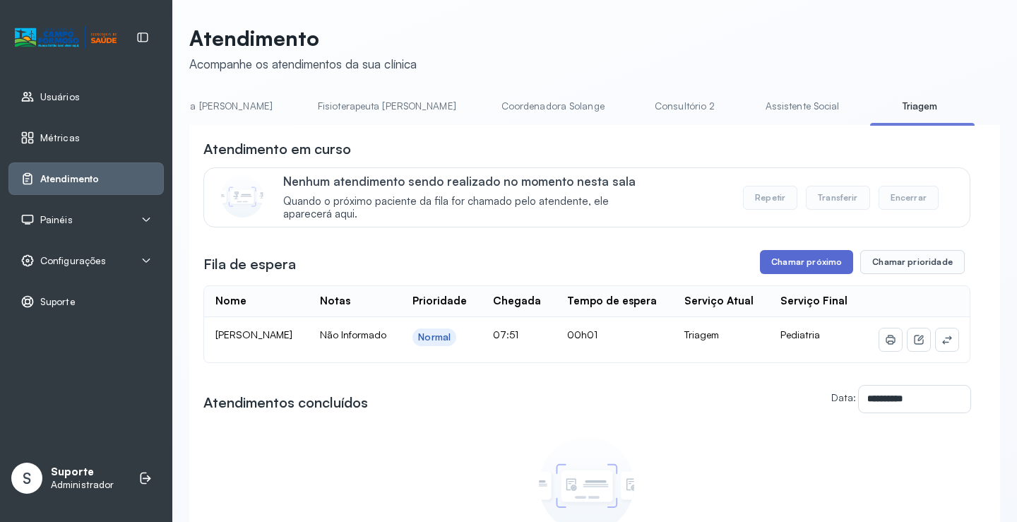
click at [796, 269] on button "Chamar próximo" at bounding box center [806, 262] width 93 height 24
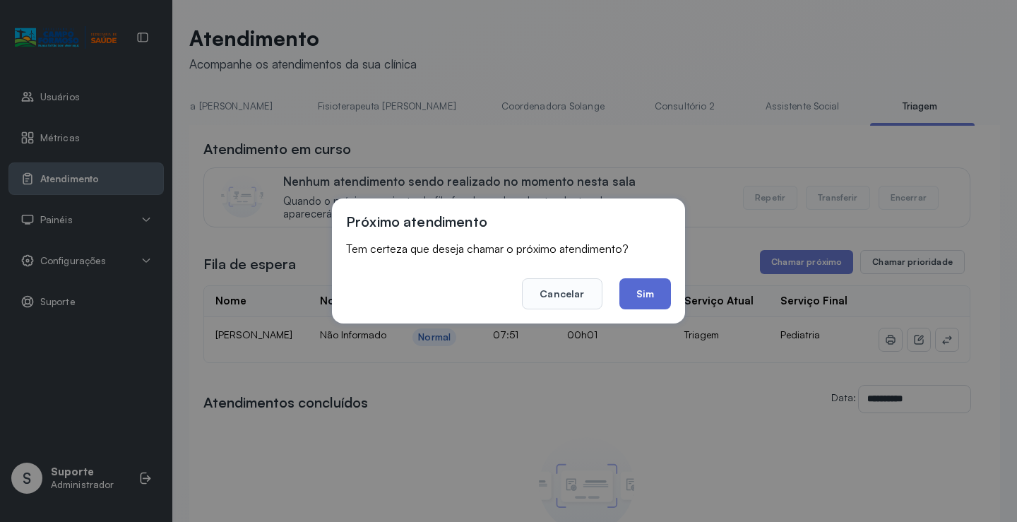
click at [654, 300] on button "Sim" at bounding box center [645, 293] width 52 height 31
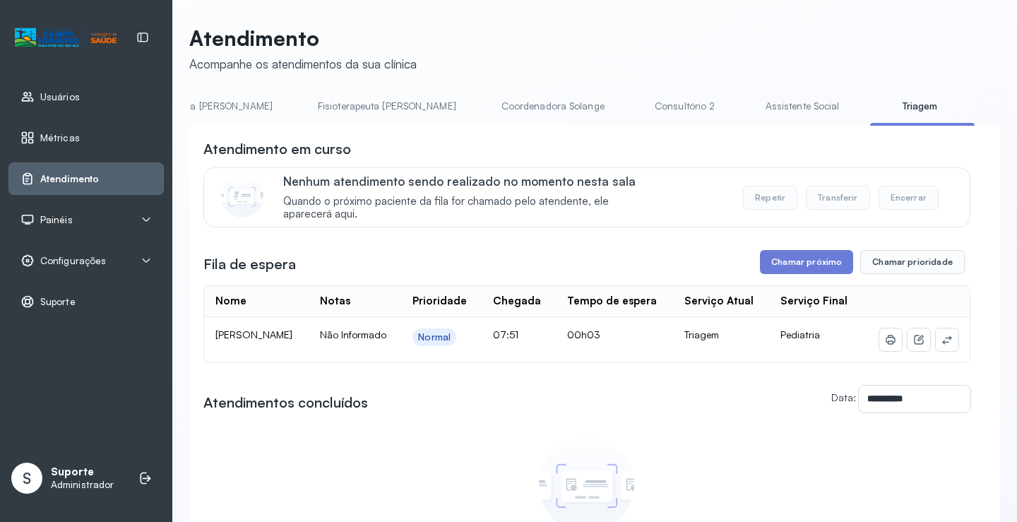
click at [751, 95] on link "Assistente Social" at bounding box center [802, 106] width 102 height 23
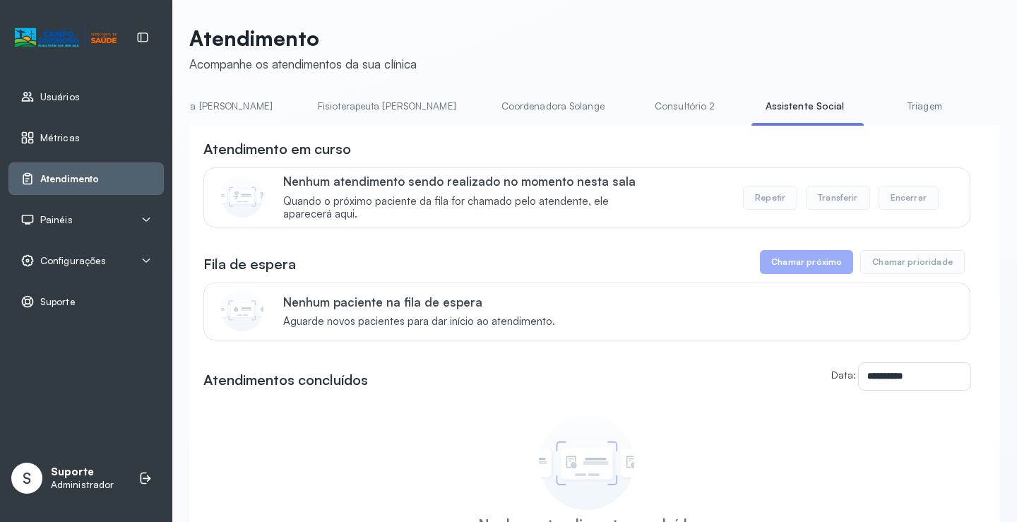
click at [875, 104] on link "Triagem" at bounding box center [924, 106] width 99 height 23
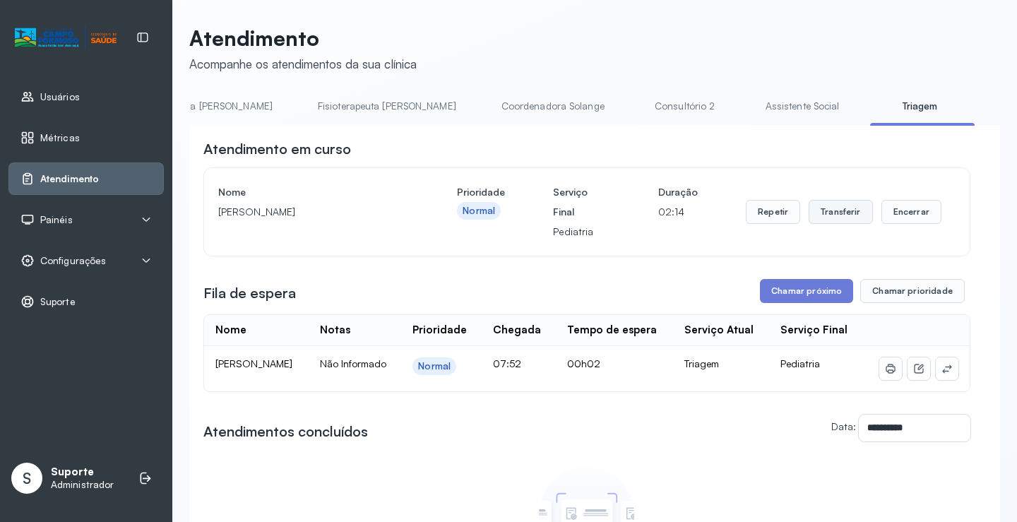
click at [827, 210] on button "Transferir" at bounding box center [840, 212] width 64 height 24
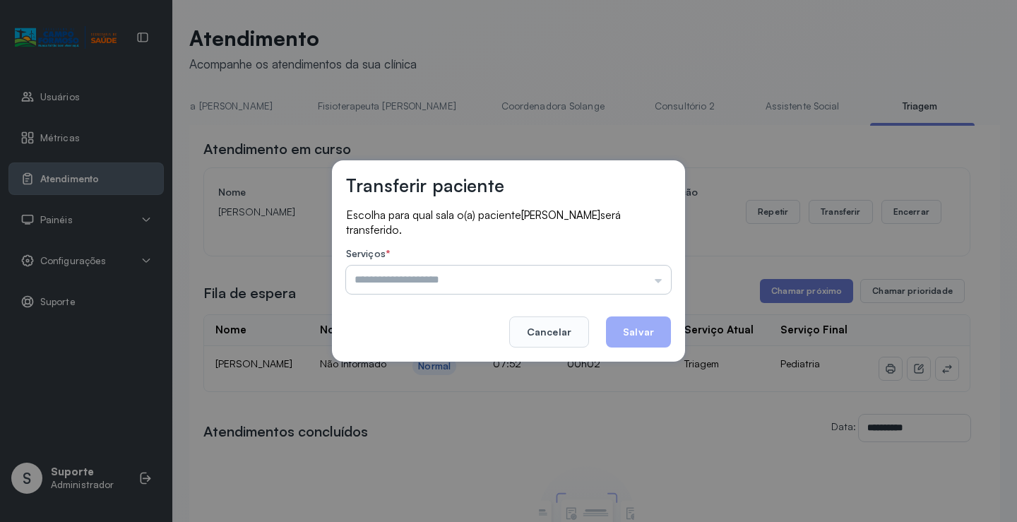
click at [663, 281] on input "text" at bounding box center [508, 279] width 325 height 28
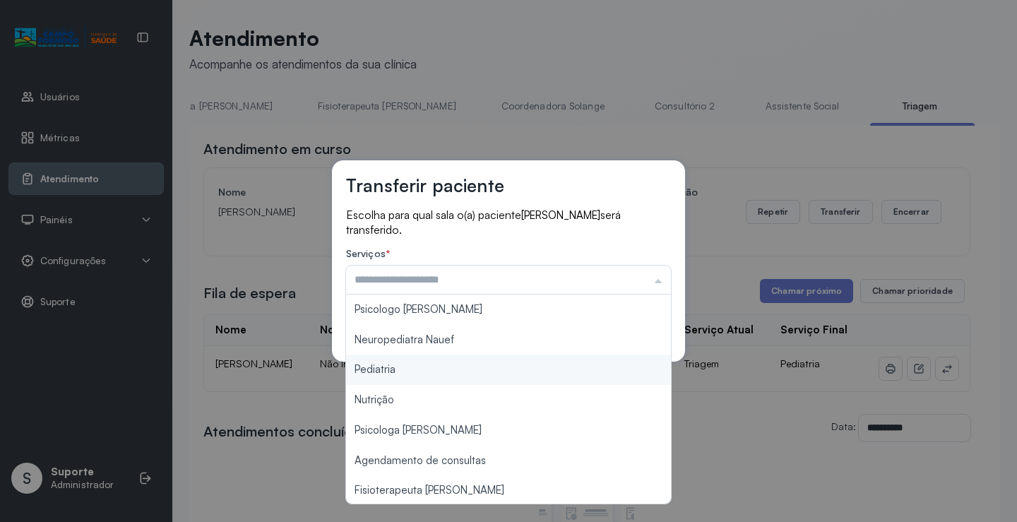
type input "*********"
click at [504, 361] on div "Transferir paciente Escolha para qual sala o(a) paciente MARIA CECILIA VIEIRA S…" at bounding box center [508, 260] width 353 height 201
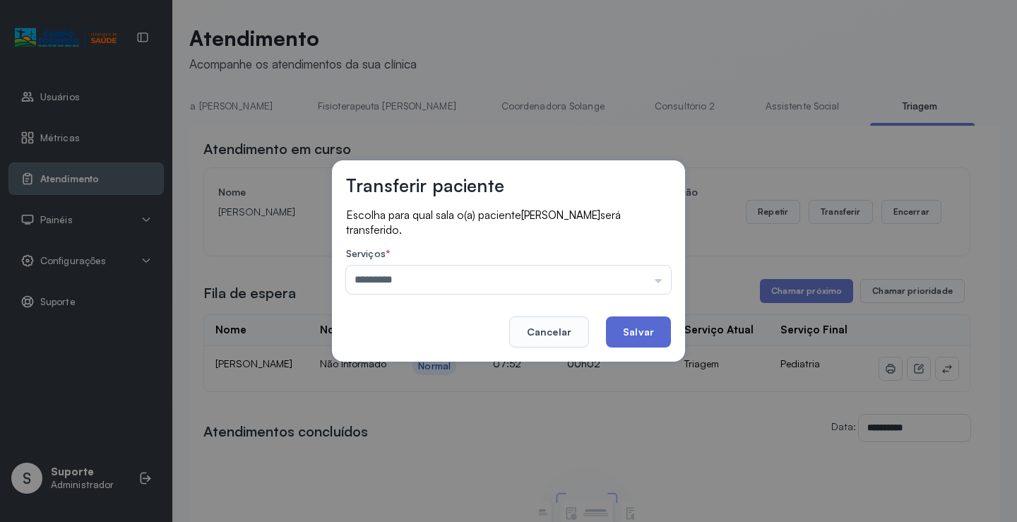
click at [634, 323] on button "Salvar" at bounding box center [638, 331] width 65 height 31
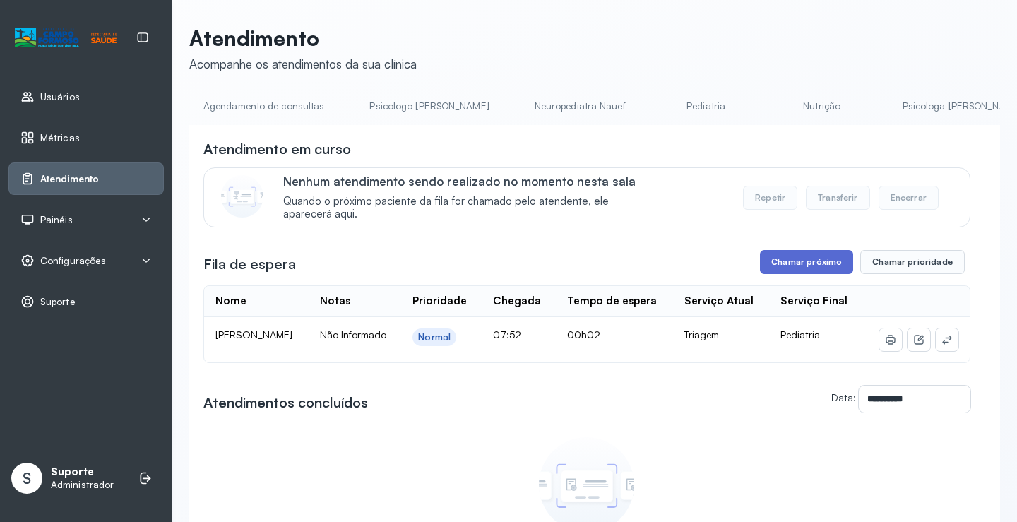
click at [767, 265] on button "Chamar próximo" at bounding box center [806, 262] width 93 height 24
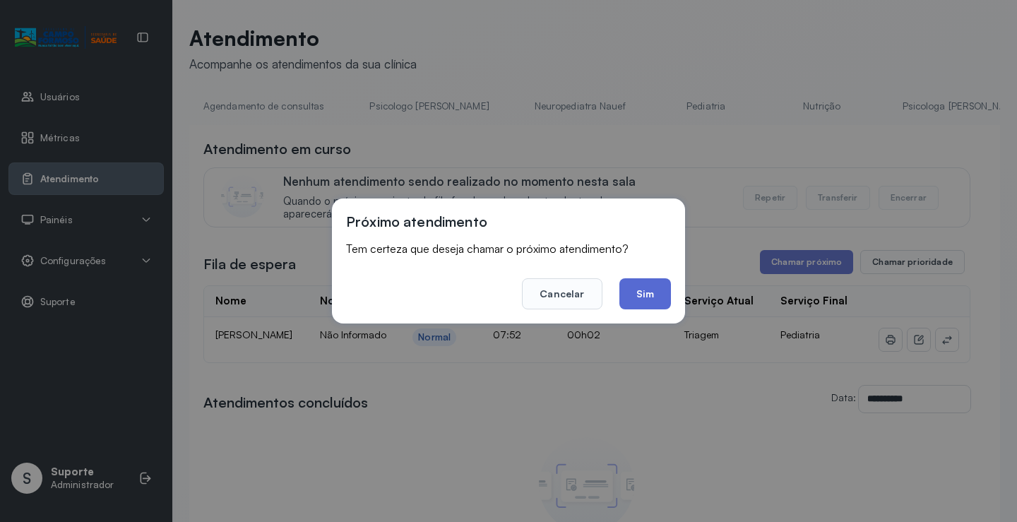
click at [667, 296] on button "Sim" at bounding box center [645, 293] width 52 height 31
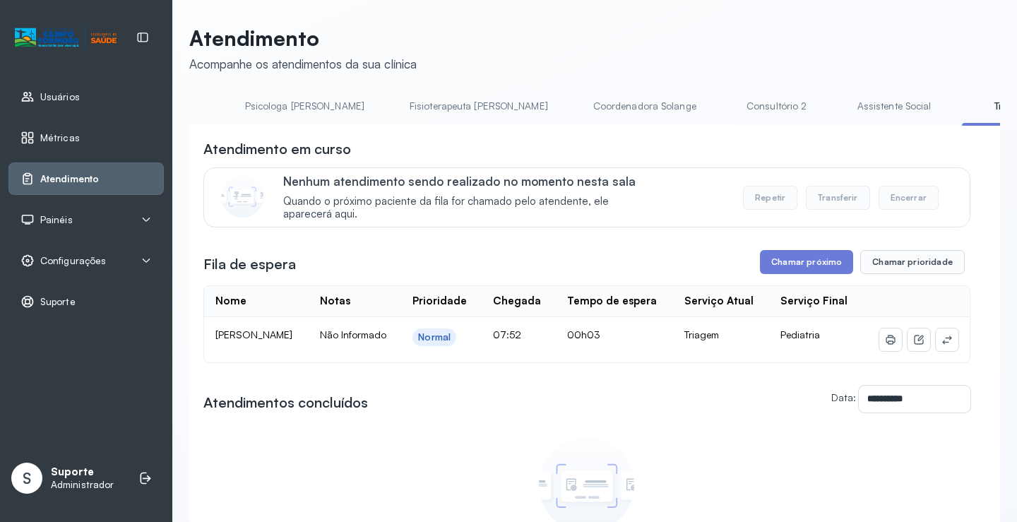
scroll to position [0, 680]
click at [820, 114] on link "Assistente Social" at bounding box center [871, 106] width 102 height 23
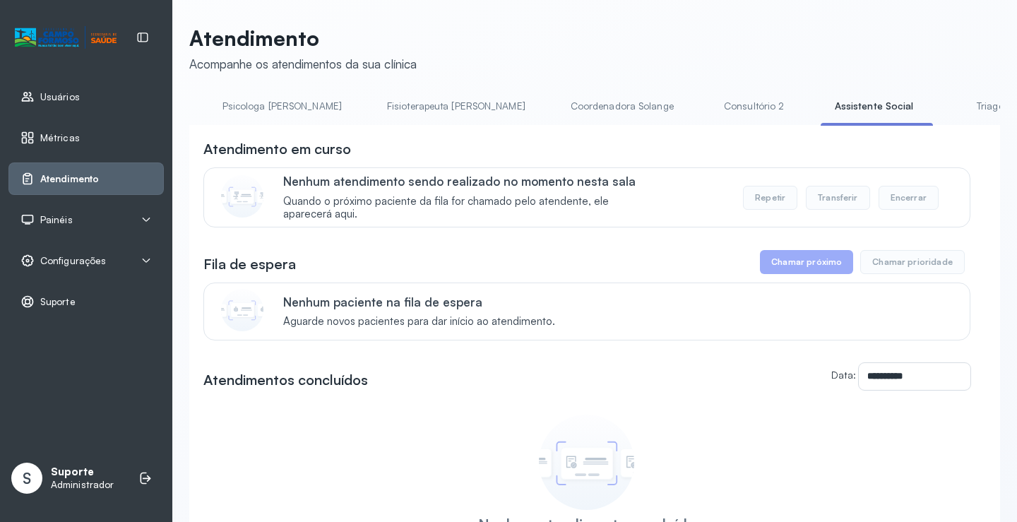
click at [944, 109] on link "Triagem" at bounding box center [993, 106] width 99 height 23
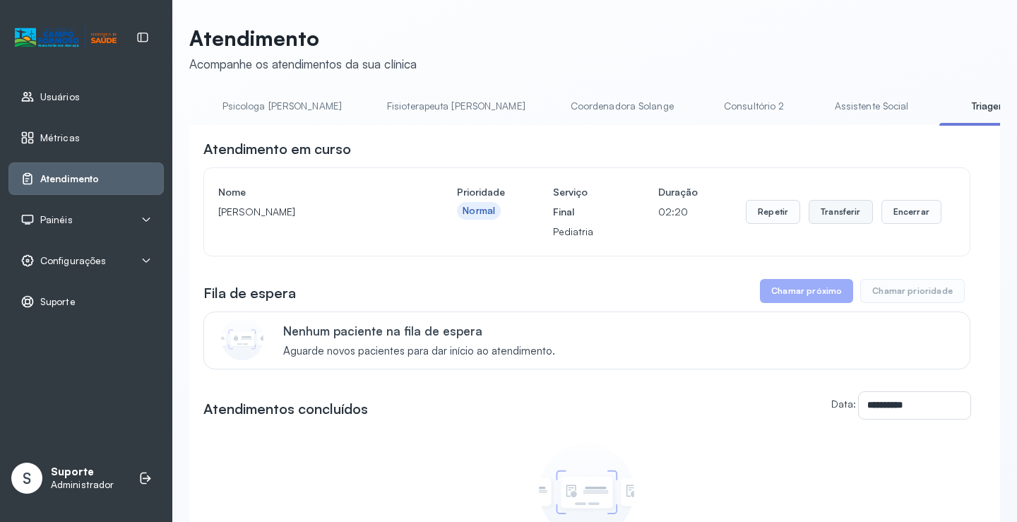
click at [834, 214] on button "Transferir" at bounding box center [840, 212] width 64 height 24
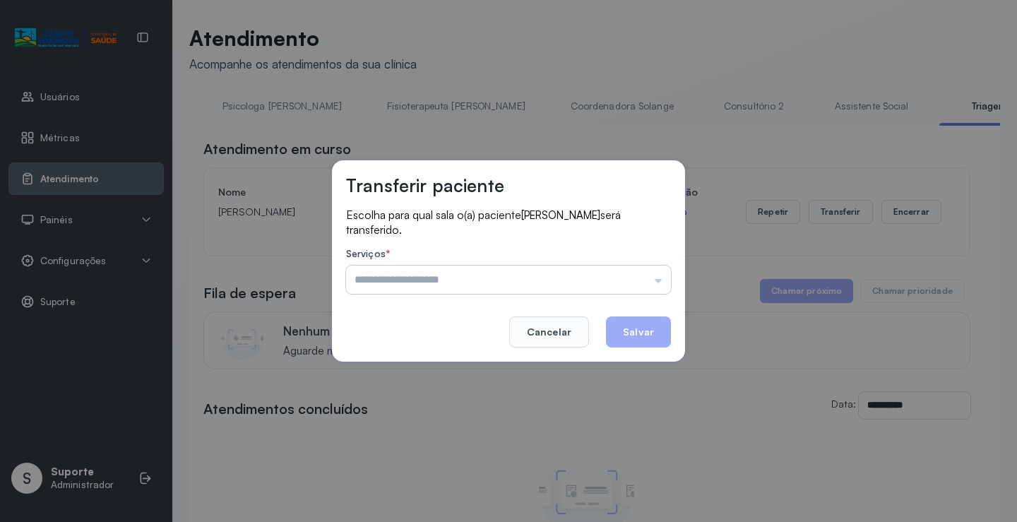
click at [661, 285] on input "text" at bounding box center [508, 279] width 325 height 28
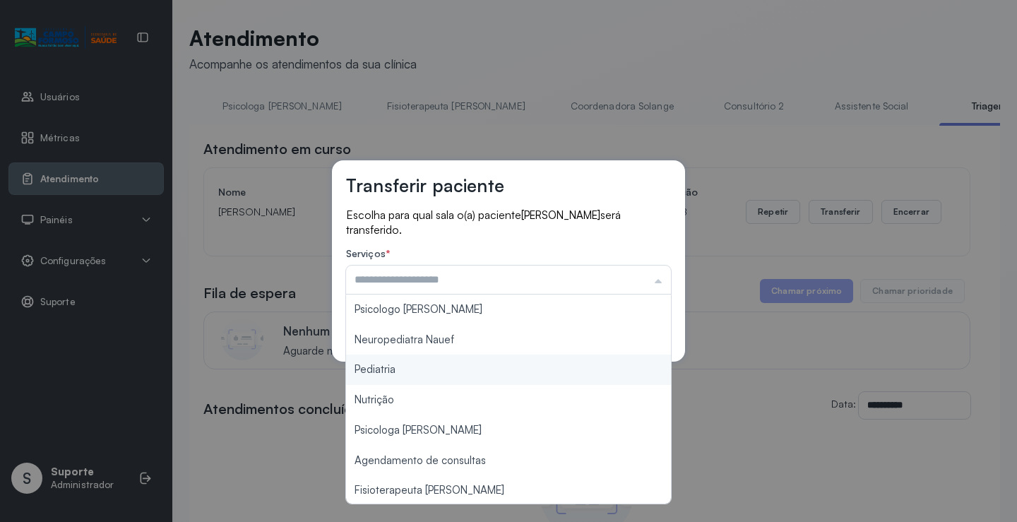
type input "*********"
click at [537, 366] on div "Transferir paciente Escolha para qual sala o(a) paciente PEDRO ARTHUR NEVES CAR…" at bounding box center [508, 261] width 1017 height 522
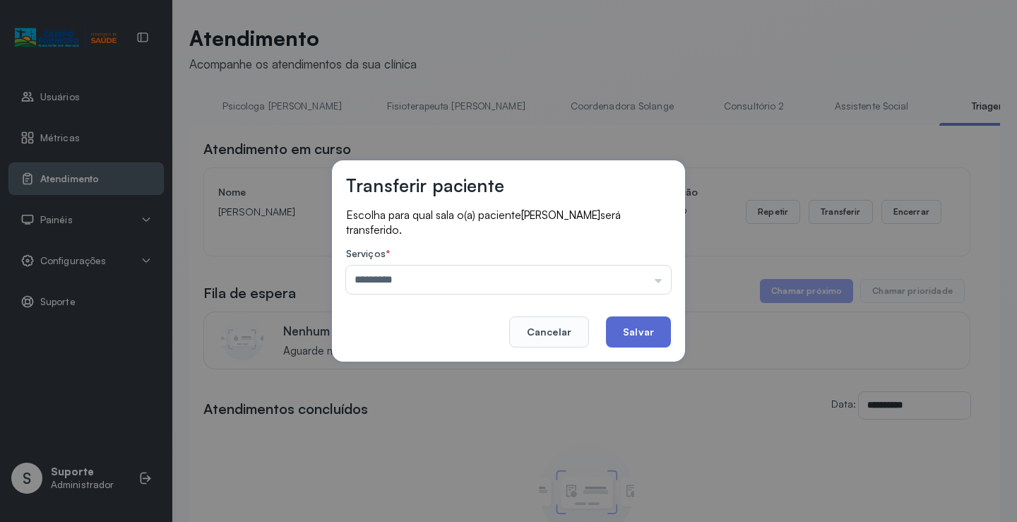
click at [617, 332] on button "Salvar" at bounding box center [638, 331] width 65 height 31
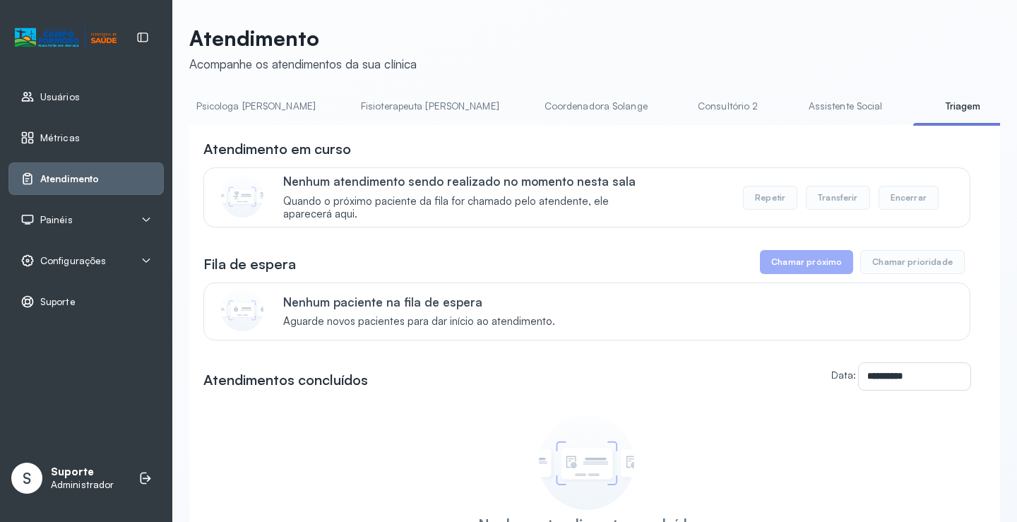
scroll to position [0, 731]
click at [769, 116] on link "Assistente Social" at bounding box center [820, 106] width 102 height 23
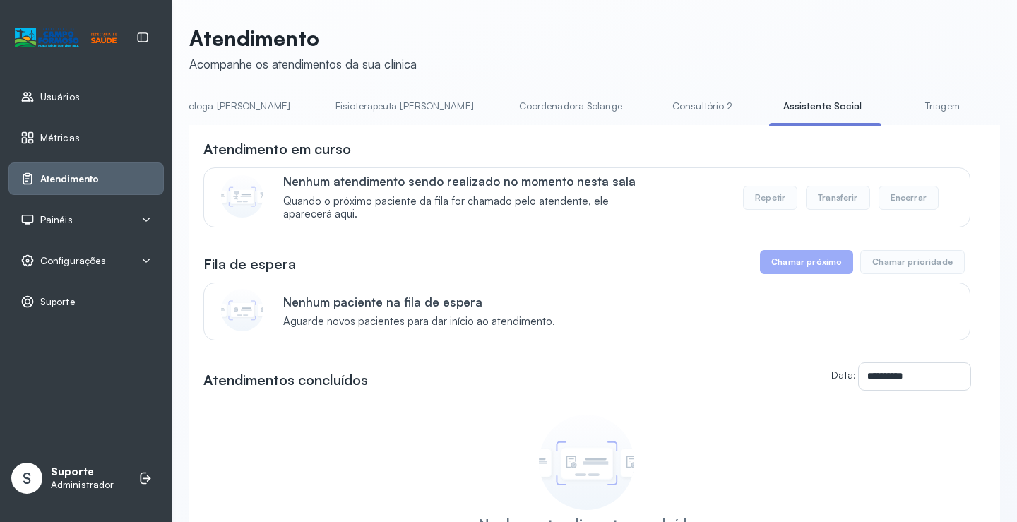
click at [892, 115] on link "Triagem" at bounding box center [941, 106] width 99 height 23
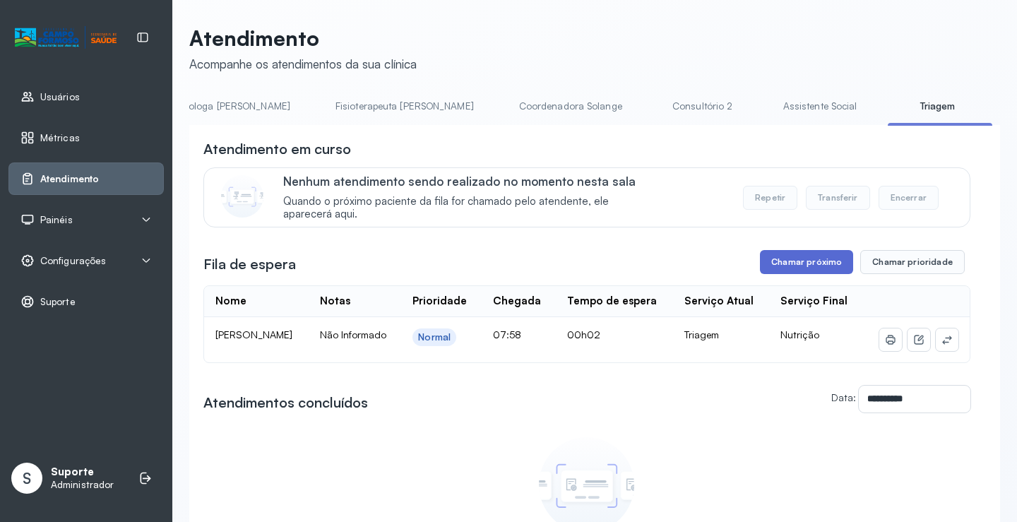
click at [803, 257] on button "Chamar próximo" at bounding box center [806, 262] width 93 height 24
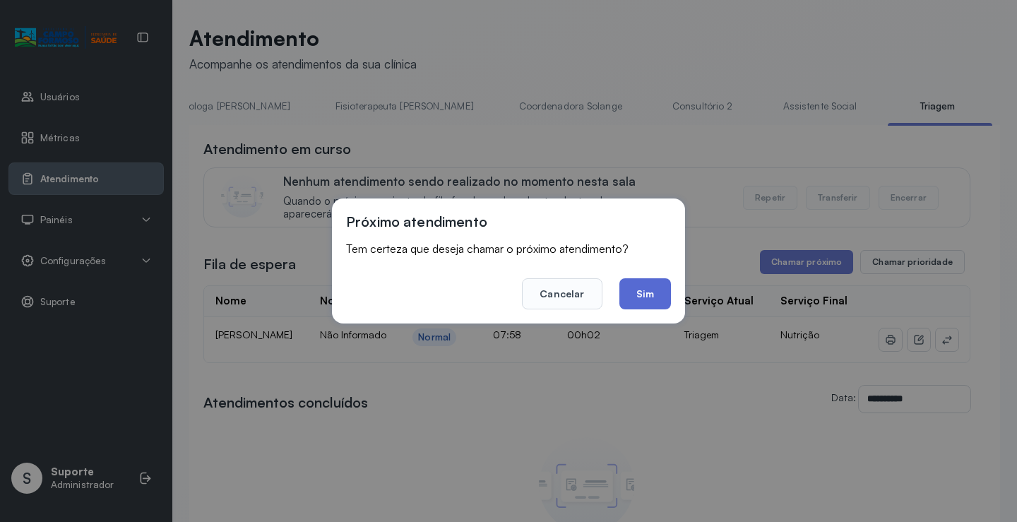
click at [650, 282] on button "Sim" at bounding box center [645, 293] width 52 height 31
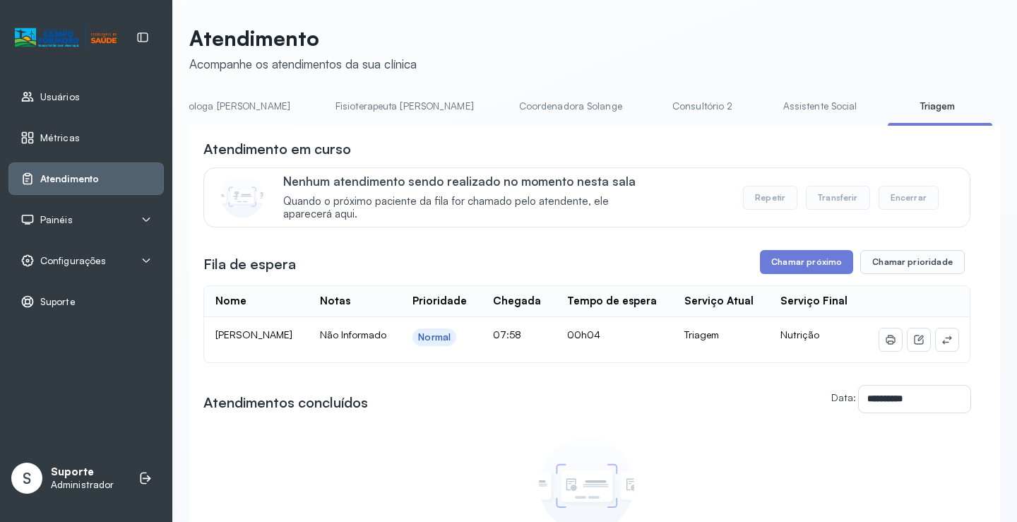
click at [769, 112] on link "Assistente Social" at bounding box center [820, 106] width 102 height 23
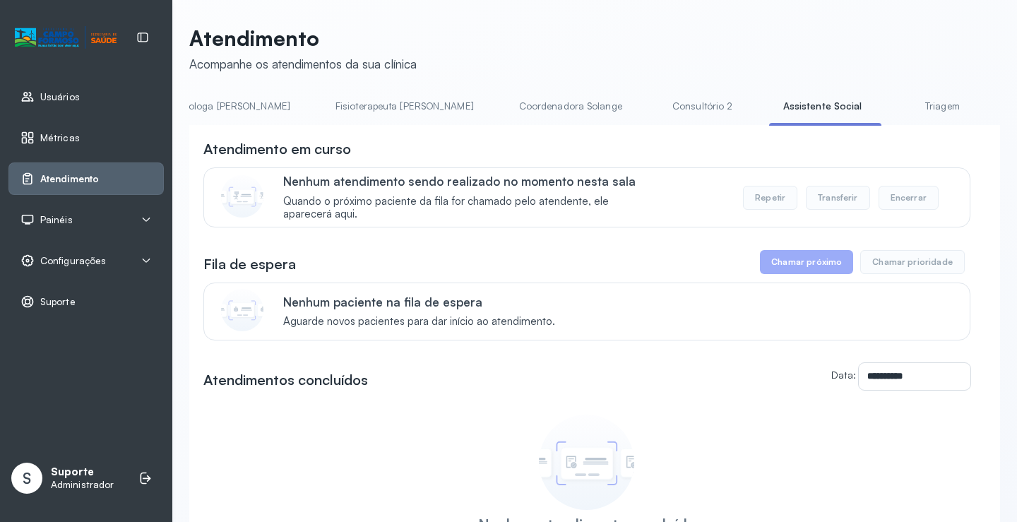
click at [892, 107] on link "Triagem" at bounding box center [941, 106] width 99 height 23
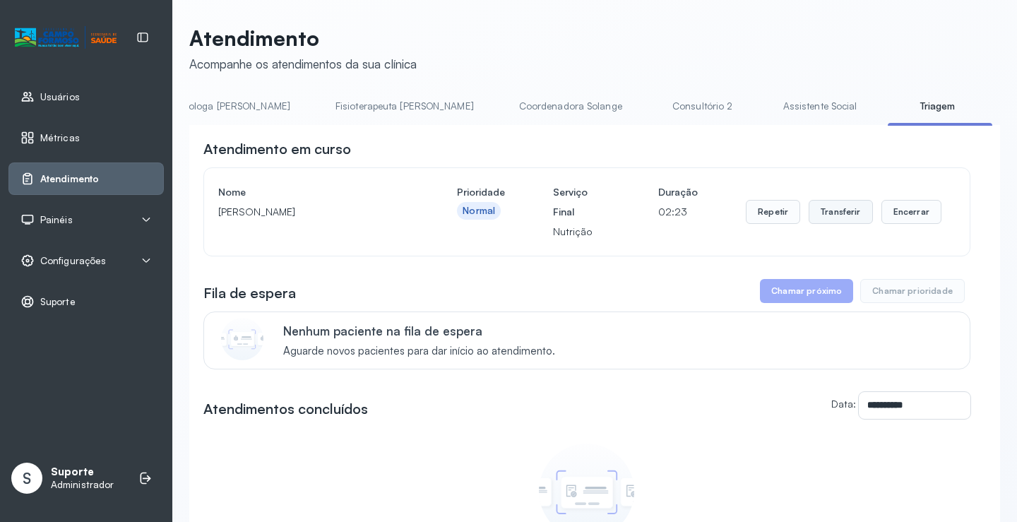
click at [834, 211] on button "Transferir" at bounding box center [840, 212] width 64 height 24
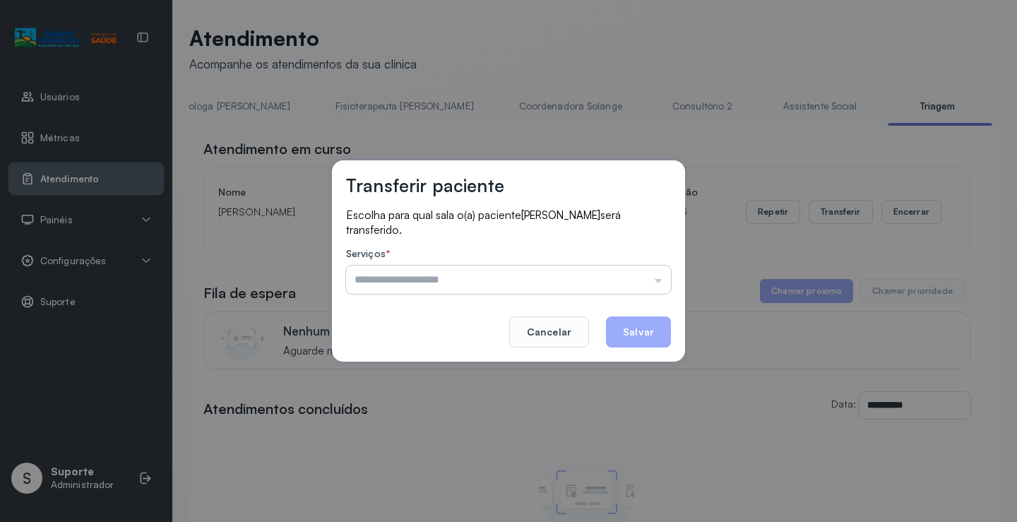
click at [660, 281] on input "text" at bounding box center [508, 279] width 325 height 28
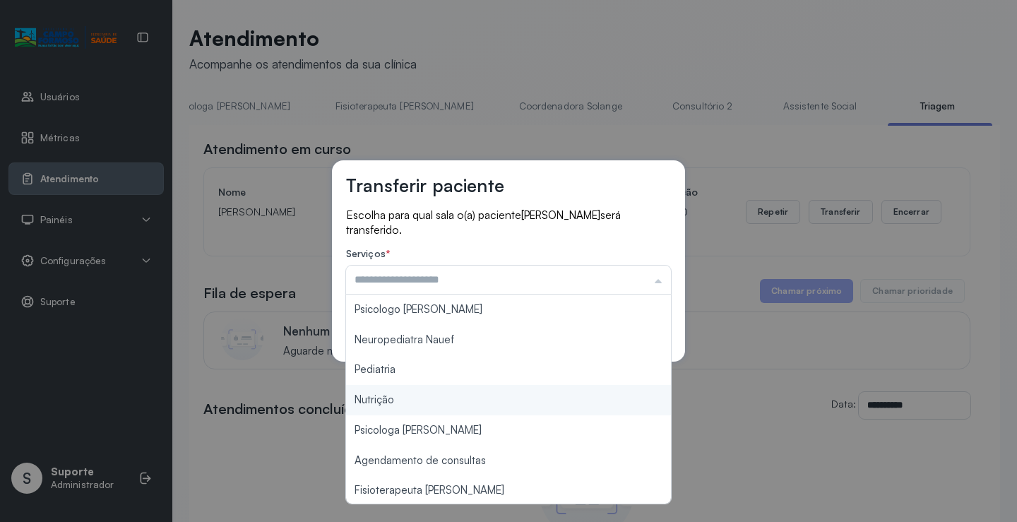
type input "********"
click at [467, 393] on div "Transferir paciente Escolha para qual sala o(a) paciente Ullisses Dias Vieira s…" at bounding box center [508, 261] width 1017 height 522
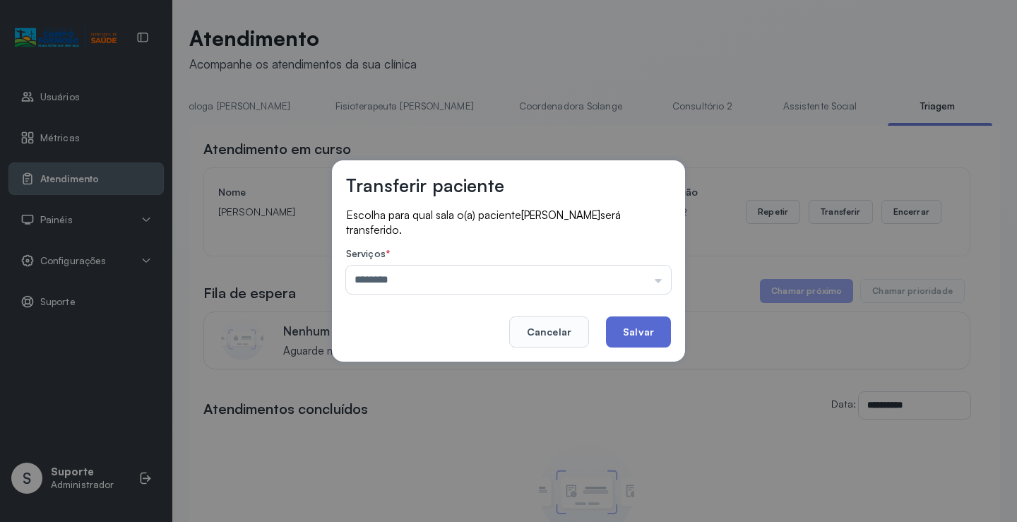
click at [629, 324] on button "Salvar" at bounding box center [638, 331] width 65 height 31
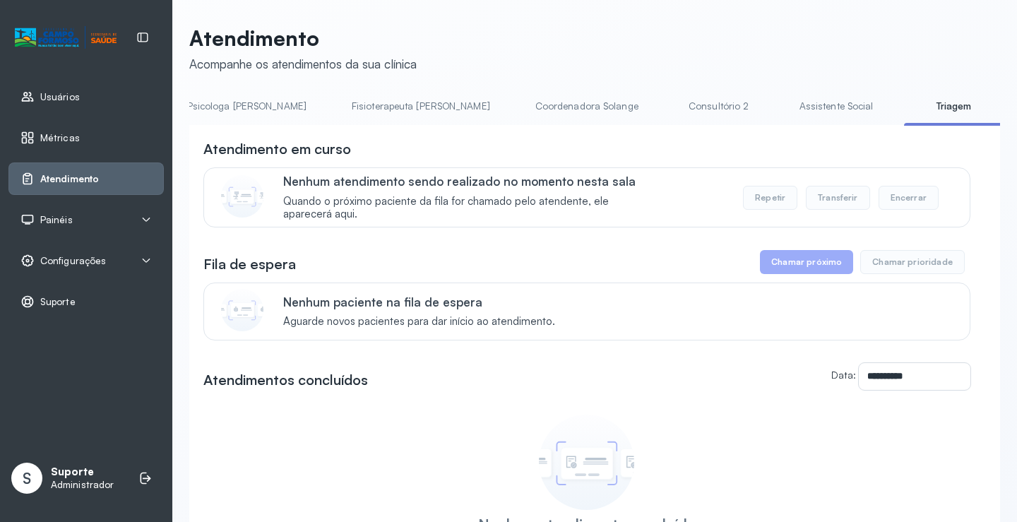
scroll to position [0, 717]
click at [784, 115] on link "Assistente Social" at bounding box center [835, 106] width 102 height 23
click at [907, 114] on link "Triagem" at bounding box center [956, 106] width 99 height 23
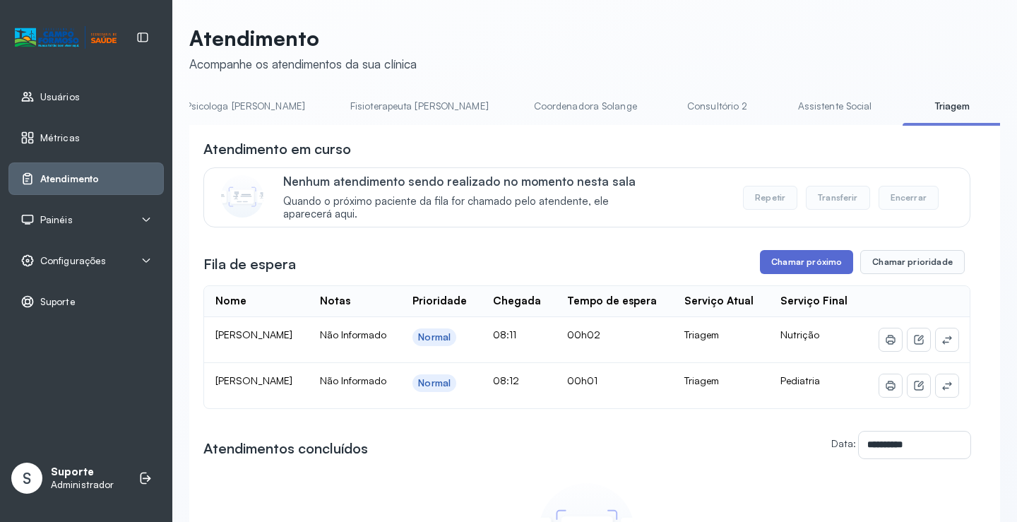
click at [804, 266] on button "Chamar próximo" at bounding box center [806, 262] width 93 height 24
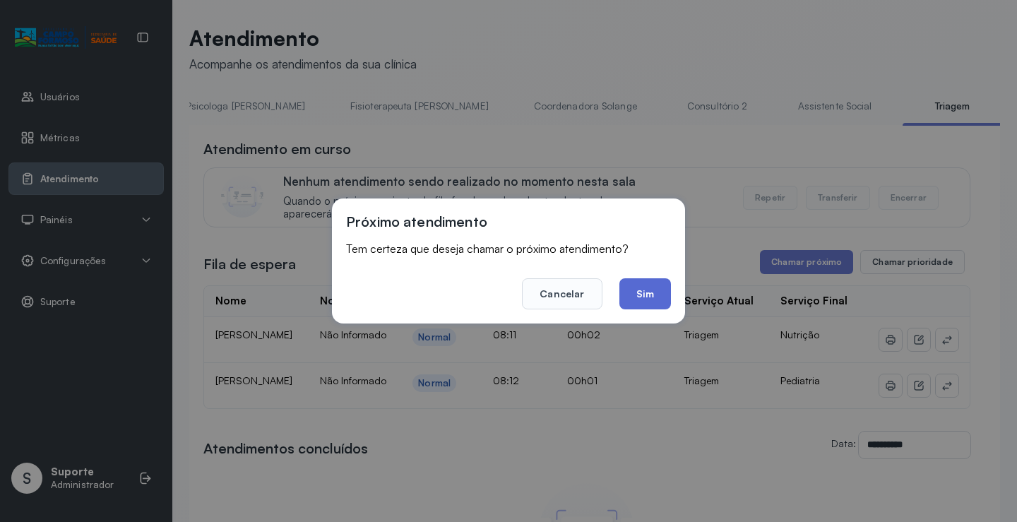
click at [650, 297] on button "Sim" at bounding box center [645, 293] width 52 height 31
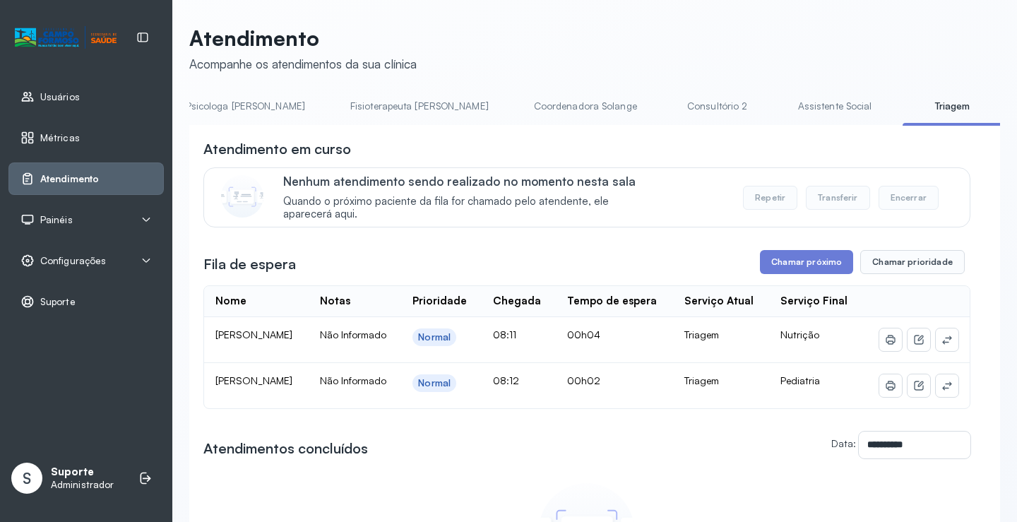
click at [784, 110] on link "Assistente Social" at bounding box center [835, 106] width 102 height 23
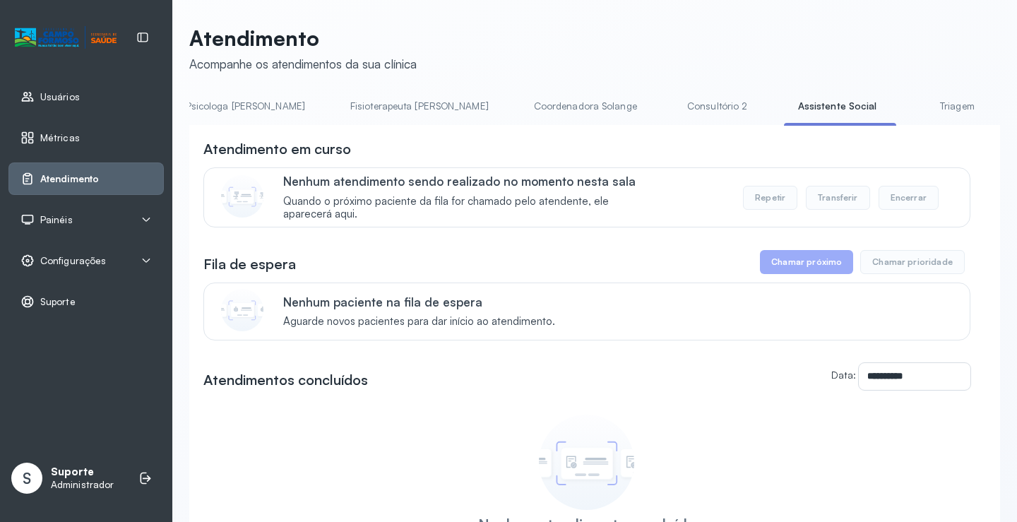
click at [907, 104] on link "Triagem" at bounding box center [956, 106] width 99 height 23
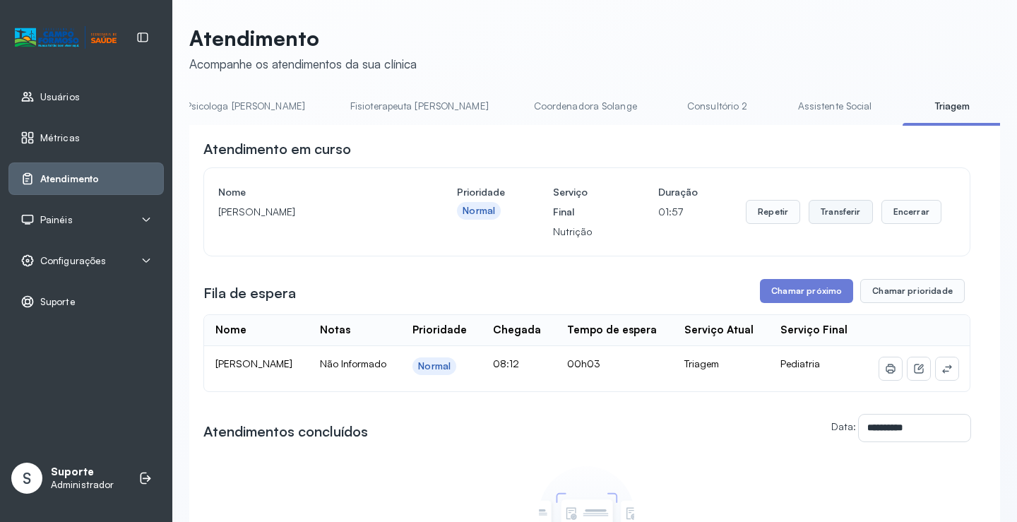
click at [828, 209] on button "Transferir" at bounding box center [840, 212] width 64 height 24
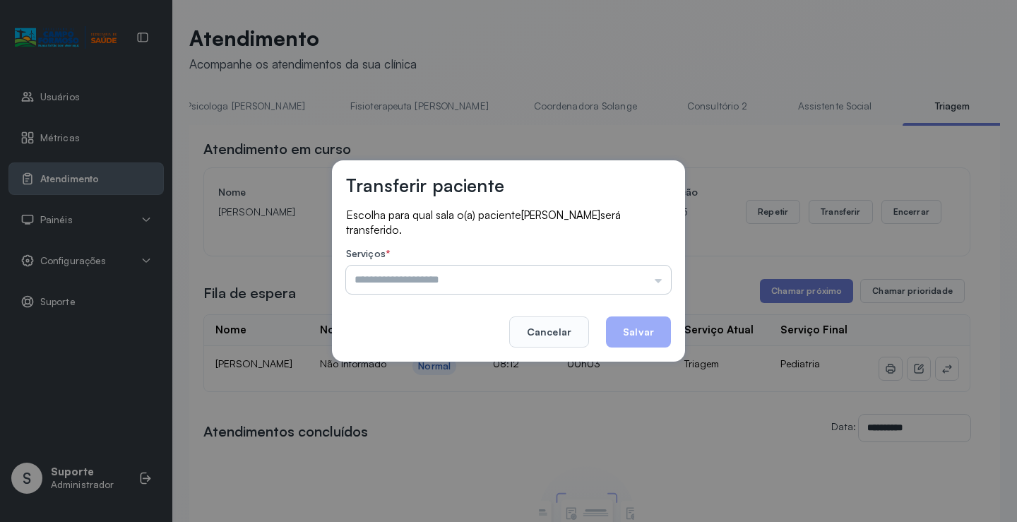
click at [652, 277] on input "text" at bounding box center [508, 279] width 325 height 28
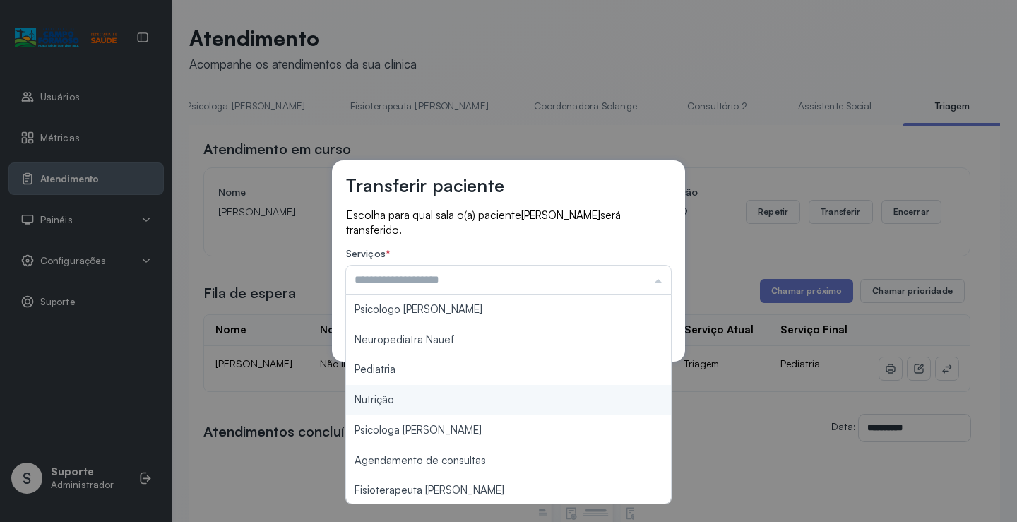
type input "********"
click at [435, 397] on div "Transferir paciente Escolha para qual sala o(a) paciente Nathan de Sousa Mirand…" at bounding box center [508, 261] width 1017 height 522
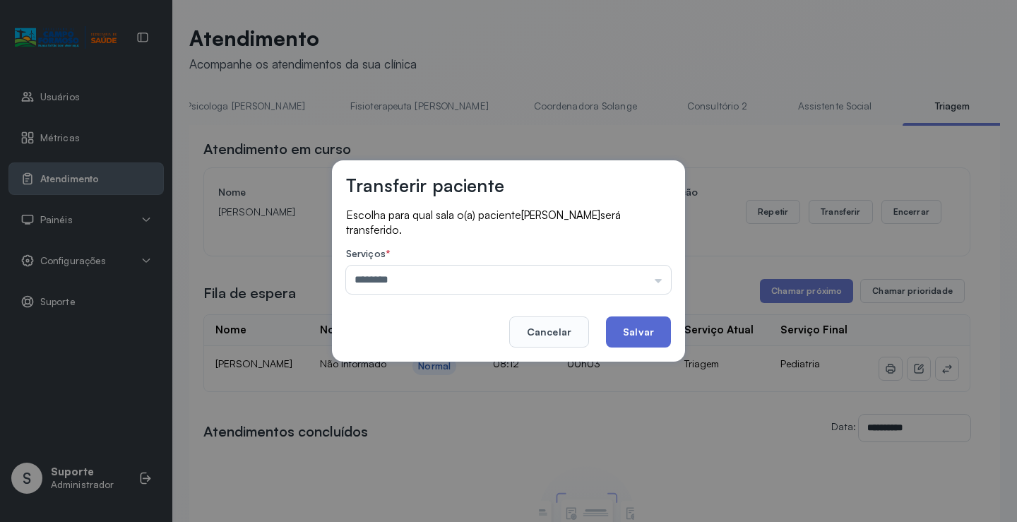
click at [617, 321] on button "Salvar" at bounding box center [638, 331] width 65 height 31
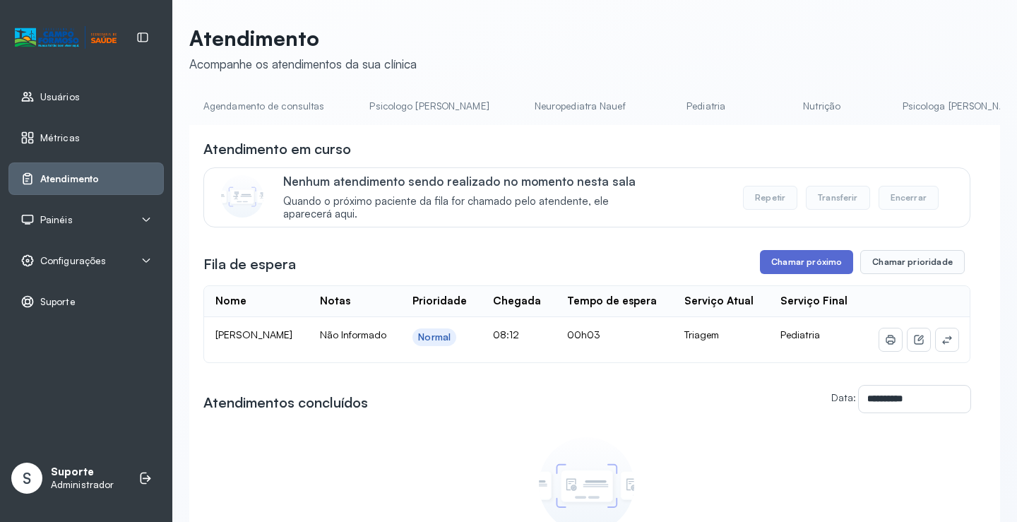
click at [772, 268] on button "Chamar próximo" at bounding box center [806, 262] width 93 height 24
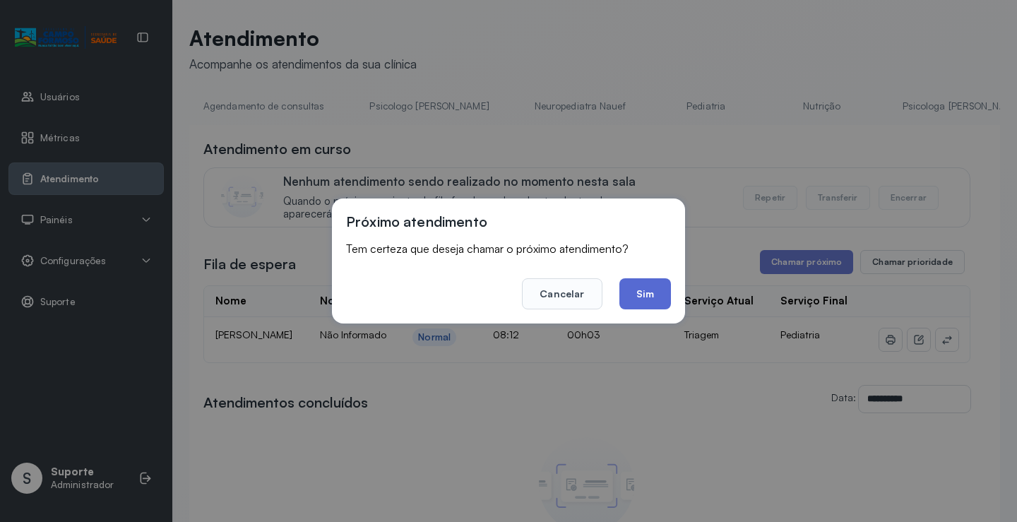
click at [638, 292] on button "Sim" at bounding box center [645, 293] width 52 height 31
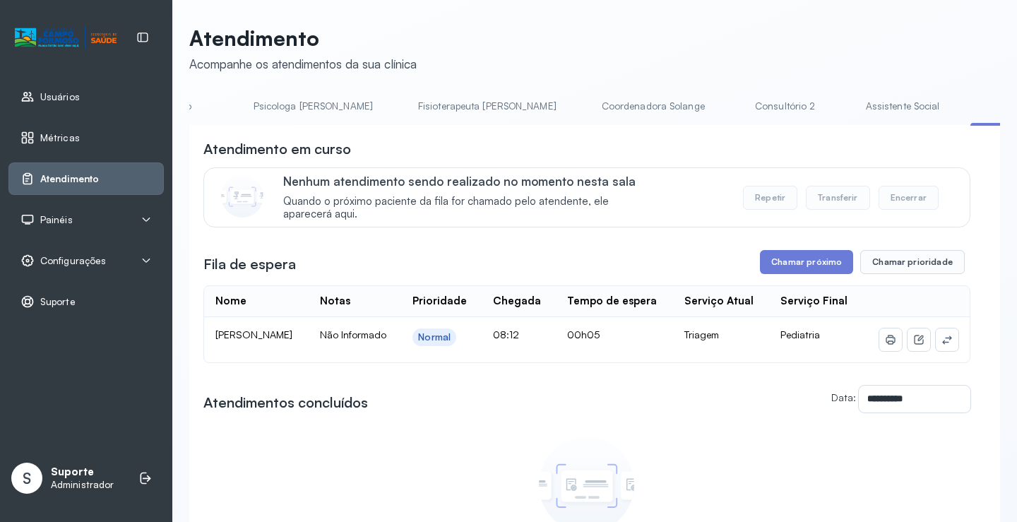
scroll to position [0, 722]
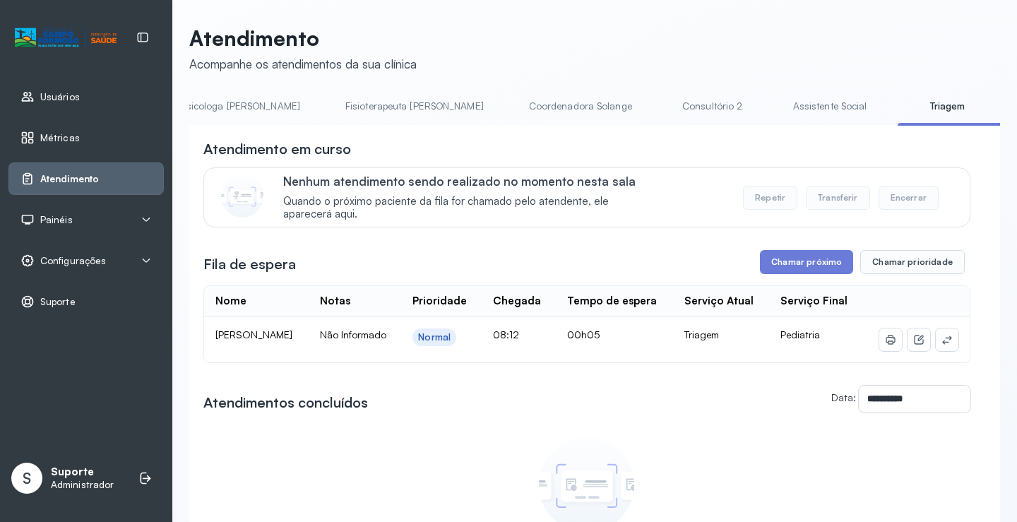
click at [779, 111] on link "Assistente Social" at bounding box center [830, 106] width 102 height 23
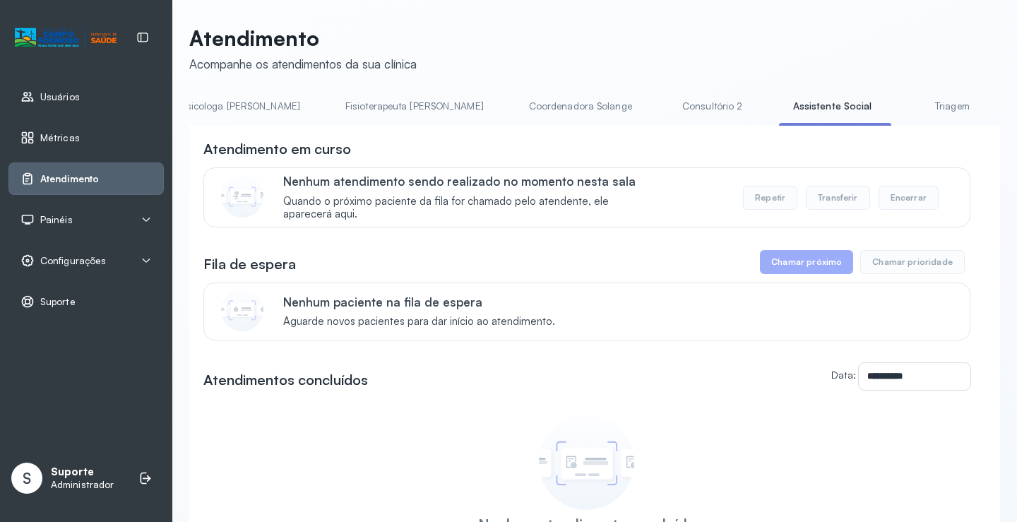
click at [902, 112] on link "Triagem" at bounding box center [951, 106] width 99 height 23
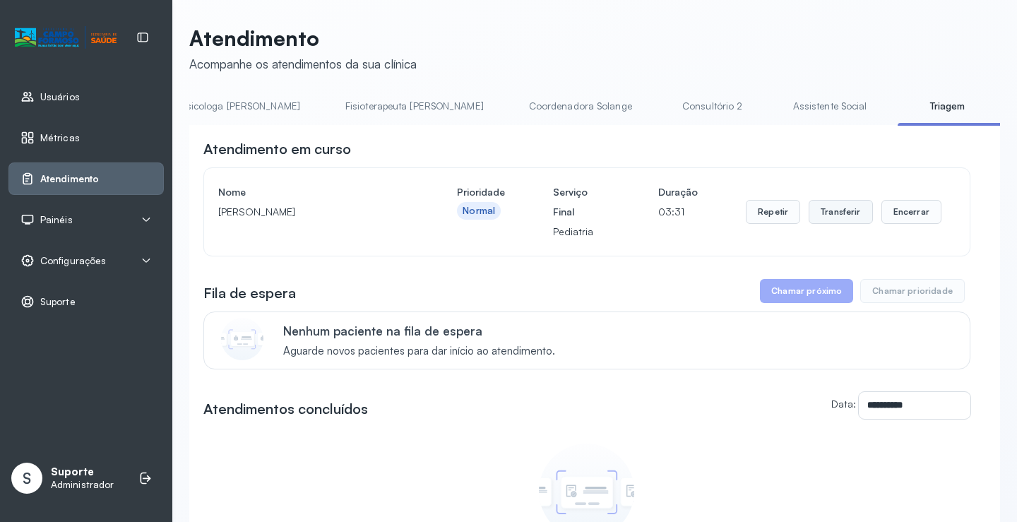
click at [826, 220] on button "Transferir" at bounding box center [840, 212] width 64 height 24
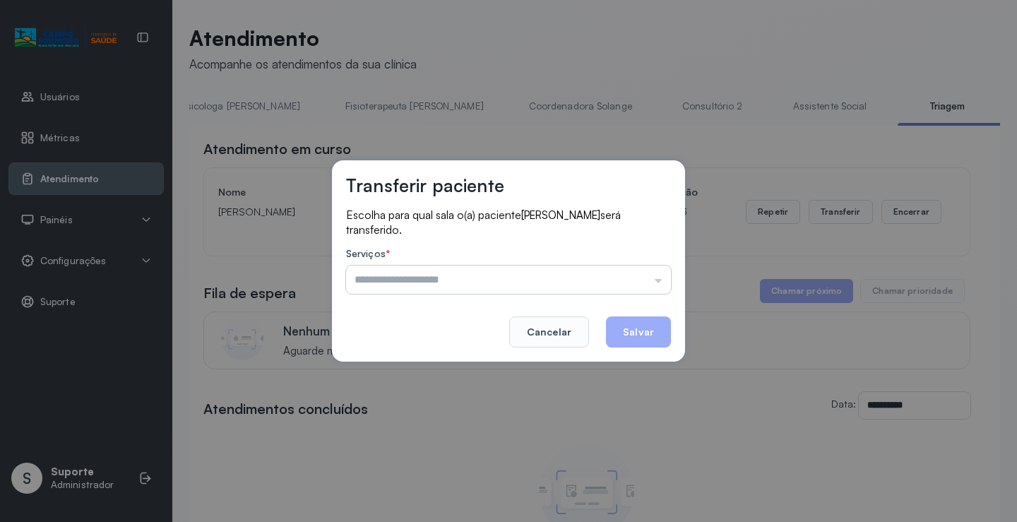
click at [663, 288] on input "text" at bounding box center [508, 279] width 325 height 28
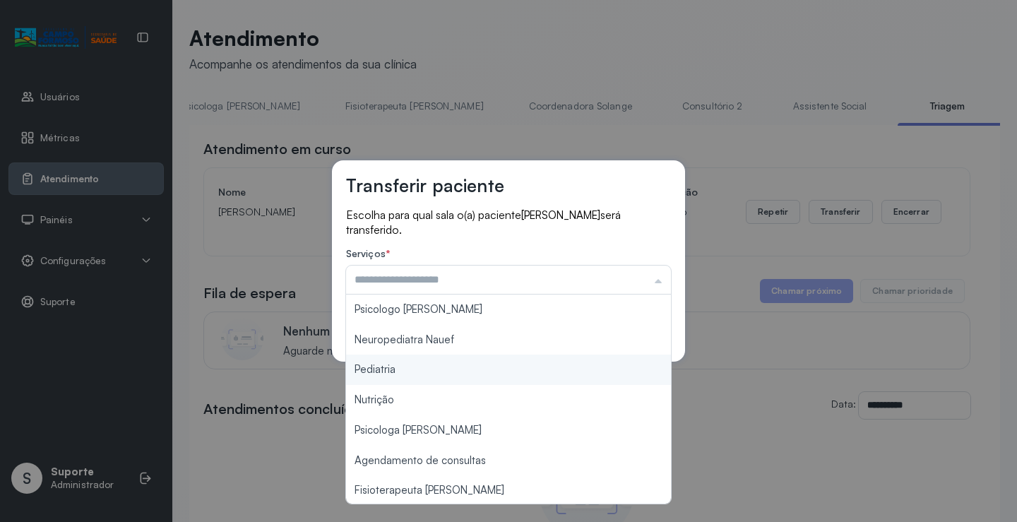
type input "*********"
click at [497, 365] on div "Transferir paciente Escolha para qual sala o(a) paciente RAVI EMANUEL DA SILVA …" at bounding box center [508, 261] width 1017 height 522
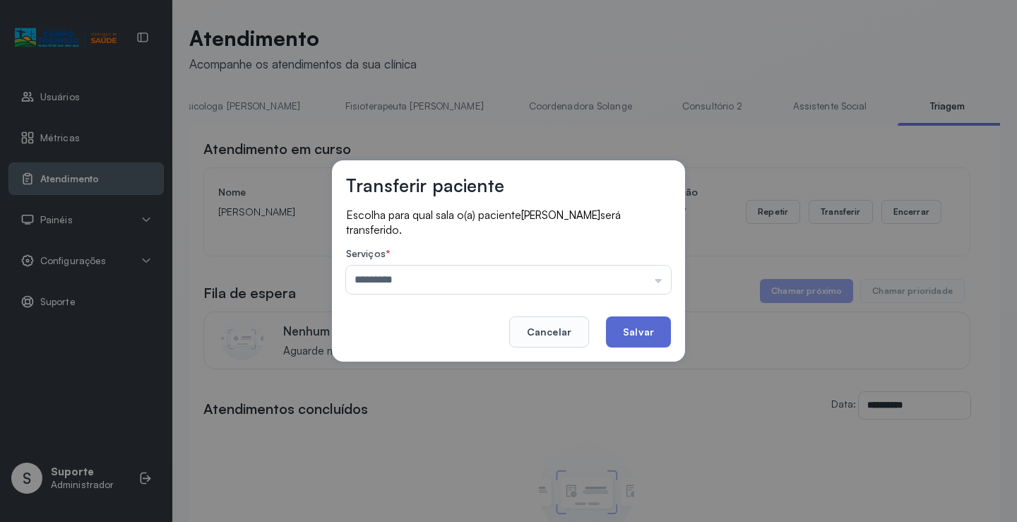
click at [619, 333] on button "Salvar" at bounding box center [638, 331] width 65 height 31
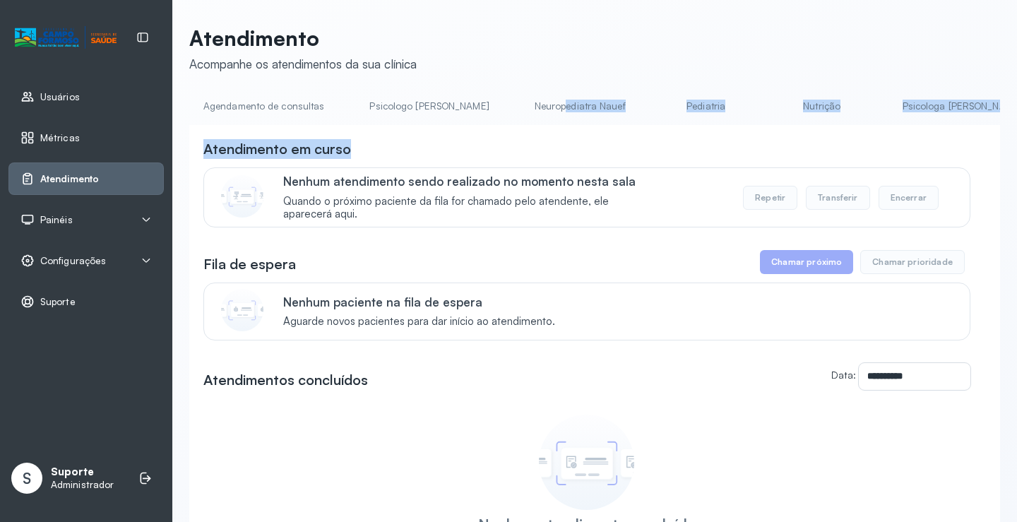
drag, startPoint x: 510, startPoint y: 125, endPoint x: 595, endPoint y: 119, distance: 84.3
click at [650, 137] on div "**********" at bounding box center [594, 372] width 811 height 554
click at [441, 139] on div "**********" at bounding box center [594, 386] width 811 height 522
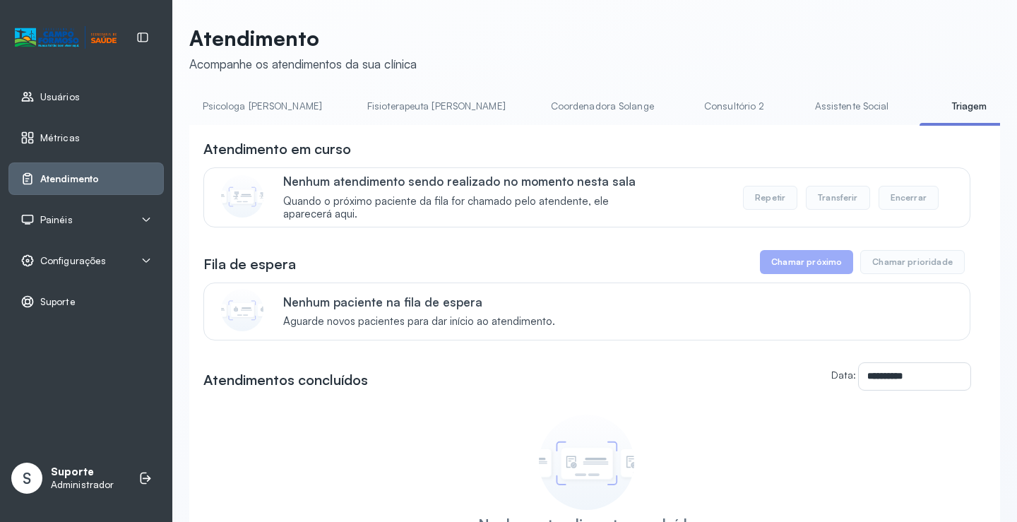
scroll to position [0, 710]
click at [790, 115] on link "Assistente Social" at bounding box center [841, 106] width 102 height 23
click at [914, 113] on link "Triagem" at bounding box center [963, 106] width 99 height 23
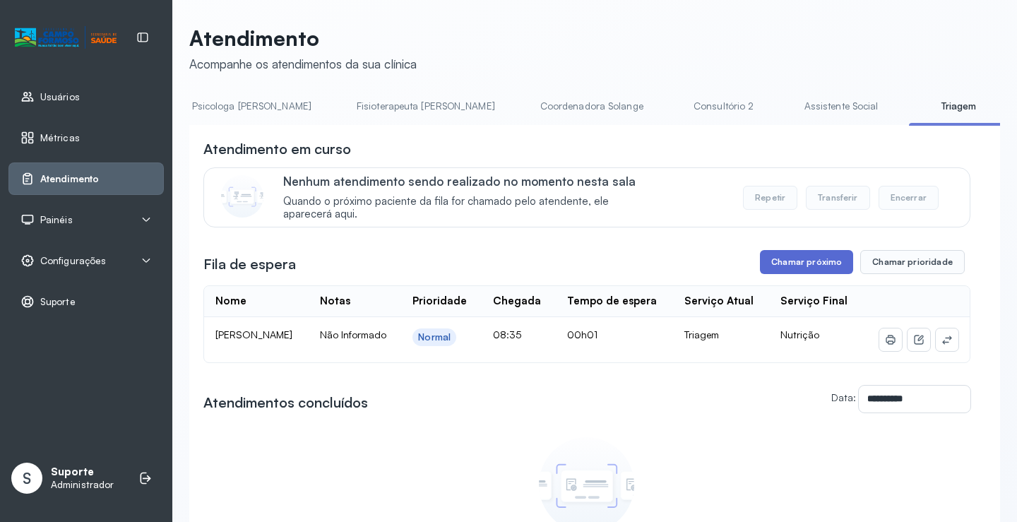
click at [791, 263] on button "Chamar próximo" at bounding box center [806, 262] width 93 height 24
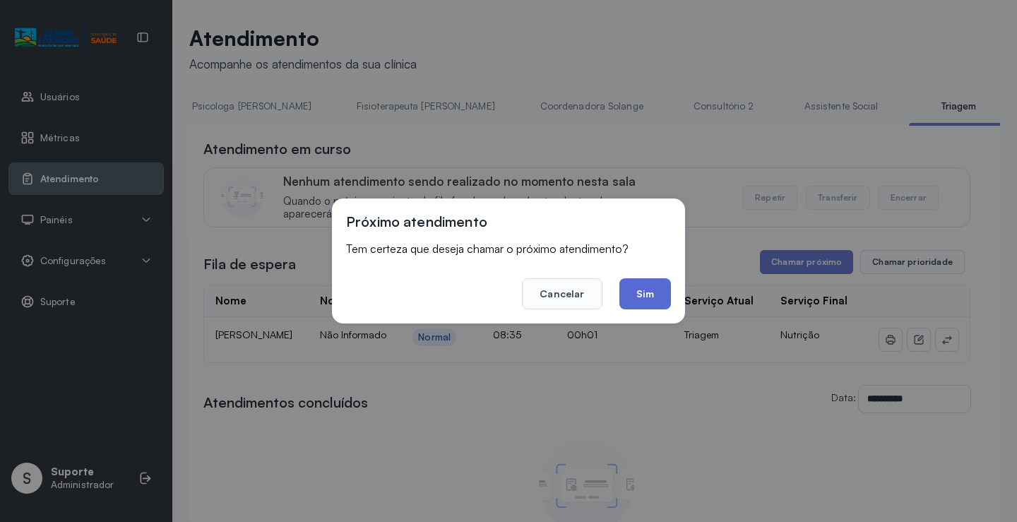
click at [666, 288] on button "Sim" at bounding box center [645, 293] width 52 height 31
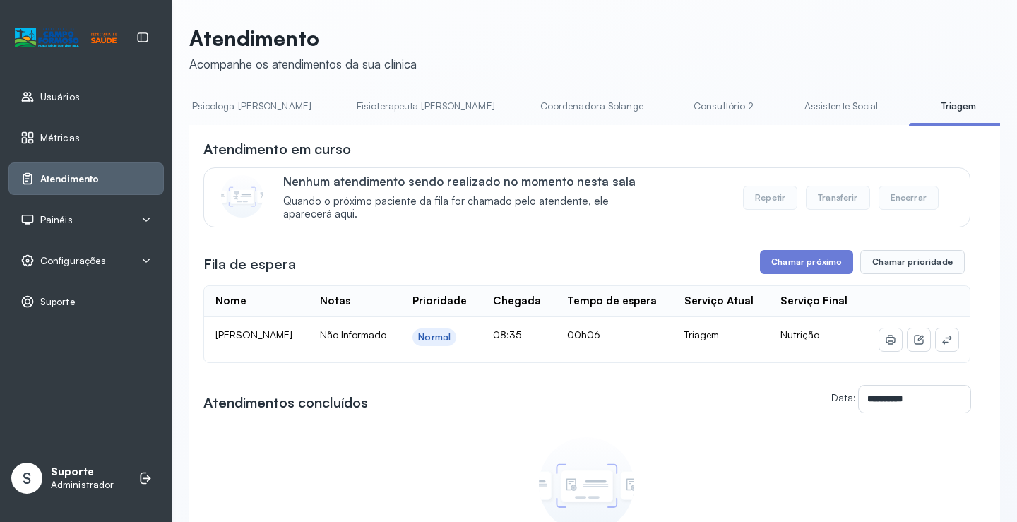
click at [790, 114] on link "Assistente Social" at bounding box center [841, 106] width 102 height 23
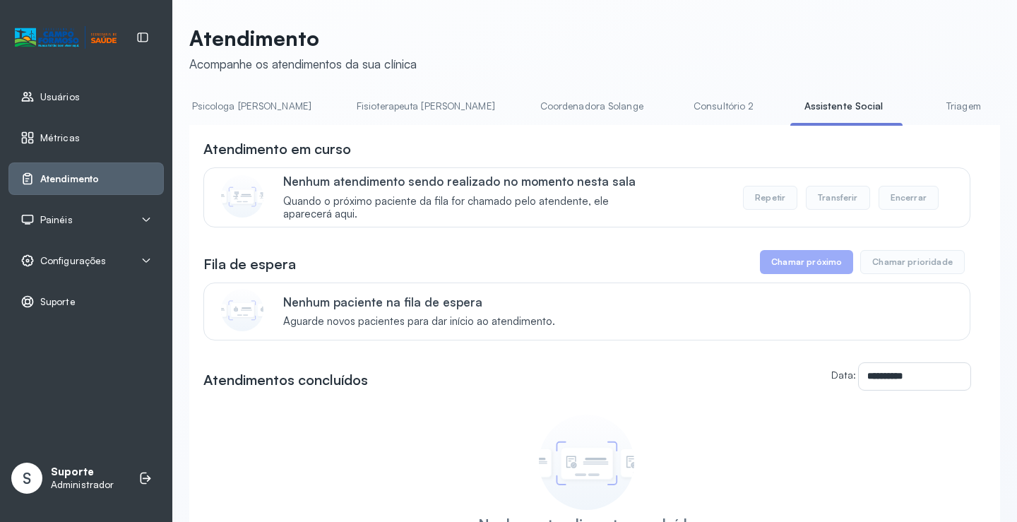
click at [914, 115] on link "Triagem" at bounding box center [963, 106] width 99 height 23
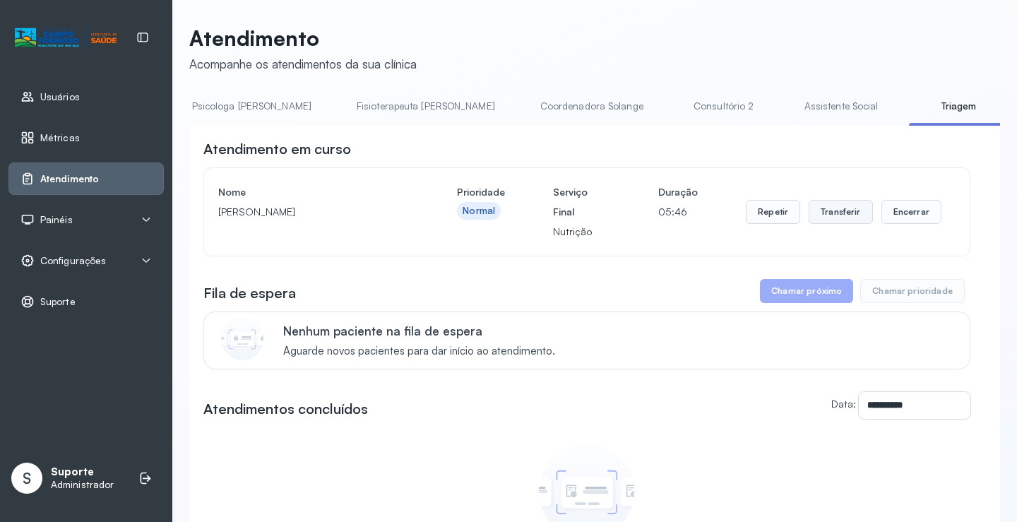
click at [824, 211] on button "Transferir" at bounding box center [840, 212] width 64 height 24
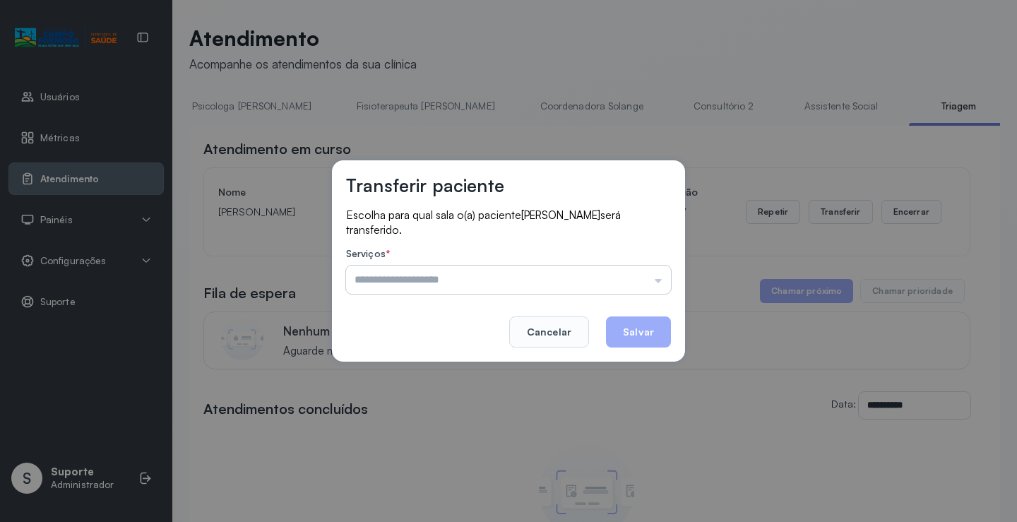
click at [657, 277] on input "text" at bounding box center [508, 279] width 325 height 28
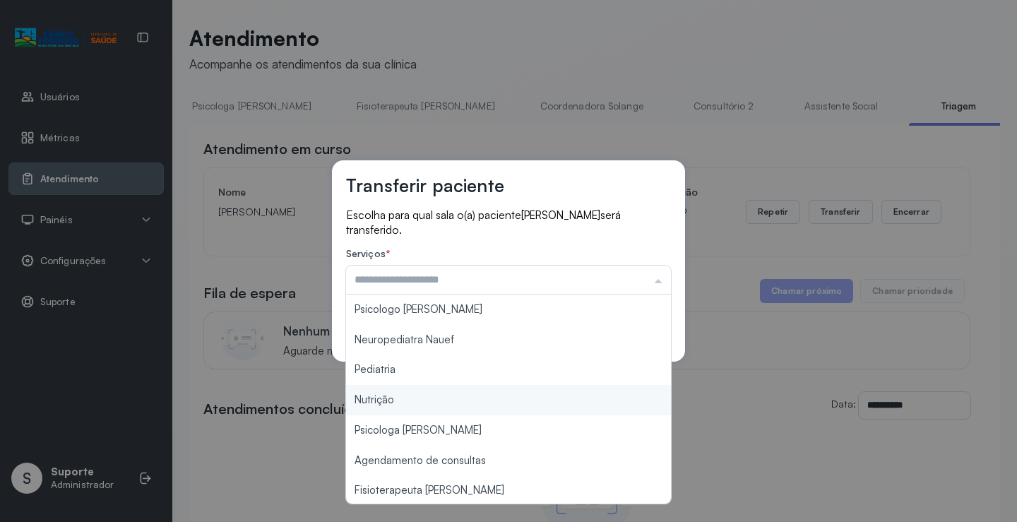
type input "********"
click at [410, 398] on div "Transferir paciente Escolha para qual sala o(a) paciente Mikaelly Aguiar da Sil…" at bounding box center [508, 261] width 1017 height 522
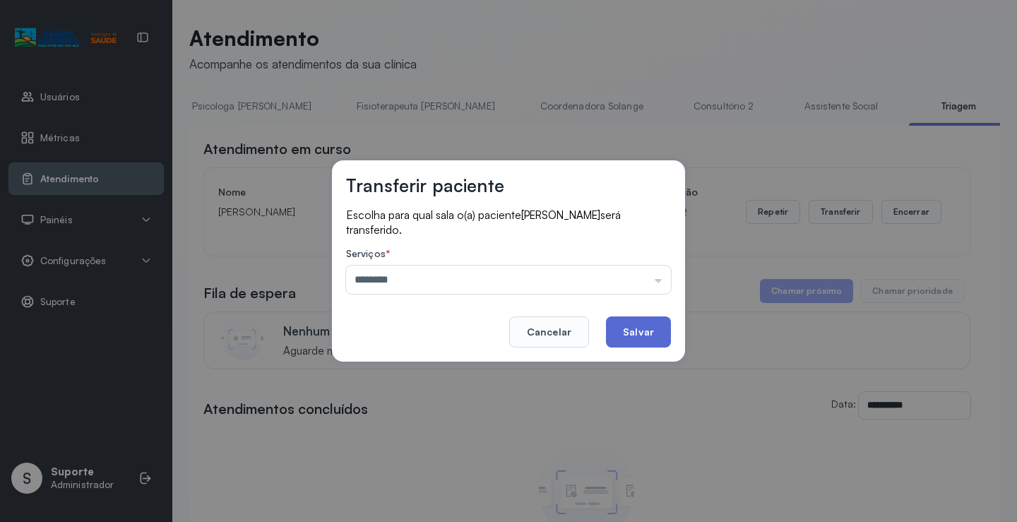
click at [654, 328] on button "Salvar" at bounding box center [638, 331] width 65 height 31
